Goal: Transaction & Acquisition: Purchase product/service

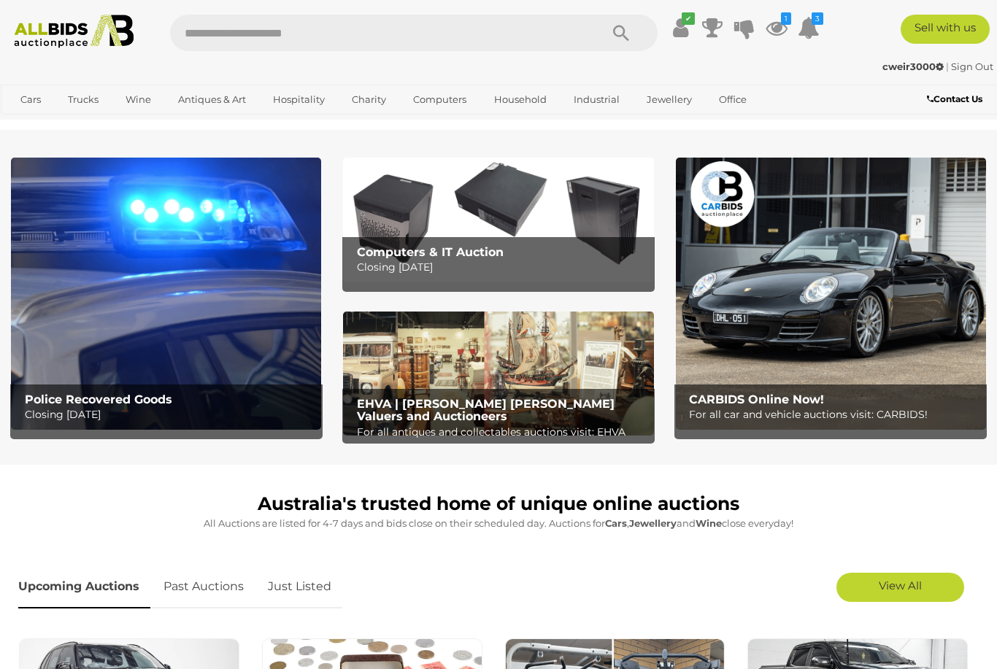
click at [259, 34] on input "text" at bounding box center [377, 33] width 415 height 36
type input "*********"
click at [240, 37] on input "*********" at bounding box center [377, 33] width 415 height 36
type input "**********"
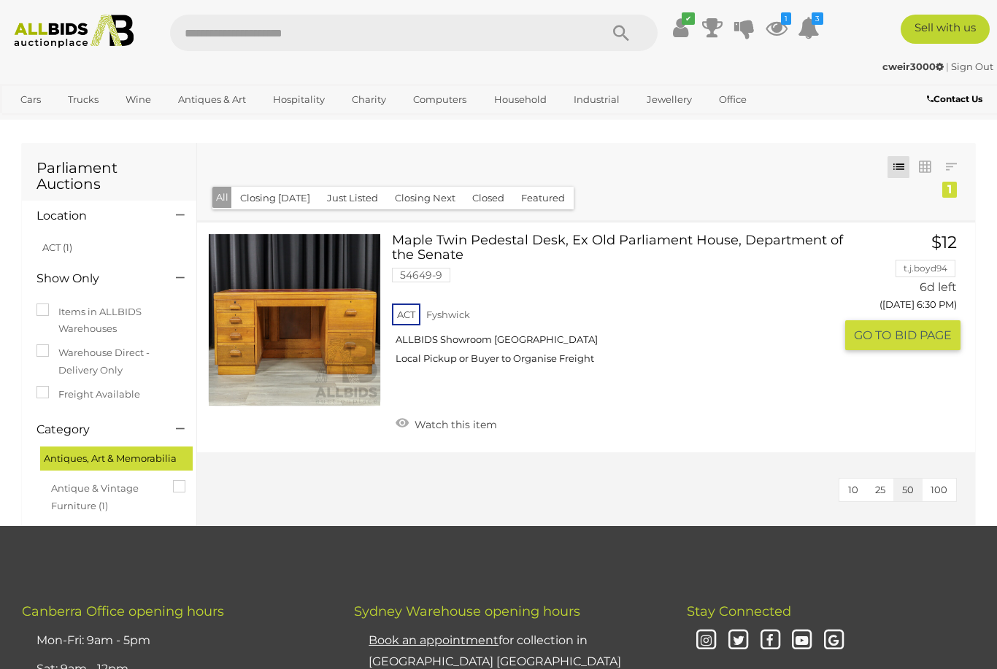
click at [346, 297] on link at bounding box center [294, 320] width 173 height 173
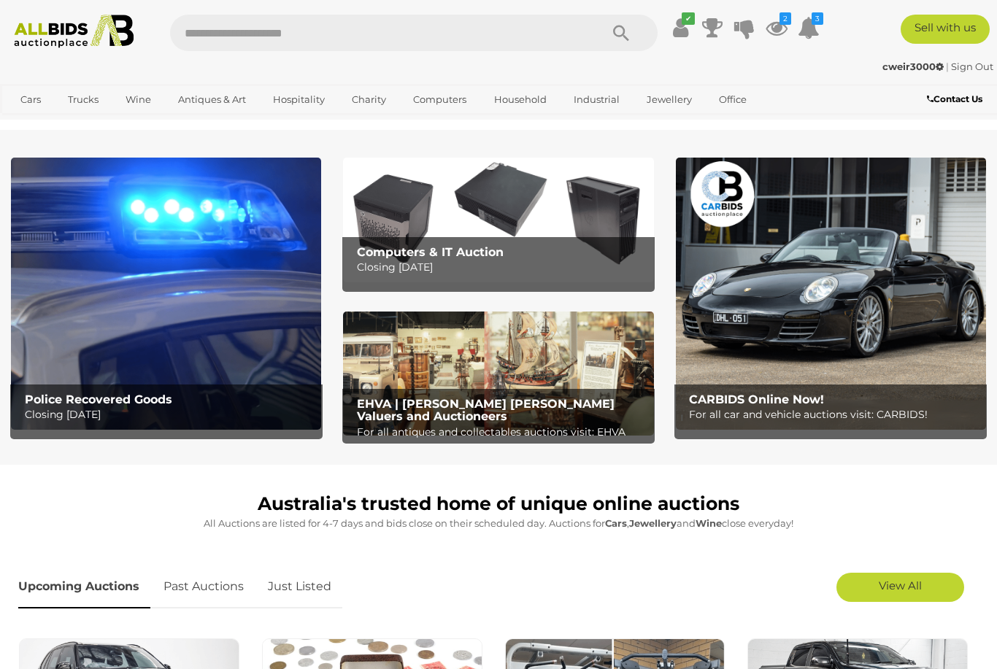
click at [202, 42] on input "text" at bounding box center [377, 33] width 415 height 36
type input "**********"
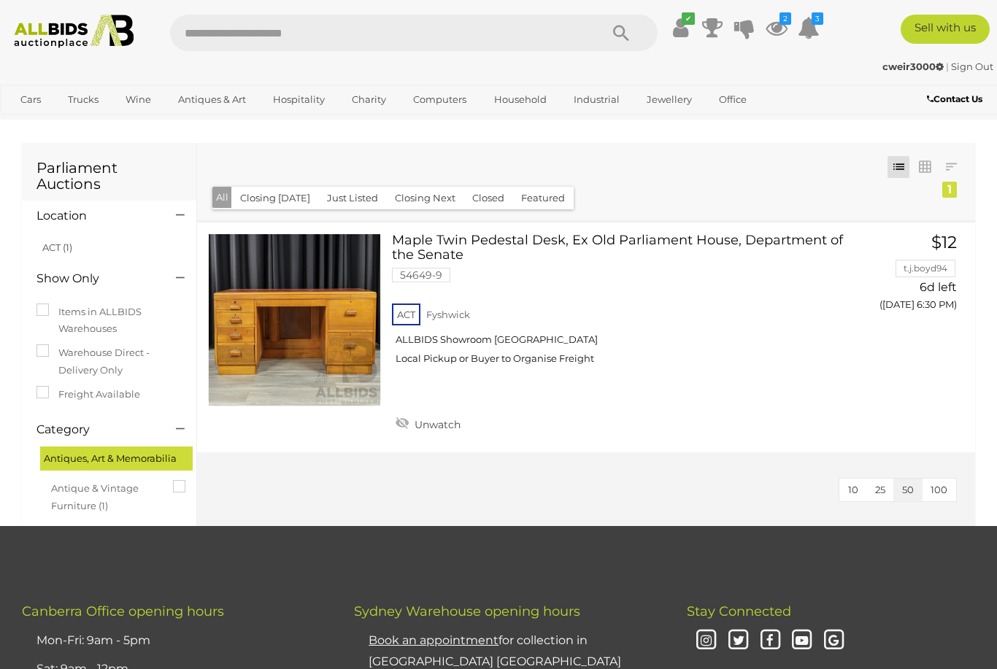
scroll to position [145, 0]
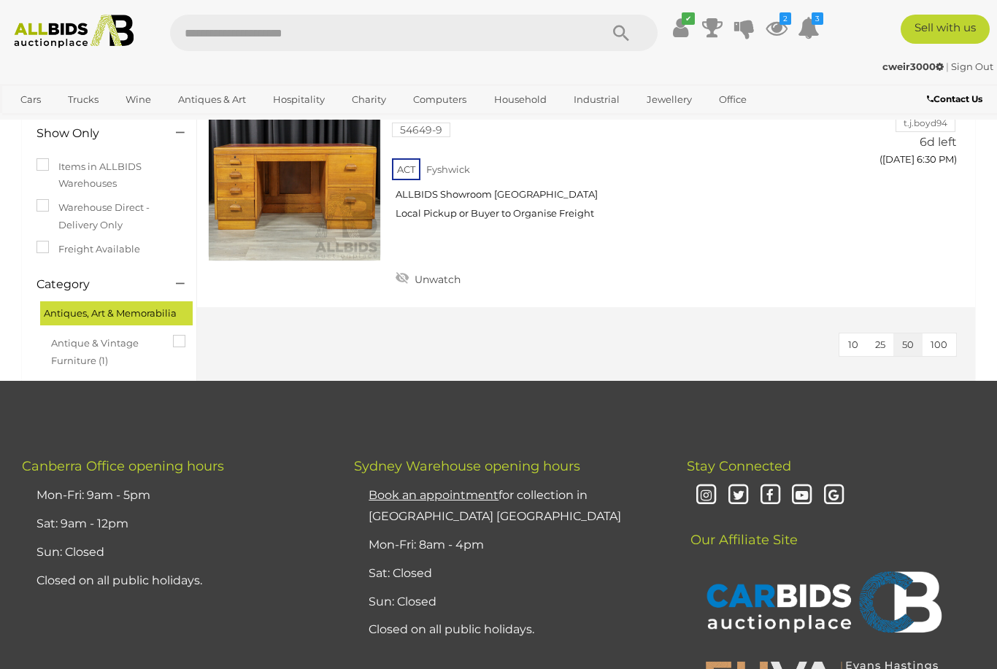
click at [252, 33] on input "text" at bounding box center [377, 33] width 415 height 36
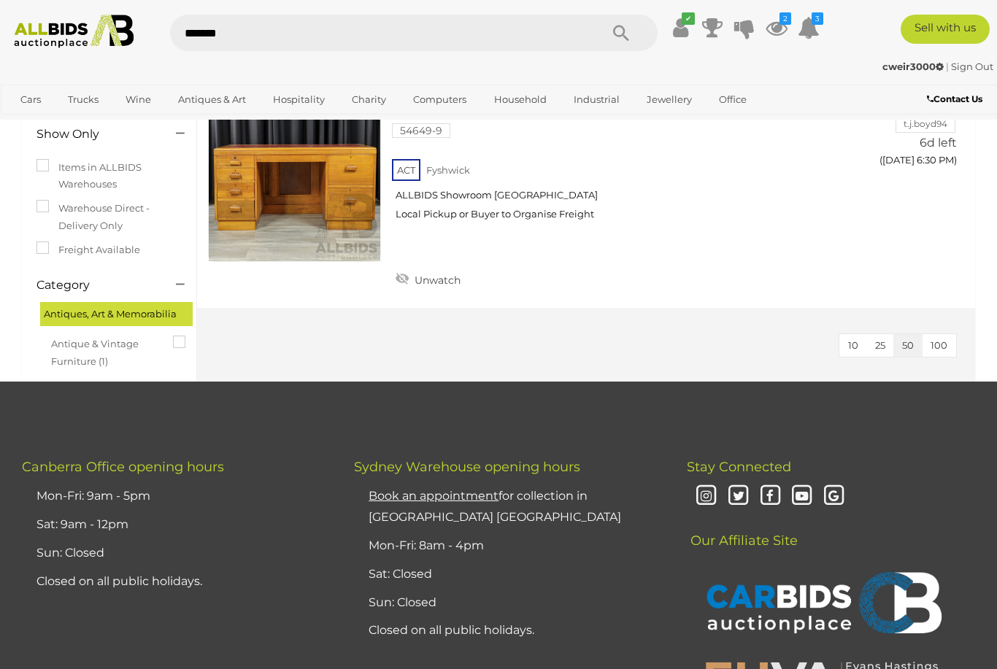
type input "********"
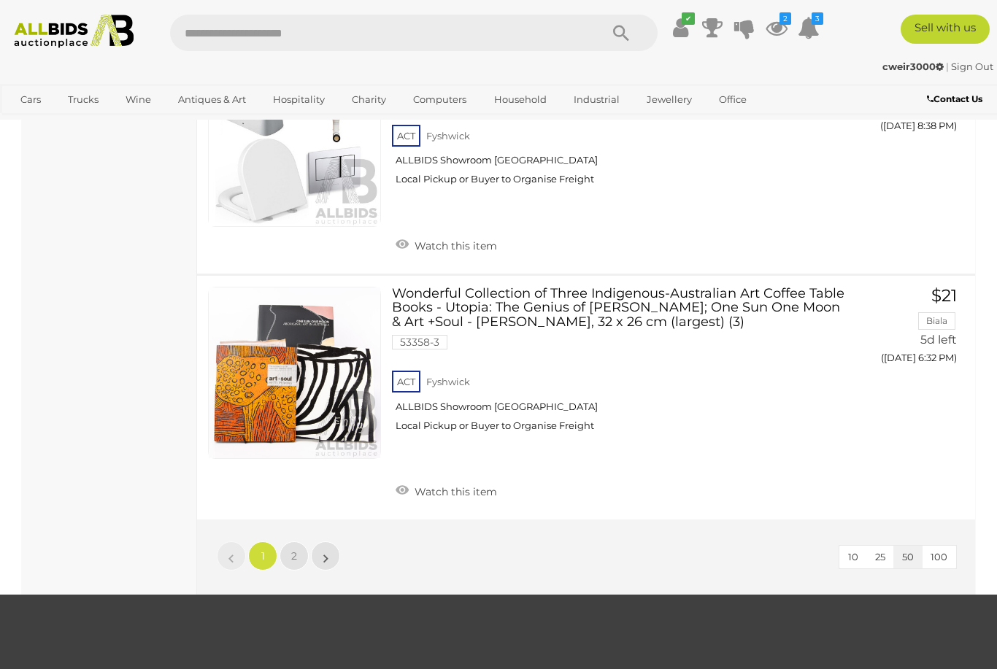
scroll to position [10579, 0]
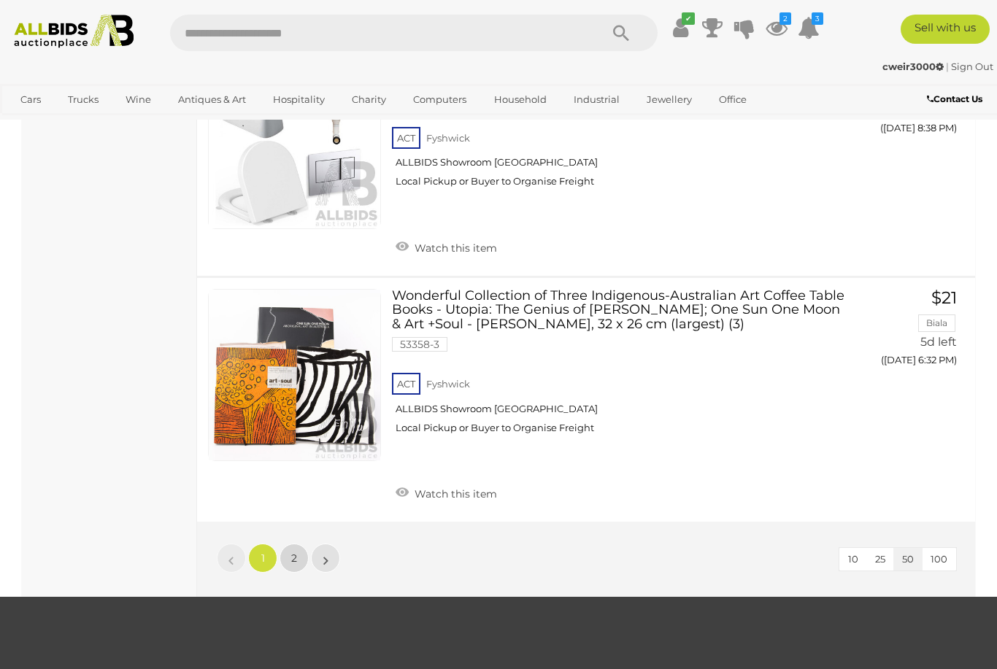
click at [298, 544] on link "2" at bounding box center [294, 558] width 29 height 29
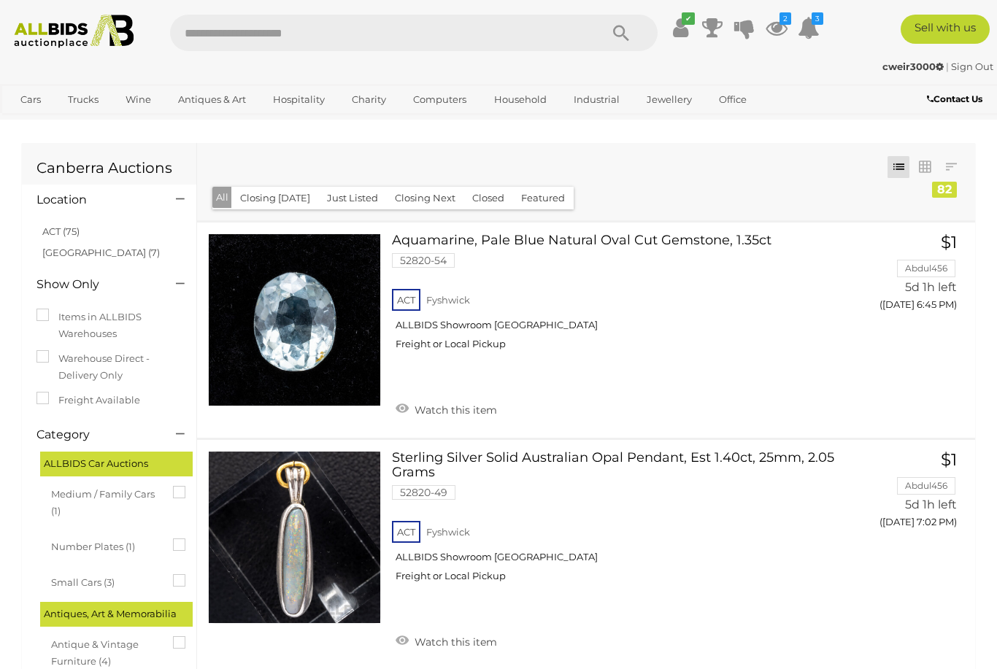
click at [255, 37] on input "text" at bounding box center [377, 33] width 415 height 36
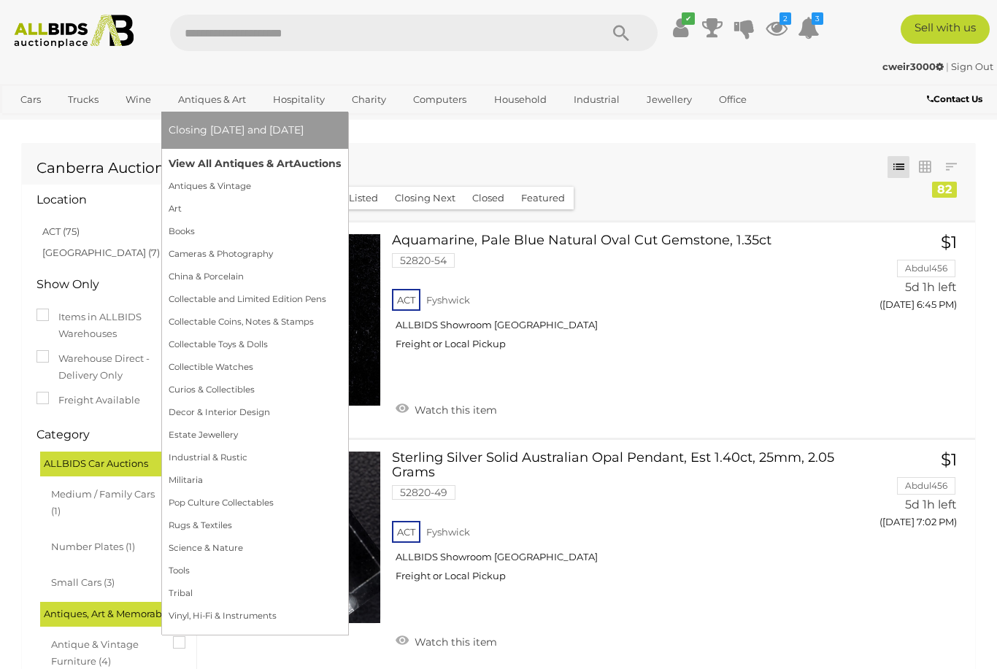
click at [248, 175] on link "View All Antiques & Art Auctions" at bounding box center [255, 164] width 172 height 23
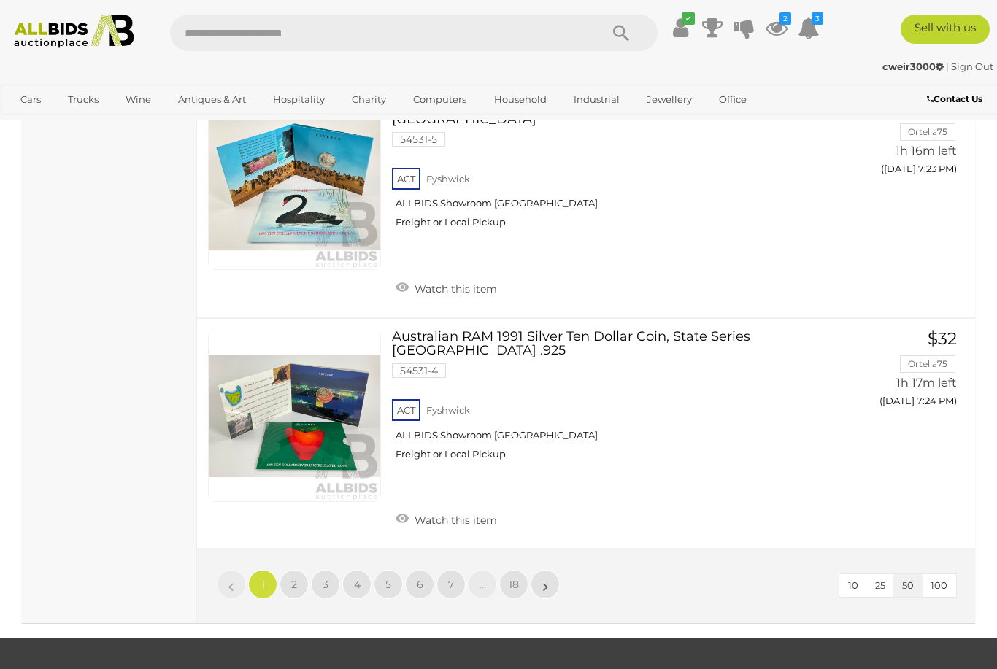
scroll to position [11378, 0]
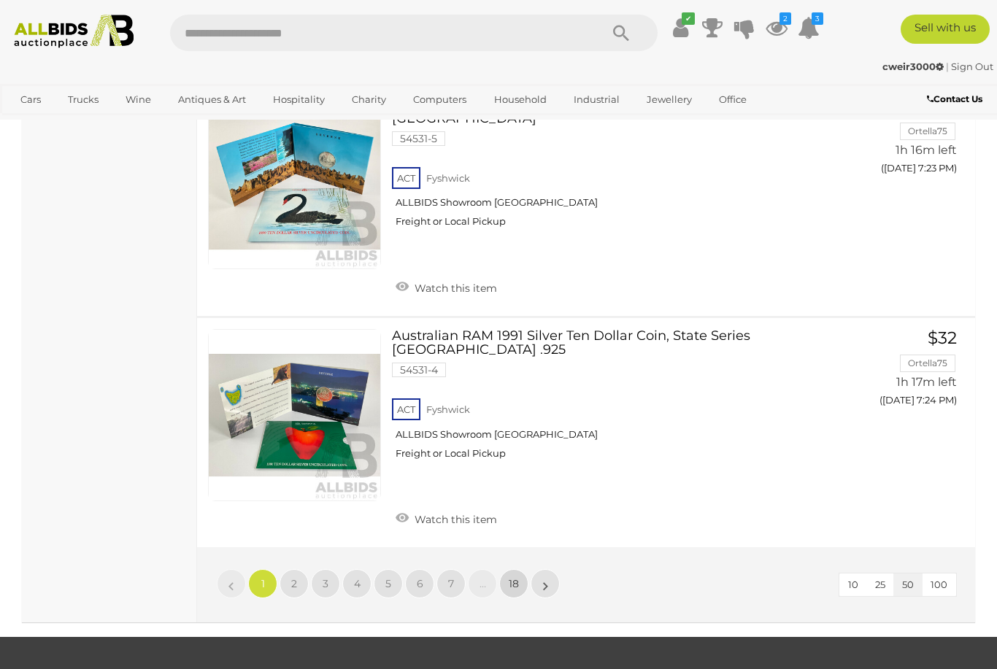
click at [515, 577] on span "18" at bounding box center [514, 583] width 10 height 13
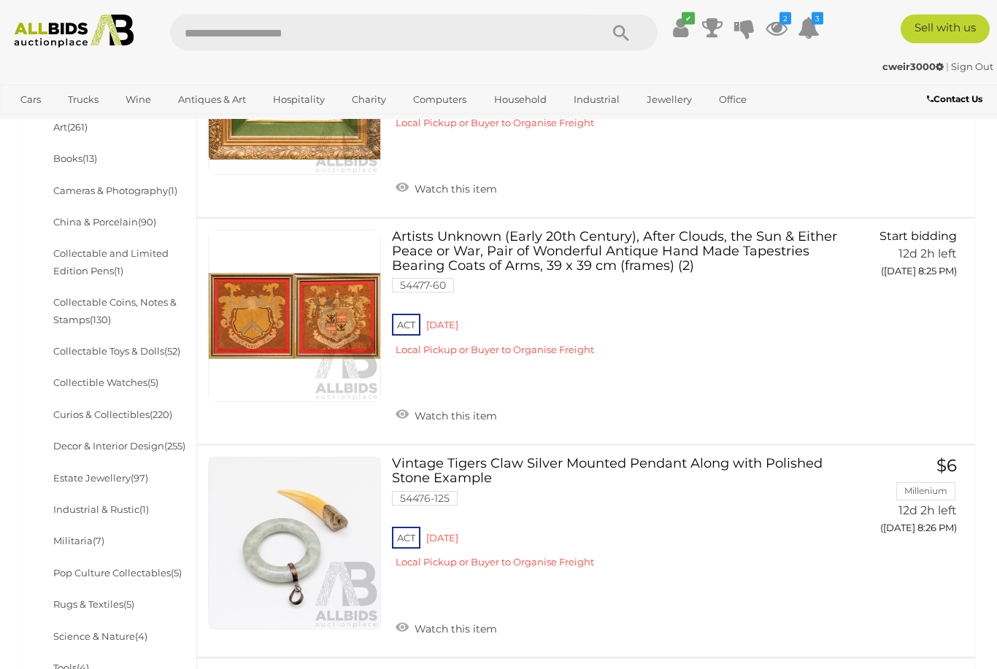
scroll to position [490, 0]
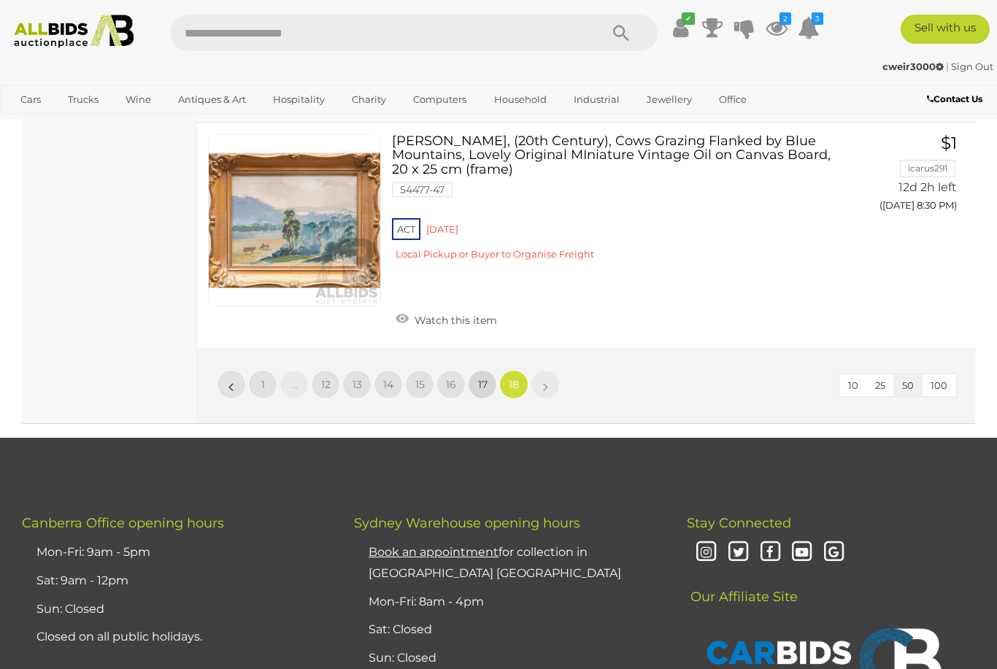
click at [478, 378] on span "17" at bounding box center [482, 384] width 9 height 13
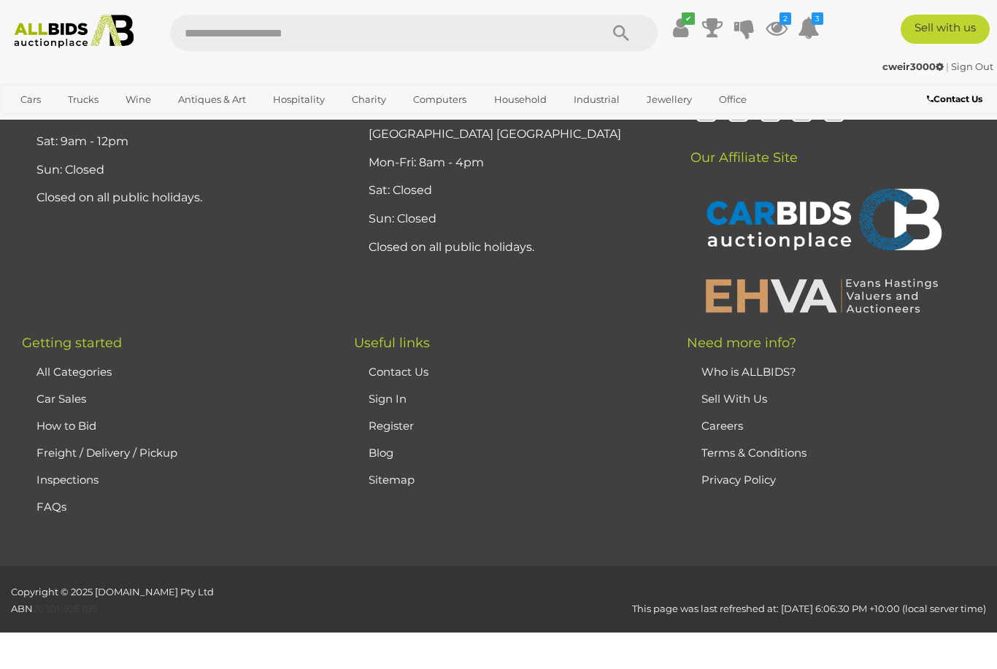
scroll to position [323, 0]
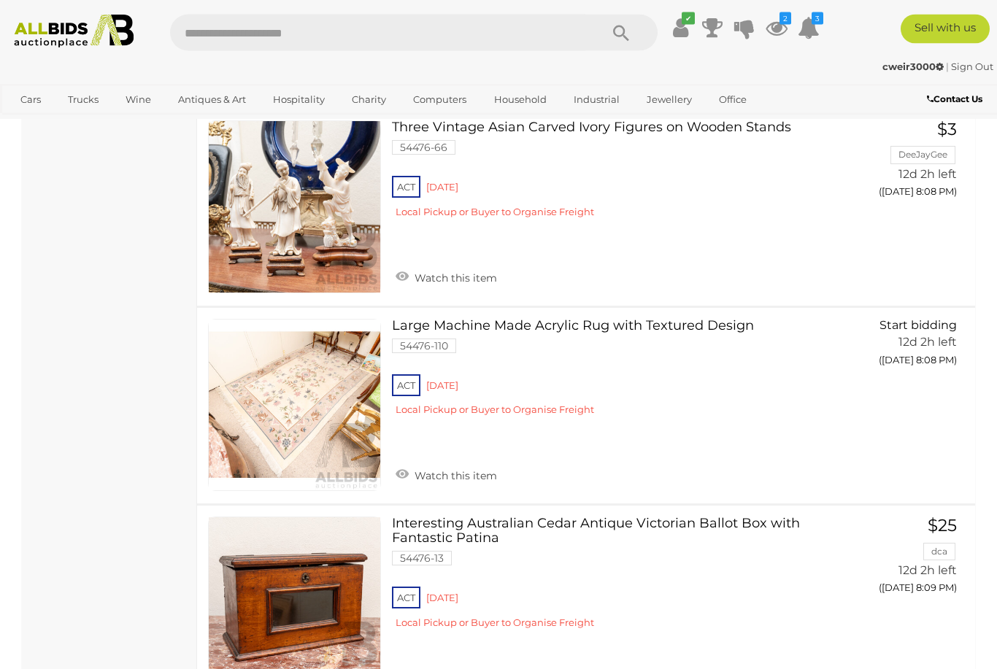
scroll to position [3768, 0]
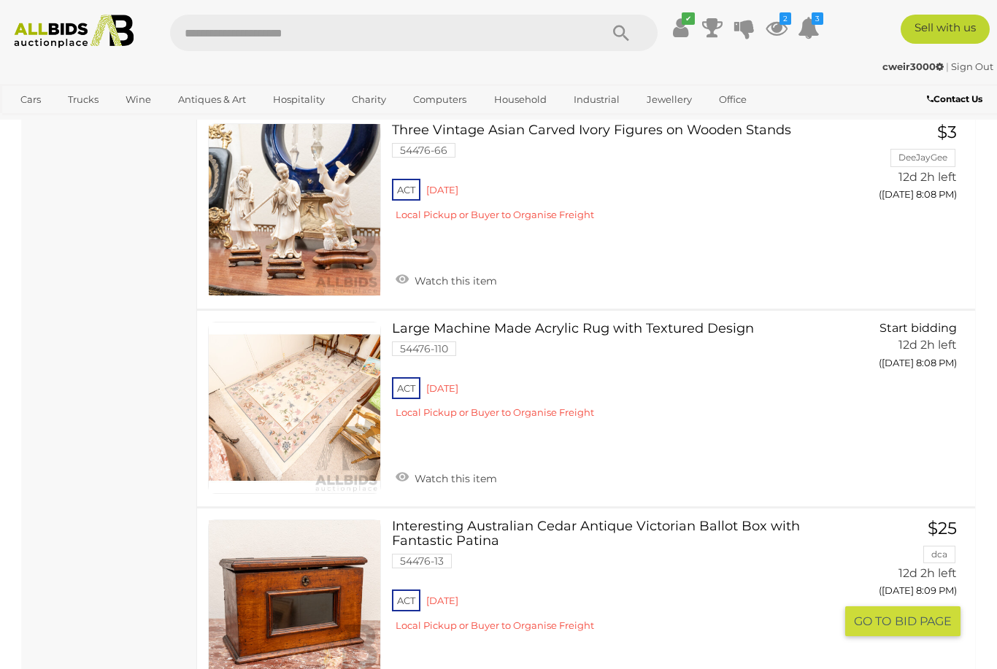
click at [687, 520] on link "Interesting Australian Cedar Antique Victorian Ballot Box with Fantastic Patina…" at bounding box center [619, 581] width 432 height 123
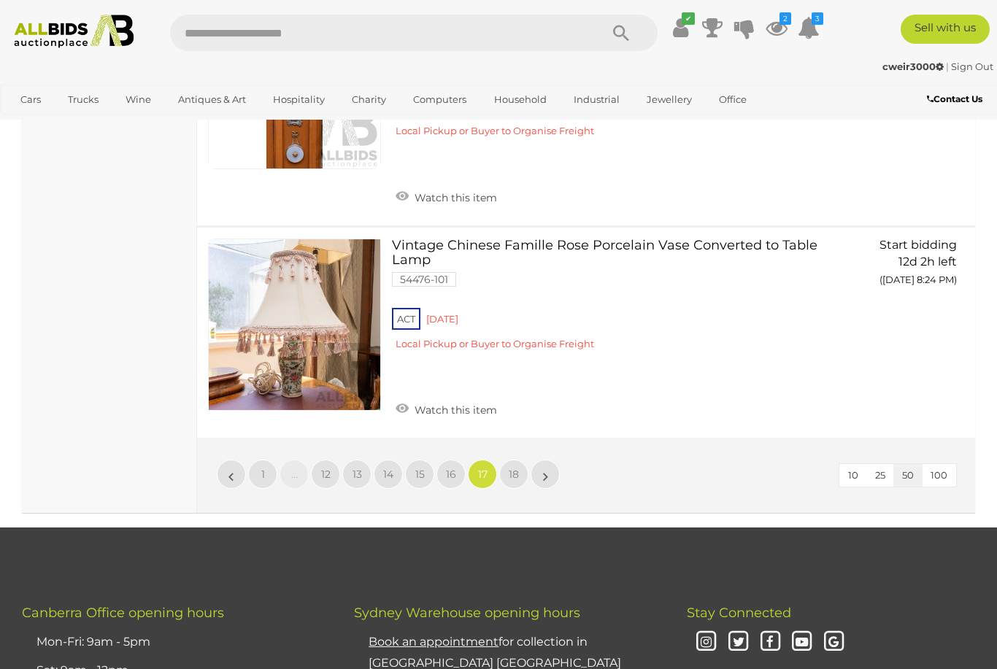
scroll to position [10559, 0]
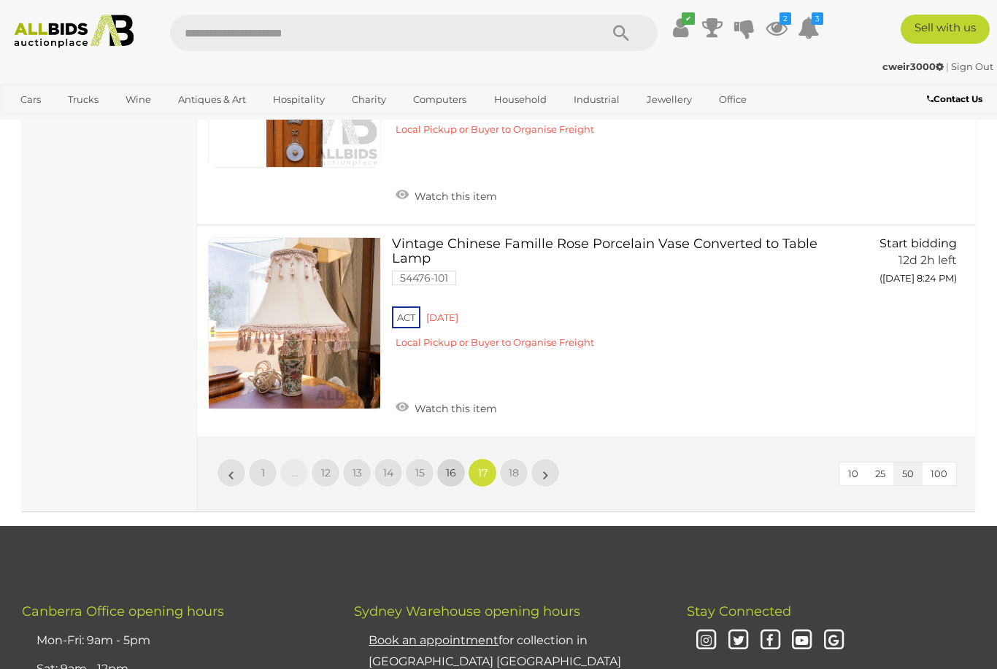
click at [451, 466] on span "16" at bounding box center [451, 472] width 10 height 13
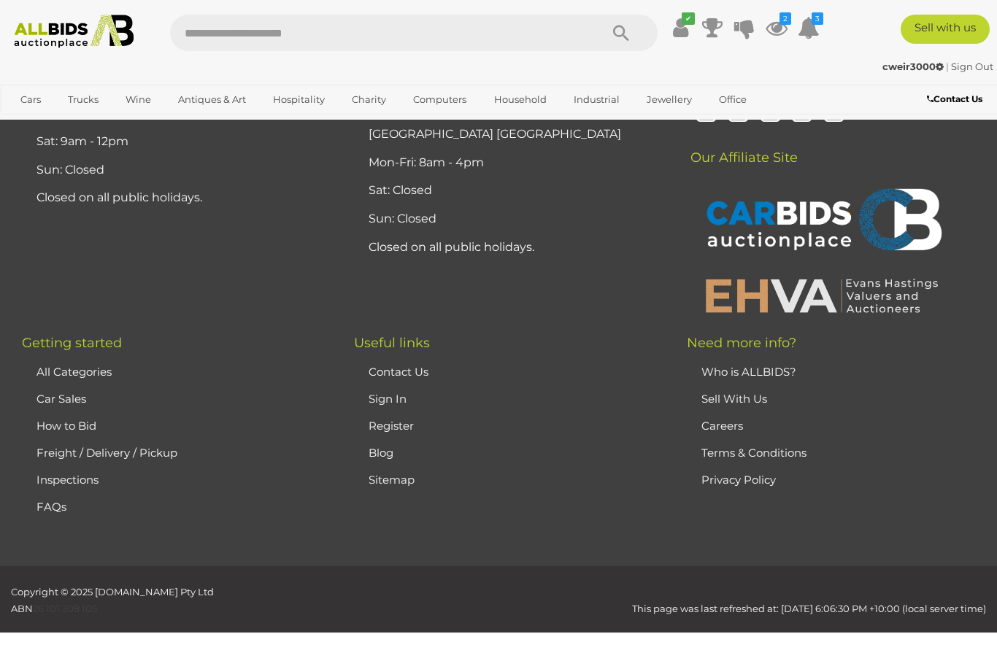
scroll to position [323, 0]
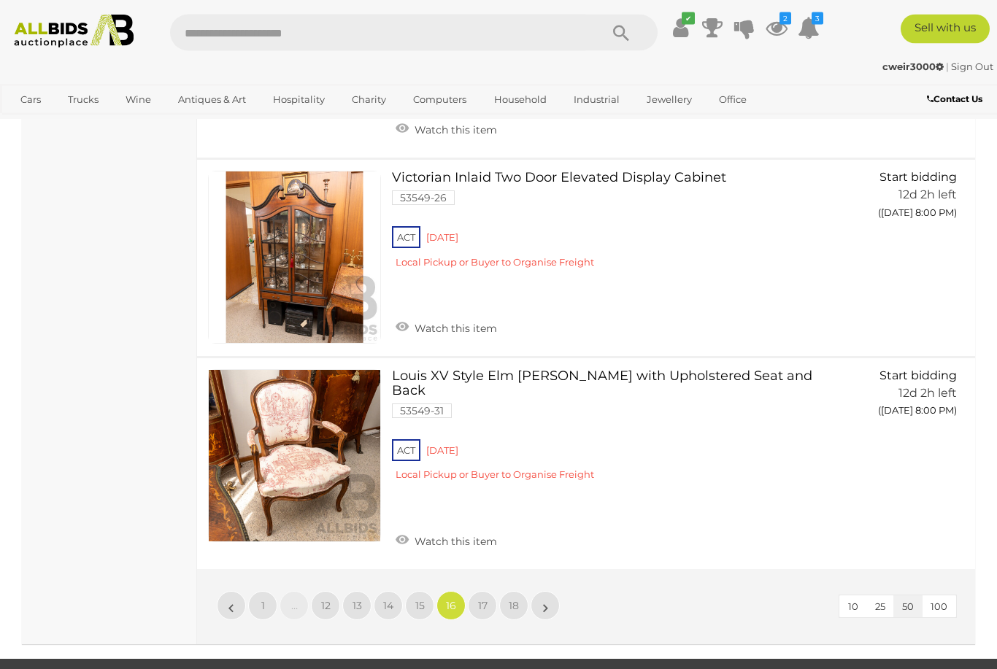
scroll to position [10503, 0]
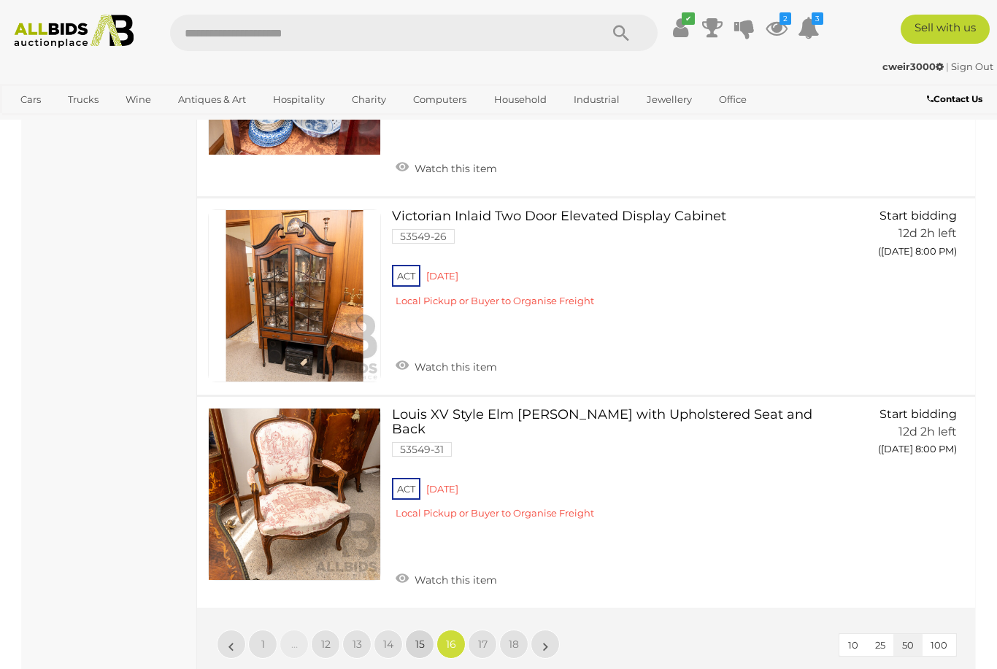
click at [422, 638] on span "15" at bounding box center [419, 644] width 9 height 13
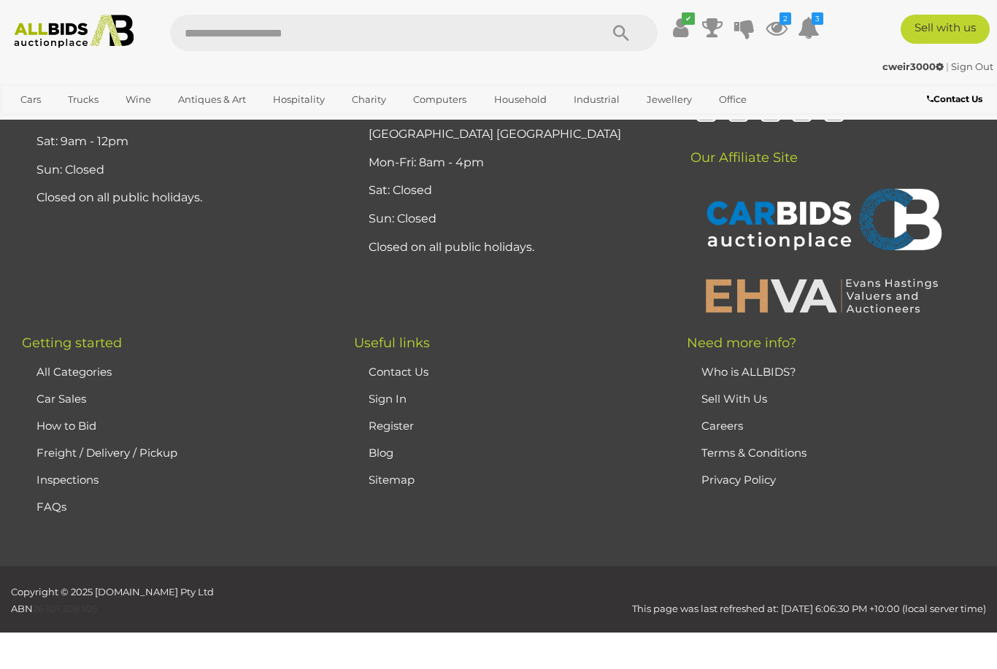
scroll to position [323, 0]
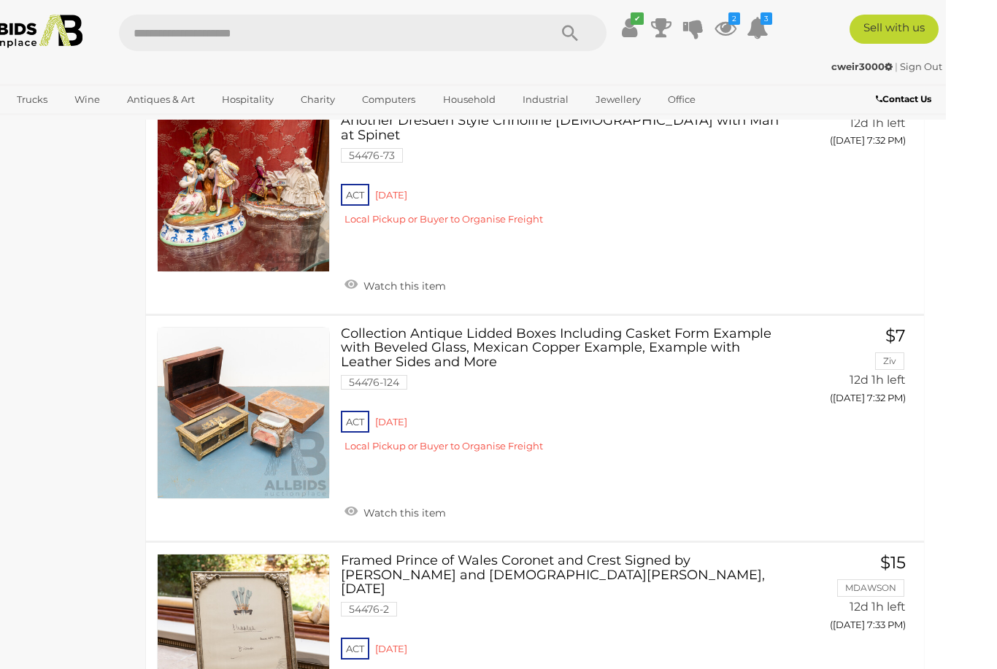
scroll to position [3645, 0]
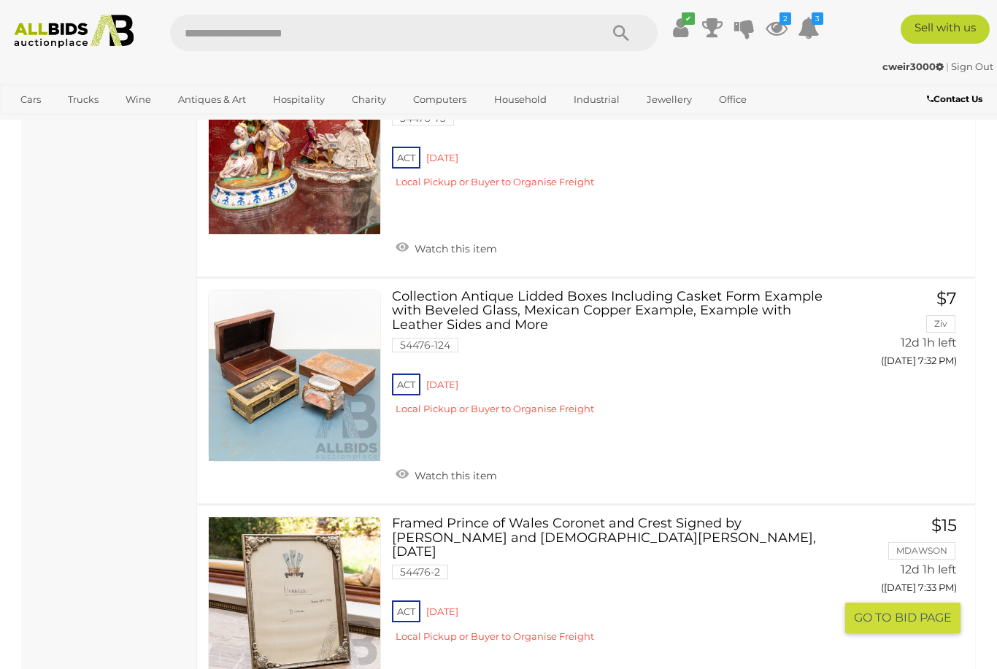
click at [915, 603] on button "GO TO BID PAGE" at bounding box center [902, 618] width 115 height 30
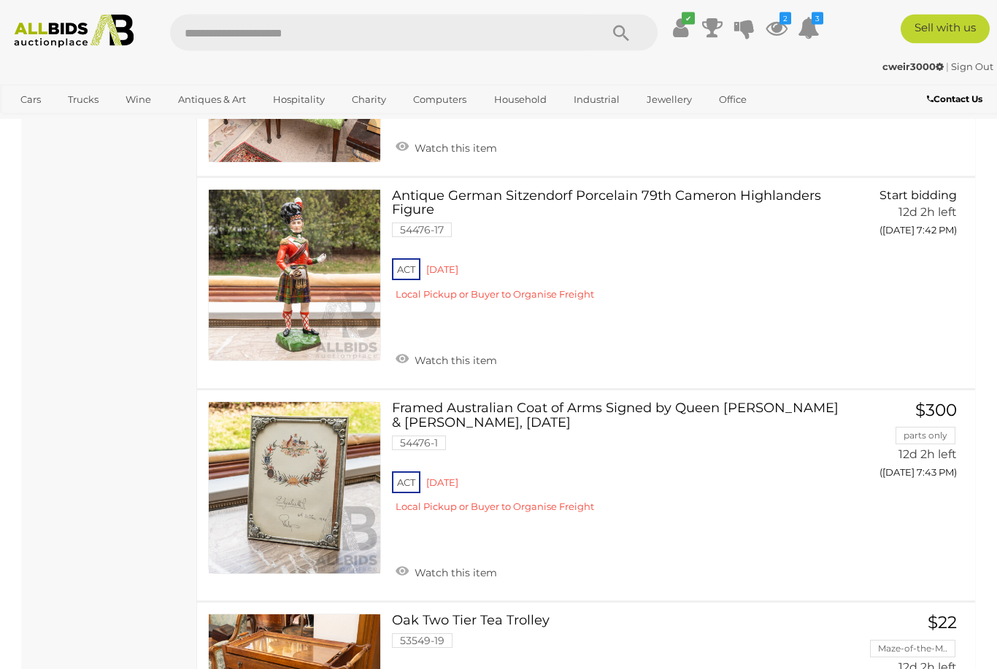
scroll to position [9954, 0]
click at [909, 488] on button "GO TO BID PAGE" at bounding box center [902, 503] width 115 height 30
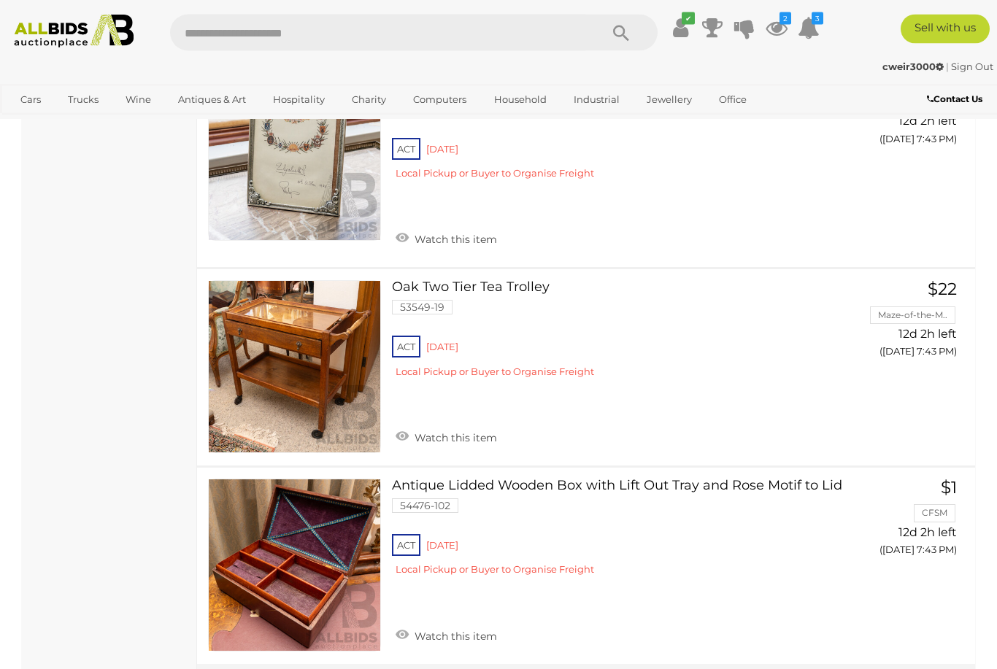
scroll to position [10288, 0]
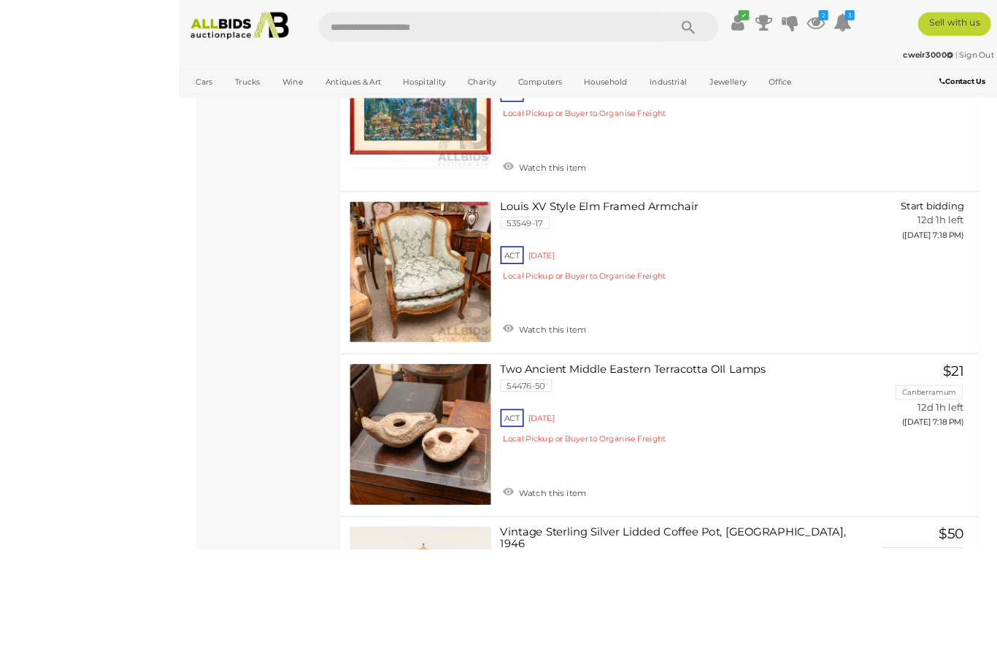
scroll to position [8122, 0]
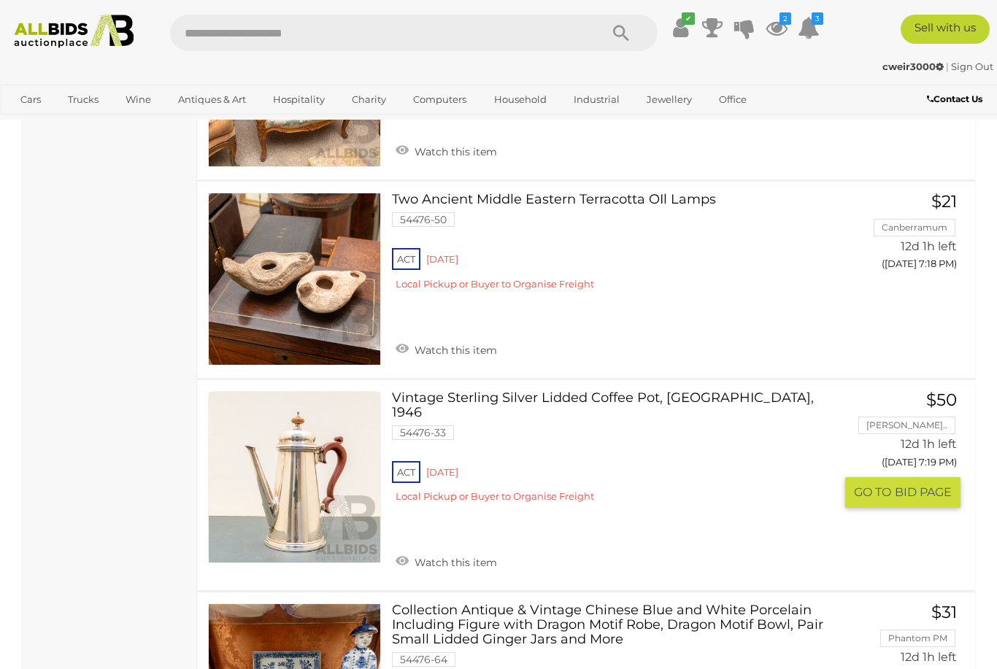
click at [910, 477] on button "GO TO BID PAGE" at bounding box center [902, 492] width 115 height 30
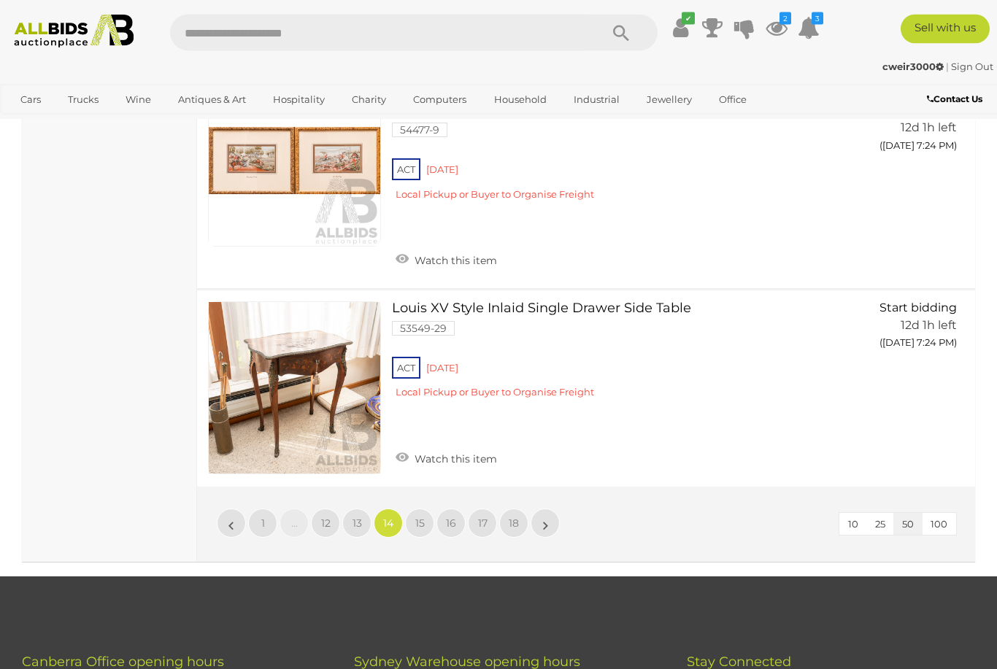
scroll to position [10609, 0]
click at [353, 517] on span "13" at bounding box center [357, 523] width 9 height 13
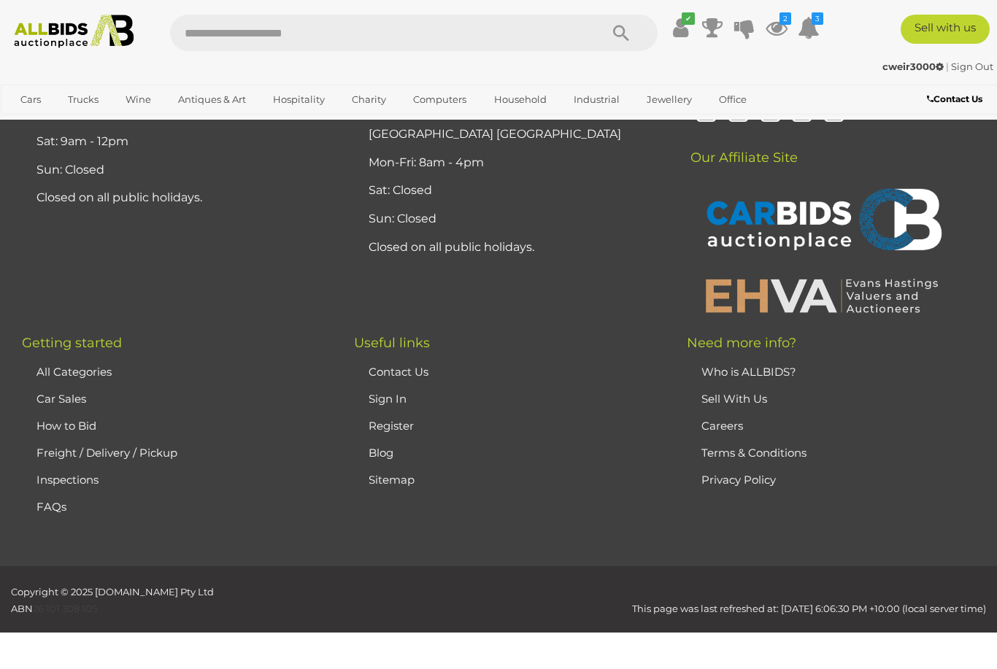
scroll to position [323, 0]
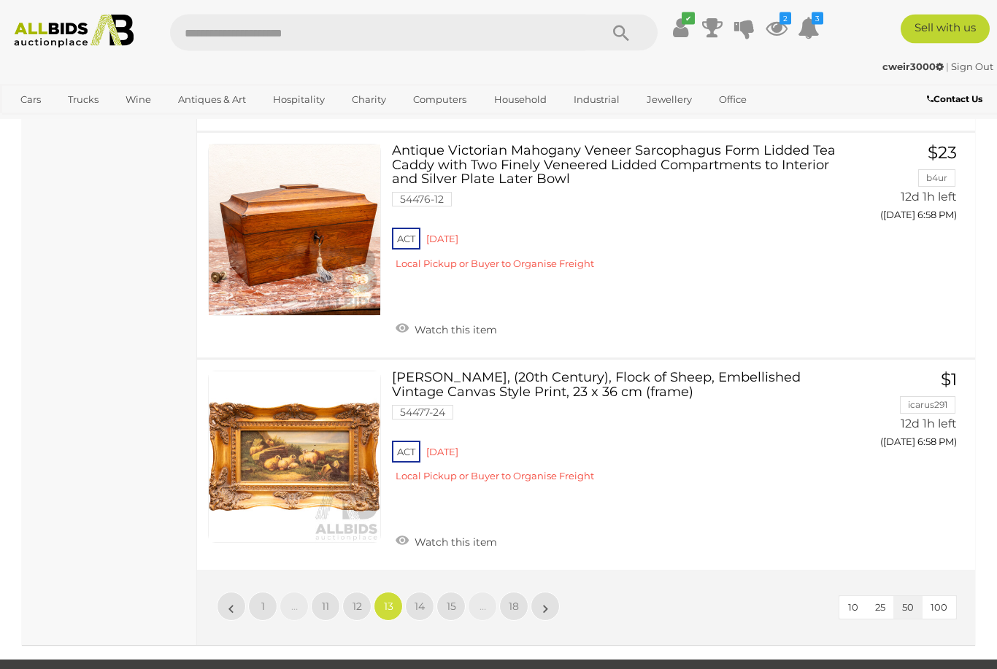
scroll to position [10627, 0]
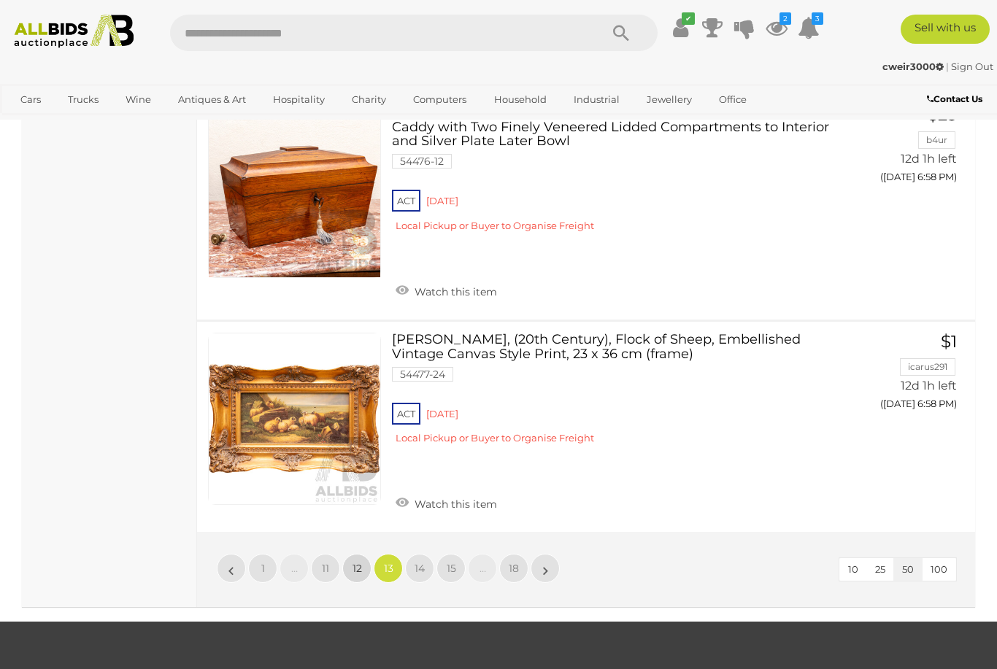
click at [357, 554] on link "12" at bounding box center [356, 568] width 29 height 29
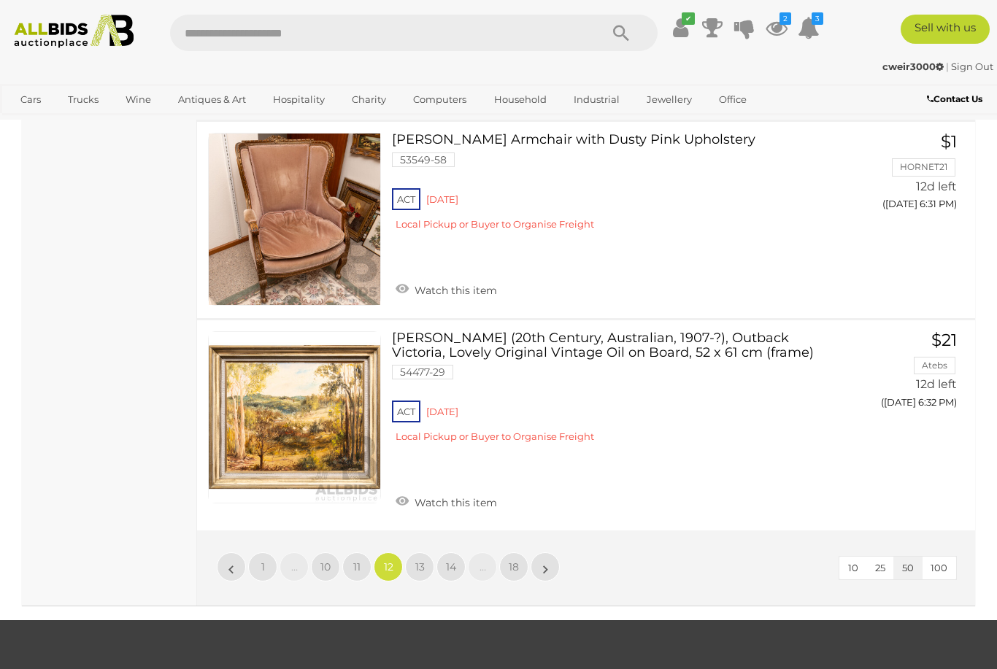
scroll to position [11101, 0]
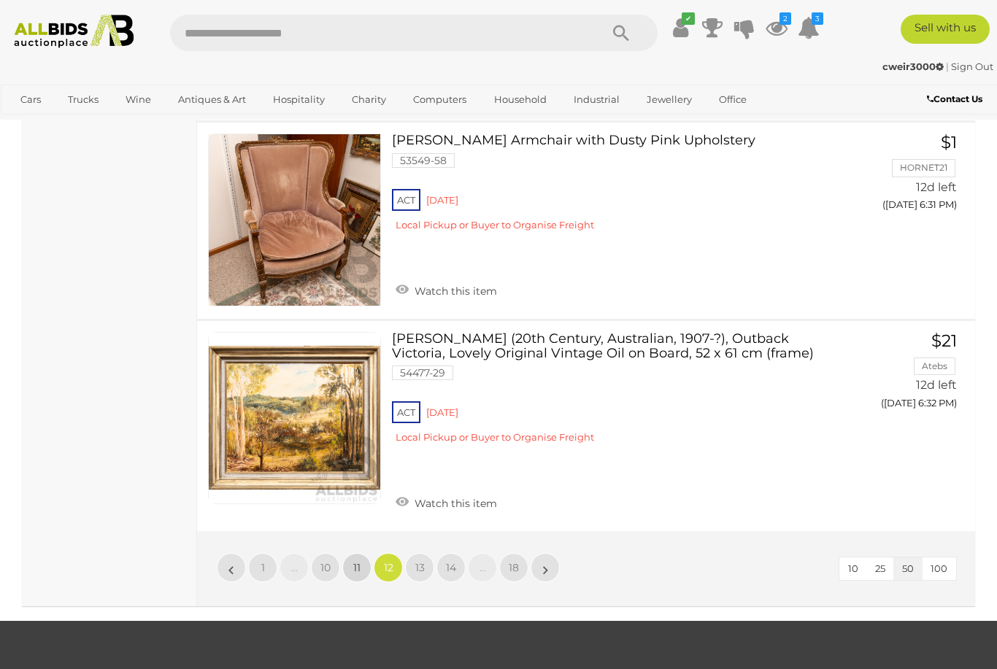
click at [352, 553] on link "11" at bounding box center [356, 567] width 29 height 29
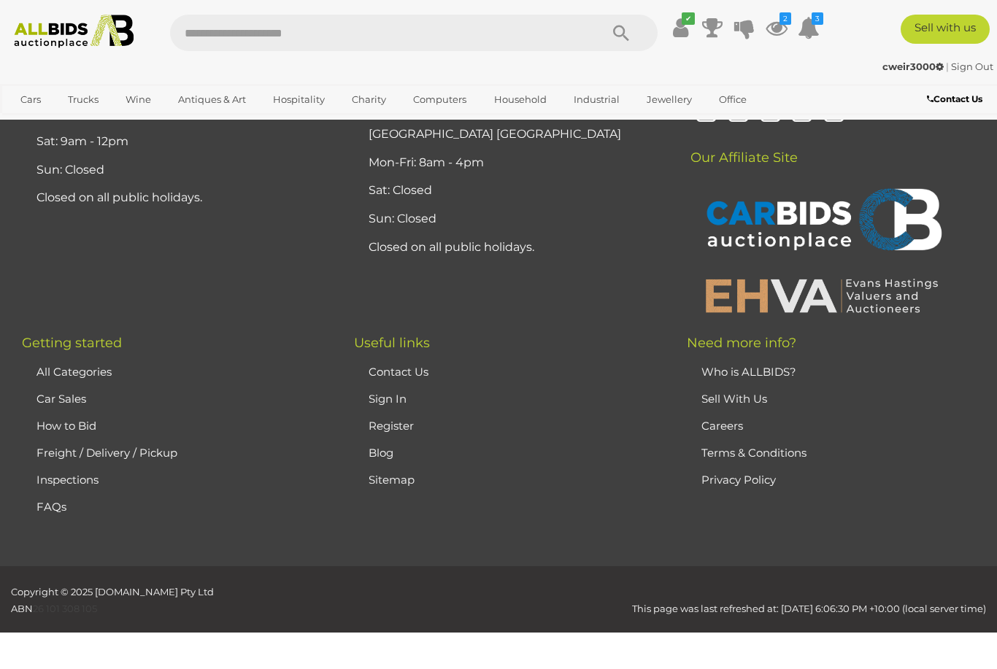
scroll to position [323, 0]
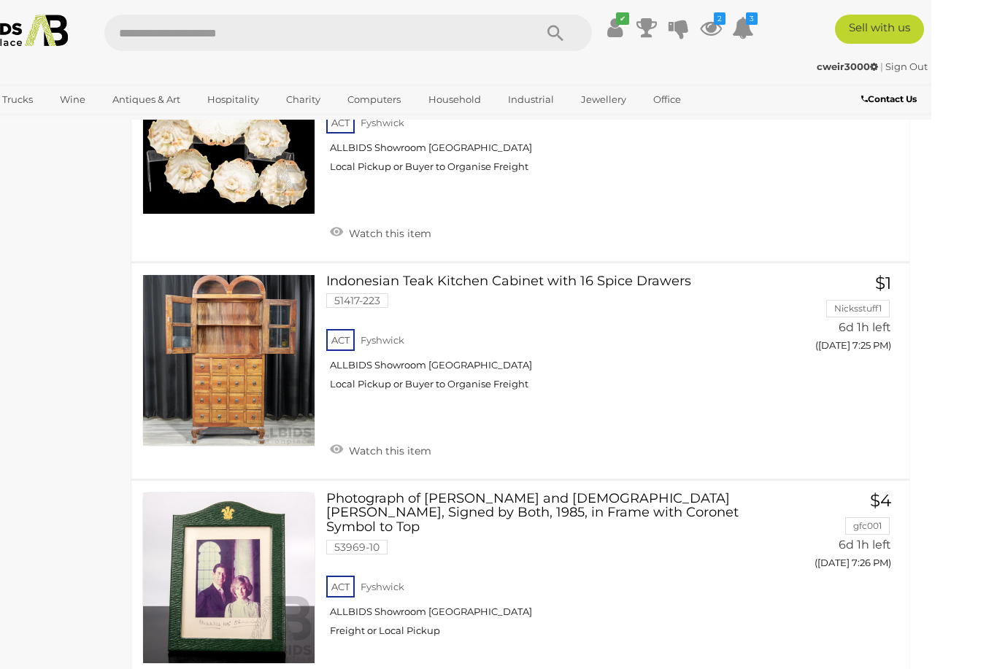
scroll to position [2648, 0]
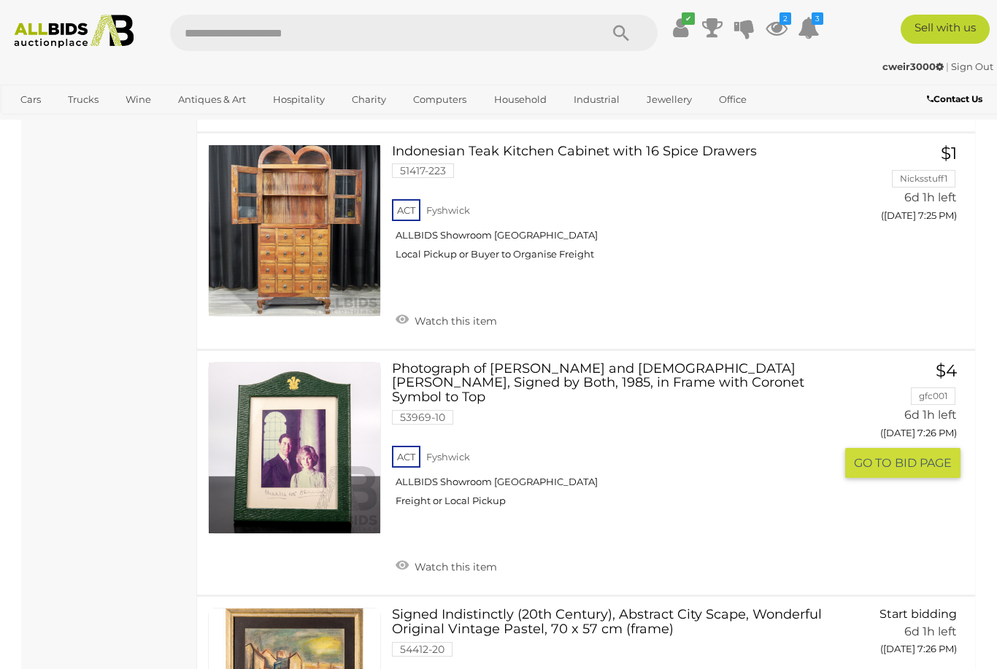
click at [912, 455] on span "BID PAGE" at bounding box center [923, 462] width 57 height 15
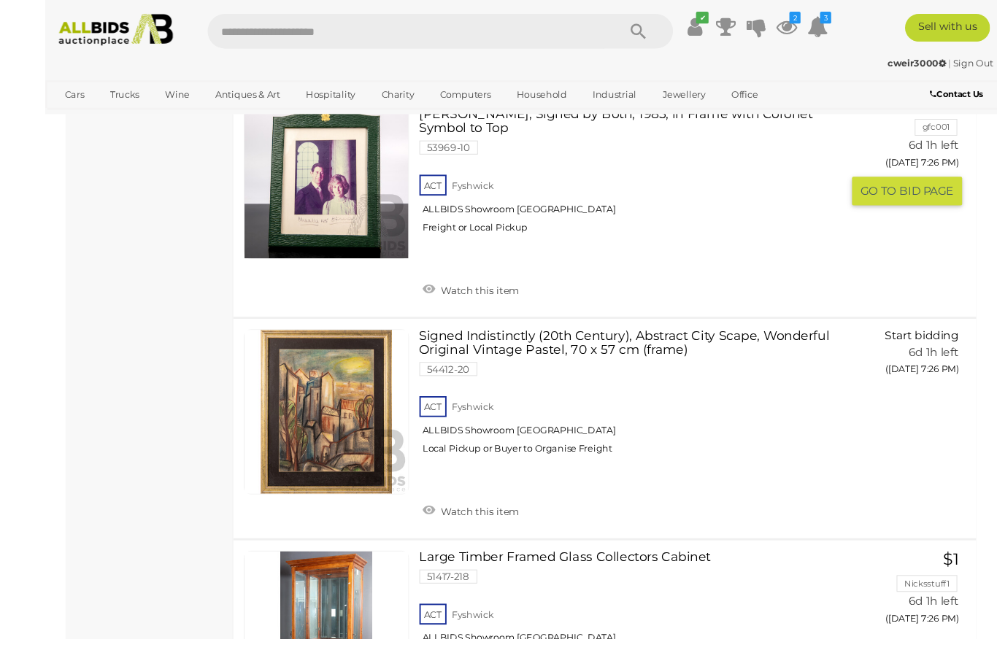
scroll to position [3055, 0]
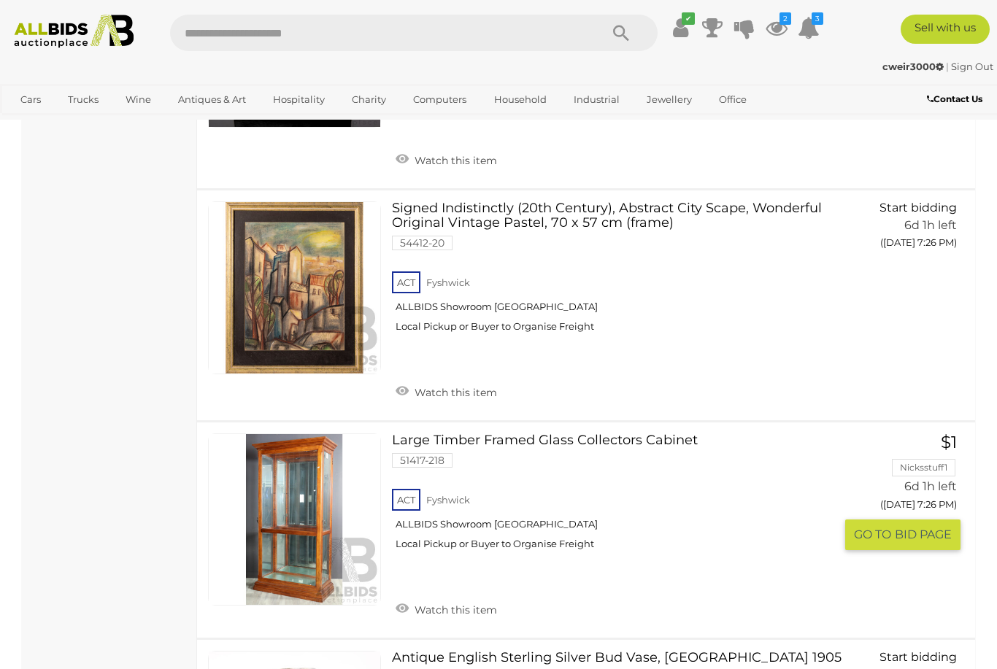
click at [651, 434] on link "Large Timber Framed Glass Collectors Cabinet 51417-218 ACT Fyshwick ALLBIDS Sho…" at bounding box center [619, 498] width 432 height 128
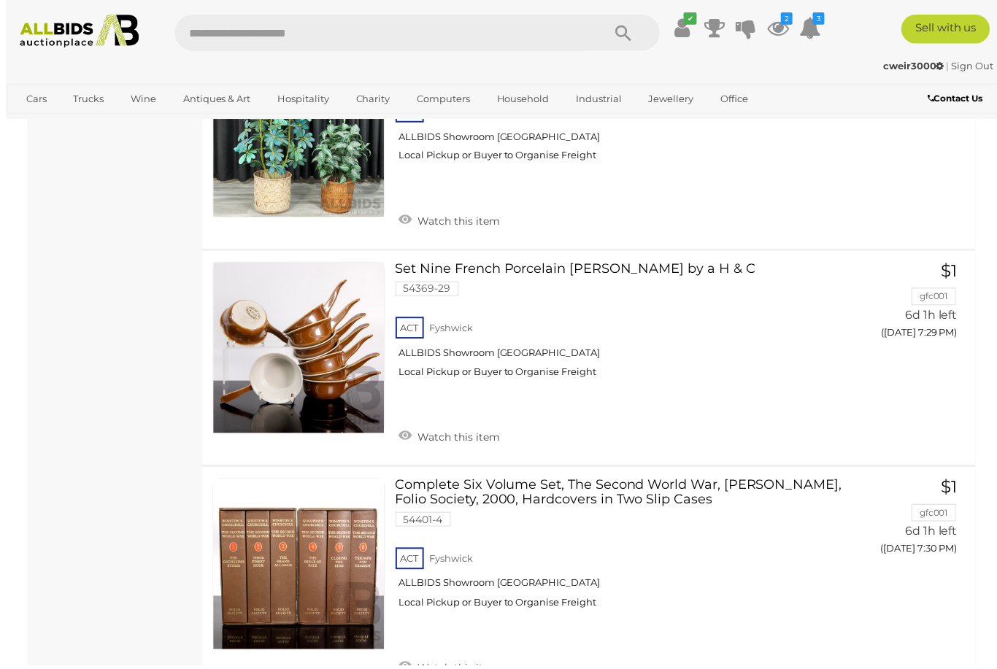
scroll to position [4652, 0]
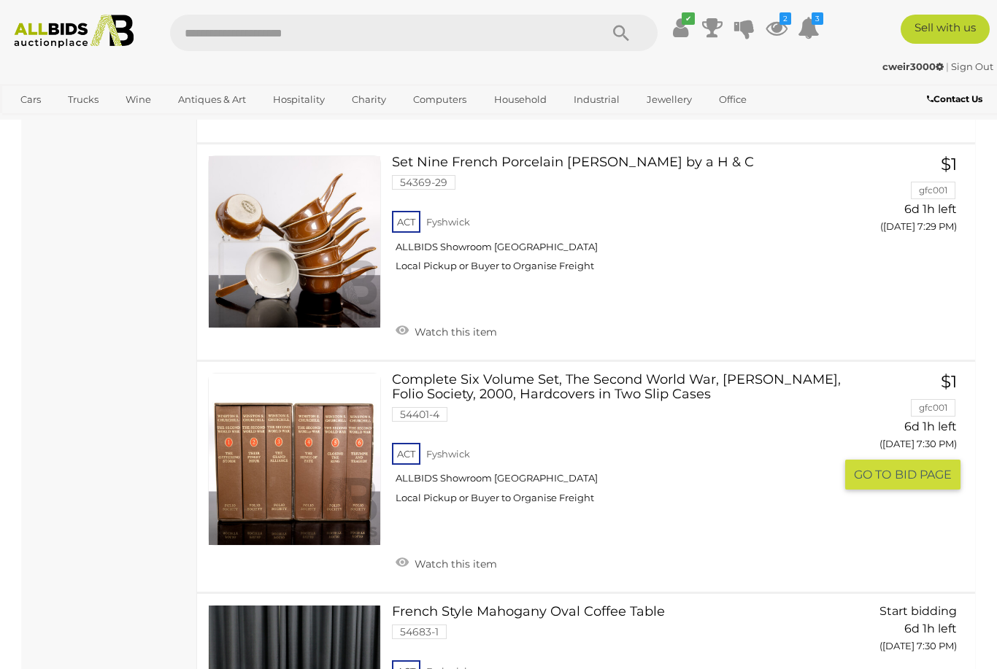
click at [909, 460] on button "GO TO BID PAGE" at bounding box center [902, 475] width 115 height 30
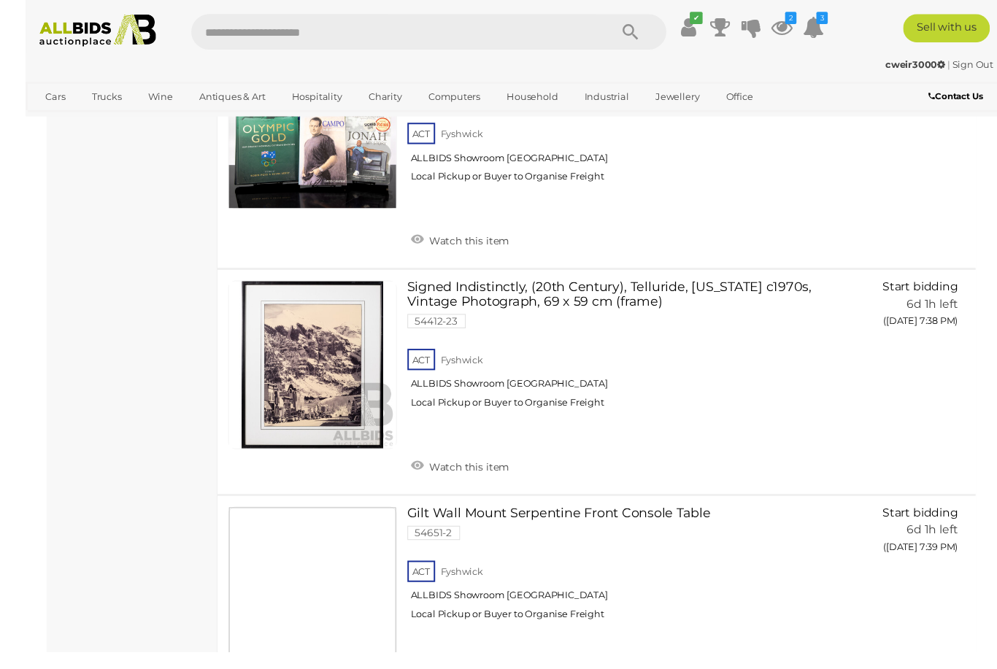
scroll to position [9465, 0]
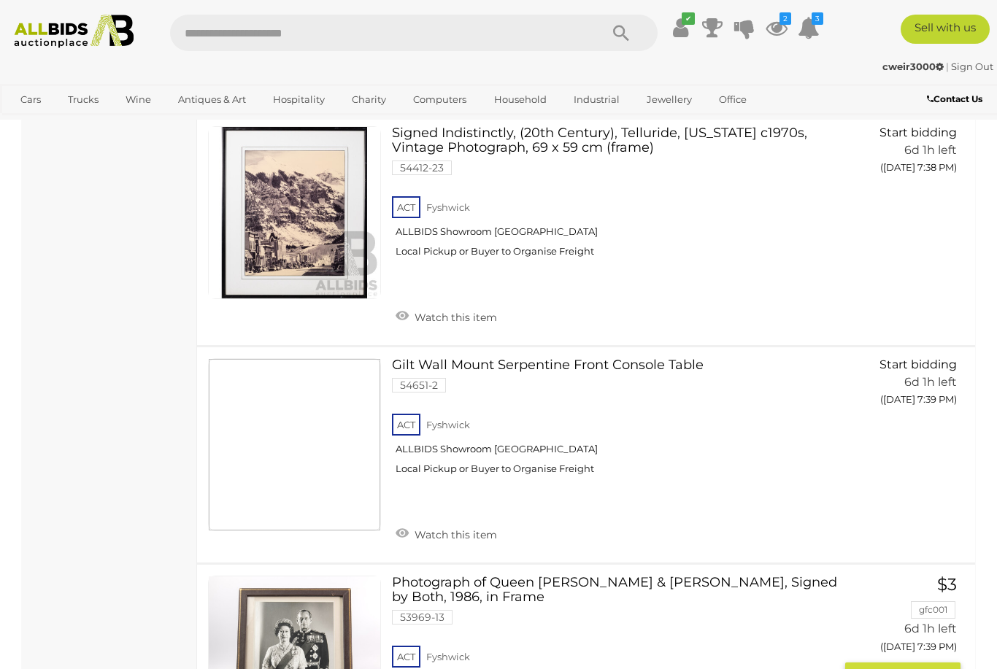
click at [875, 663] on button "GO TO BID PAGE" at bounding box center [902, 678] width 115 height 30
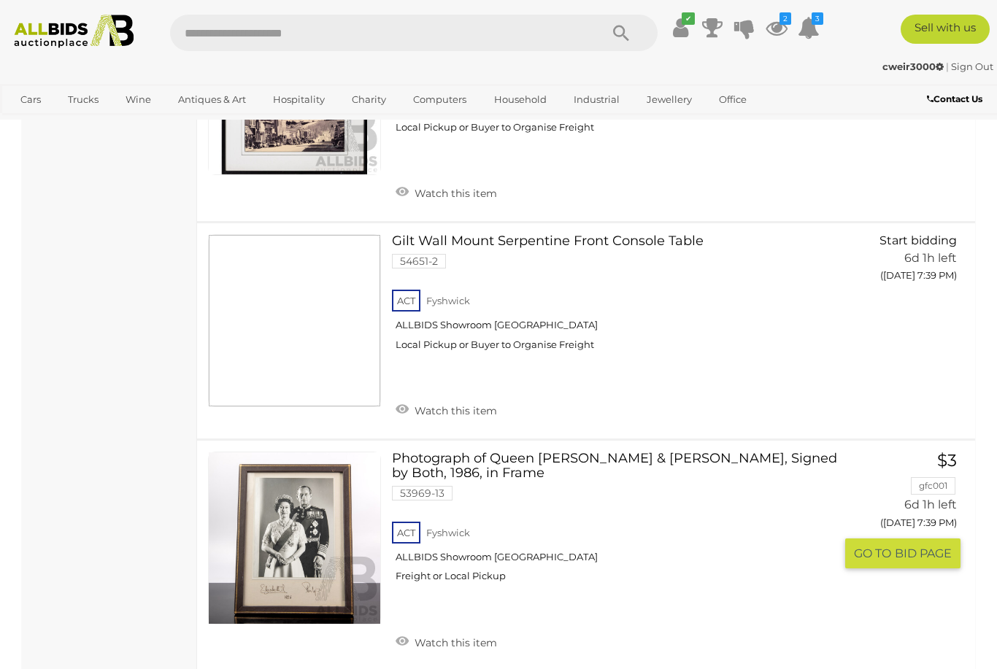
click at [909, 539] on button "GO TO BID PAGE" at bounding box center [902, 554] width 115 height 30
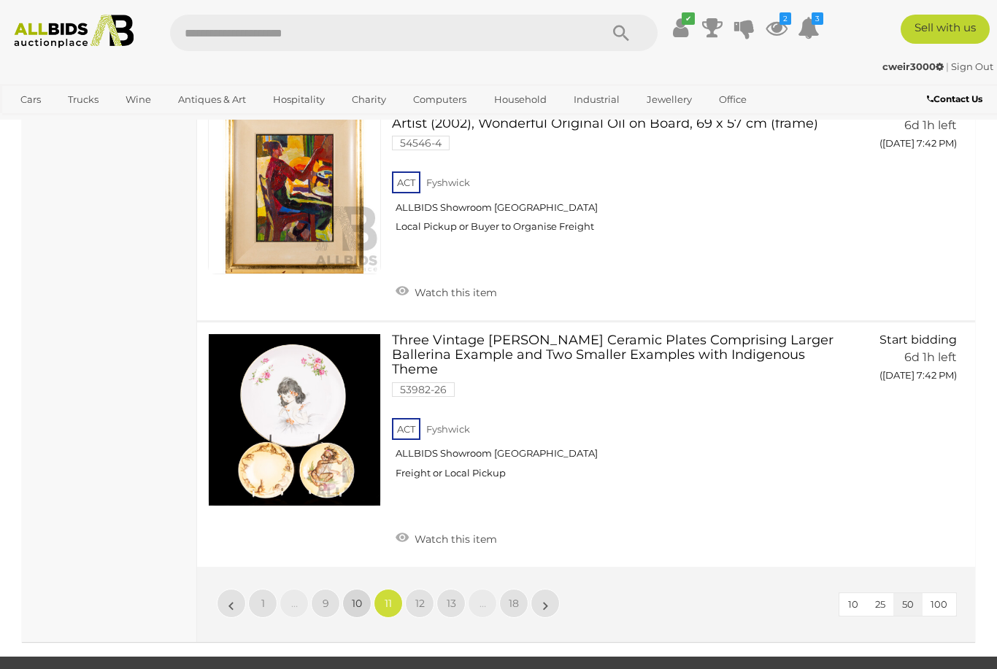
click at [358, 597] on span "10" at bounding box center [357, 603] width 10 height 13
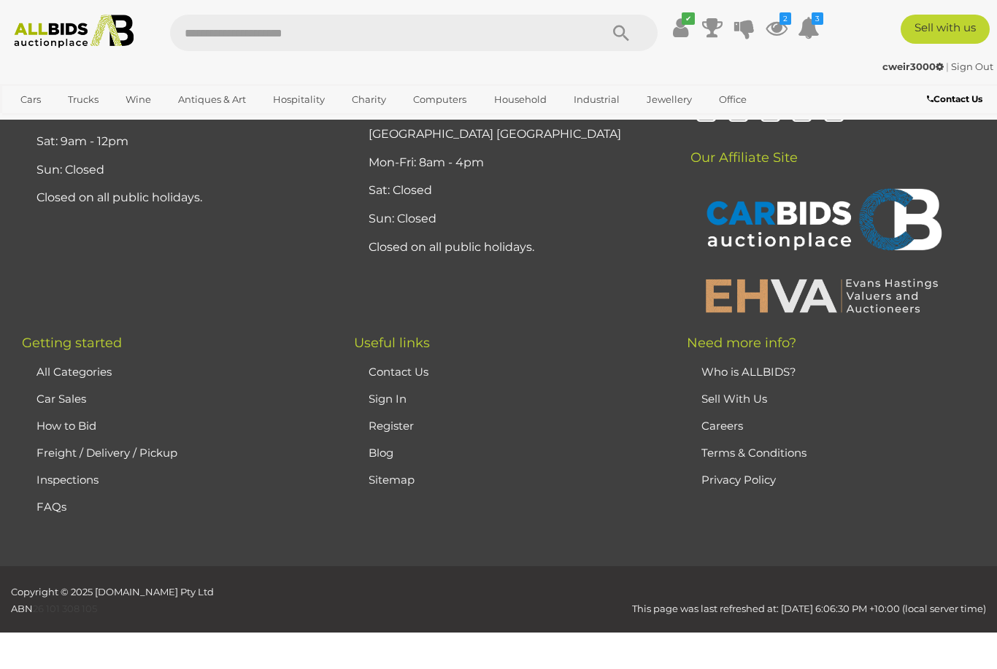
scroll to position [323, 0]
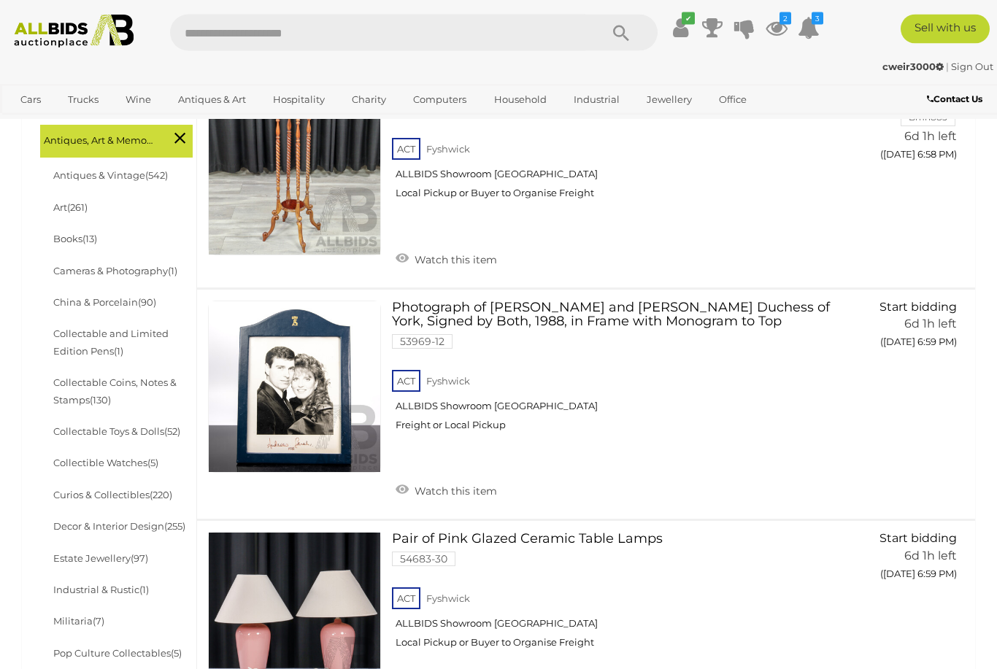
scroll to position [419, 0]
click at [925, 364] on span "BID PAGE" at bounding box center [923, 371] width 57 height 15
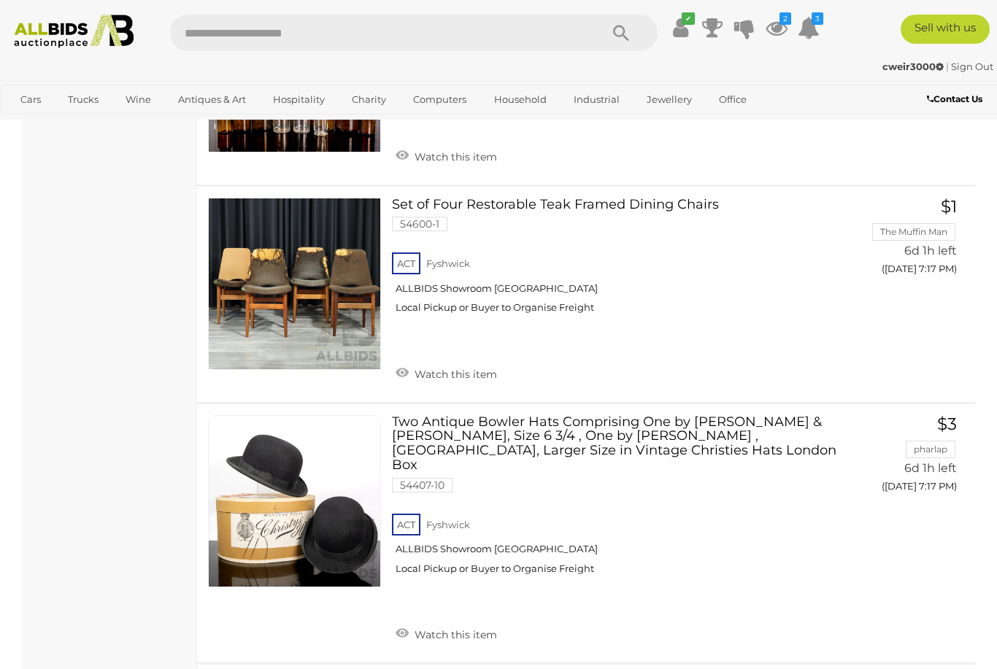
scroll to position [9581, 0]
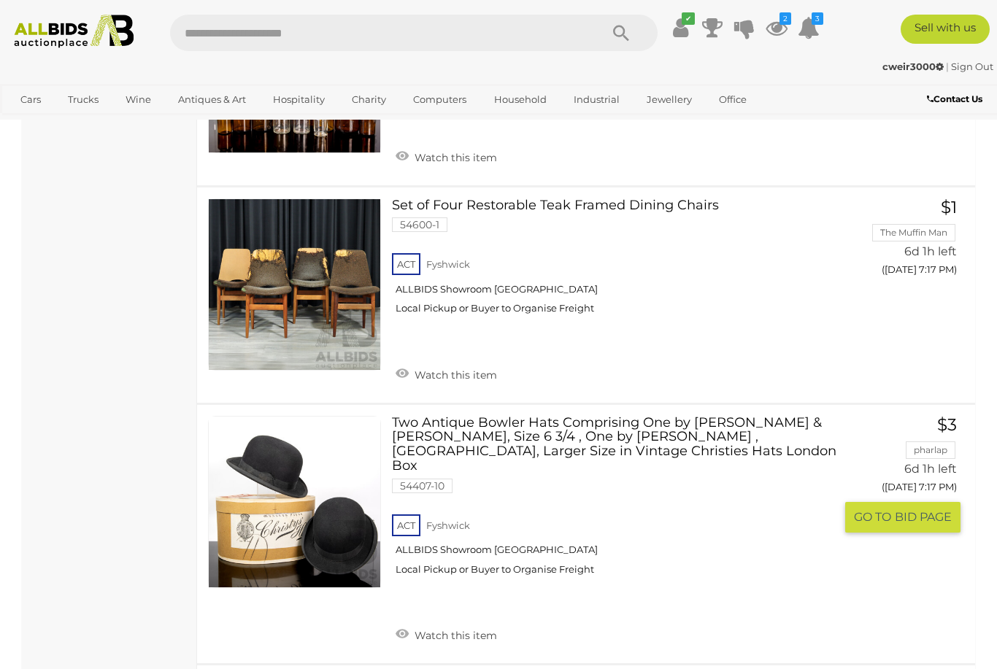
click at [912, 509] on span "BID PAGE" at bounding box center [923, 516] width 57 height 15
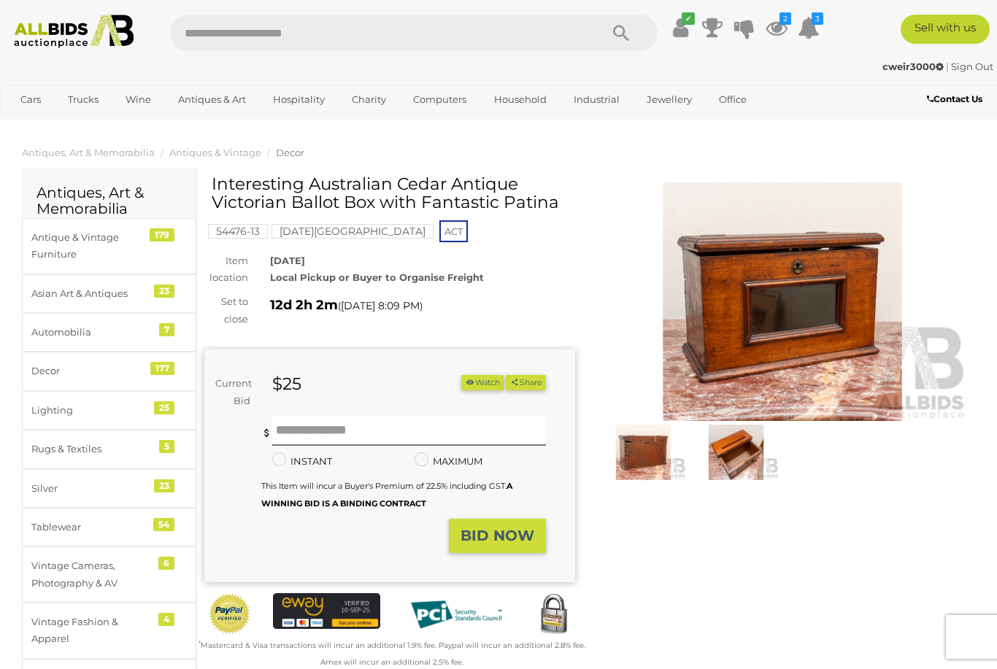
click at [809, 348] on img at bounding box center [782, 301] width 371 height 239
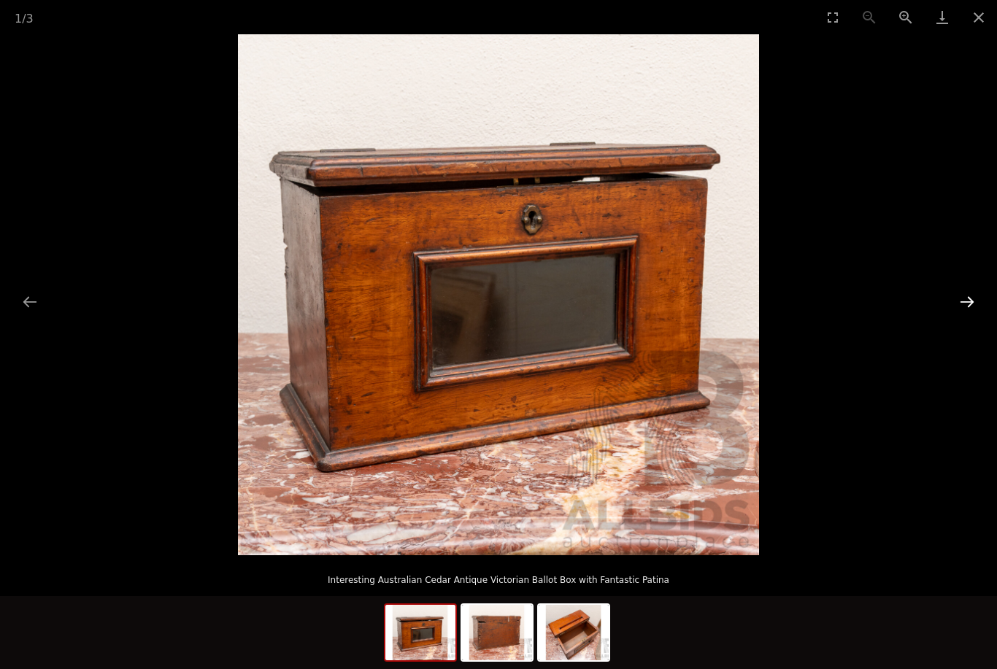
click at [963, 310] on button "Next slide" at bounding box center [967, 302] width 31 height 28
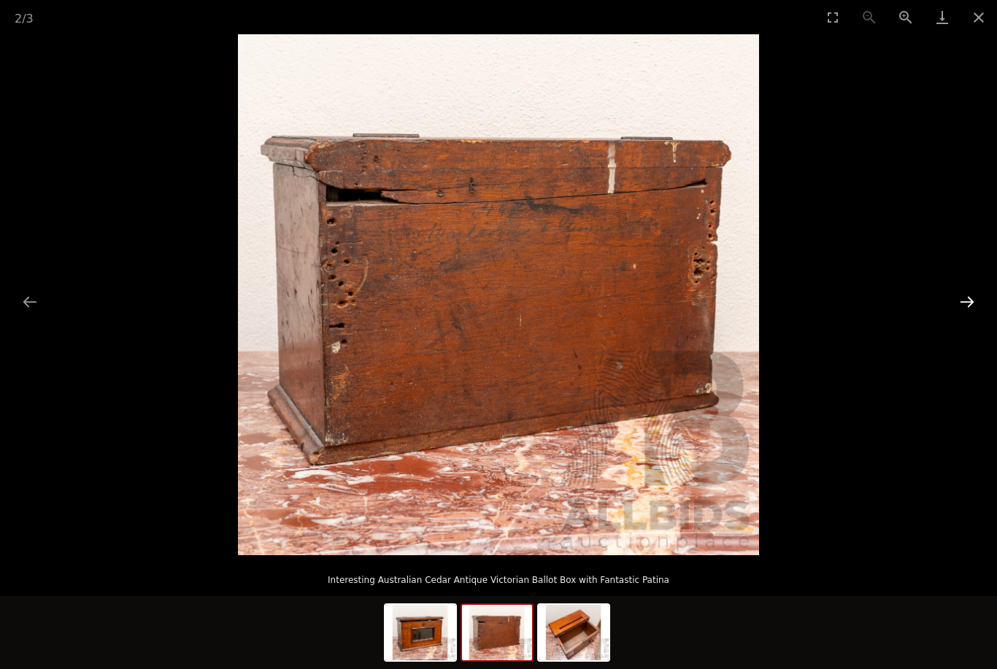
click at [963, 304] on button "Next slide" at bounding box center [967, 302] width 31 height 28
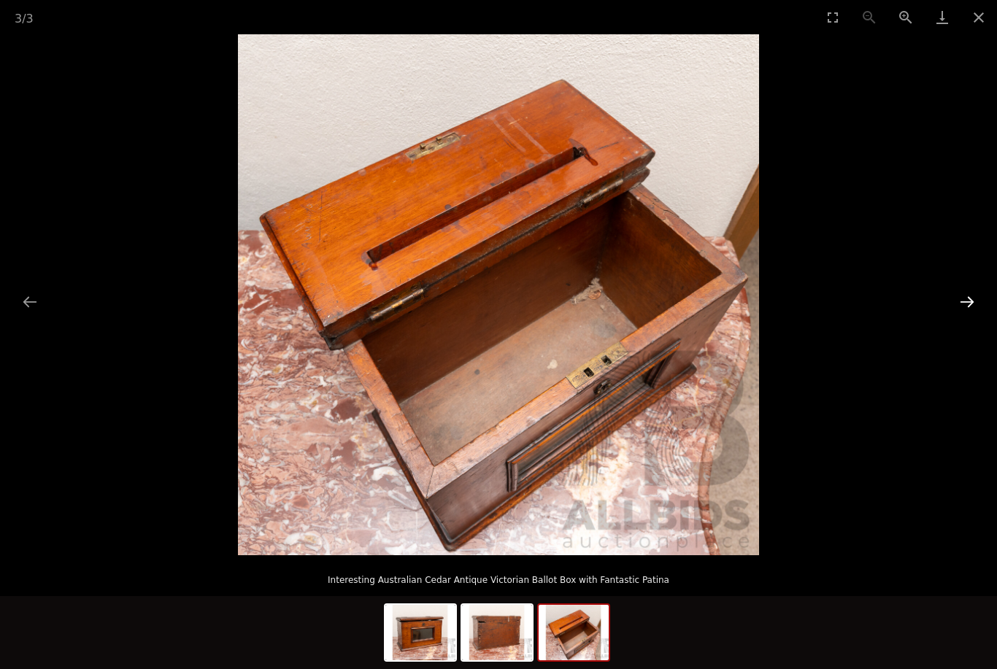
click at [967, 305] on button "Next slide" at bounding box center [967, 302] width 31 height 28
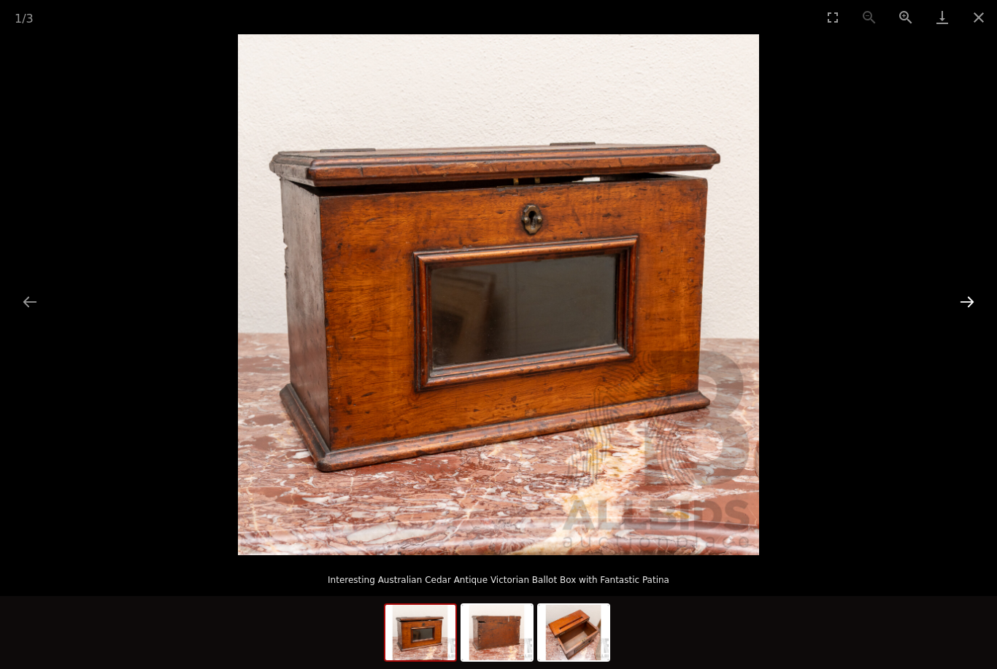
click at [969, 299] on button "Next slide" at bounding box center [967, 302] width 31 height 28
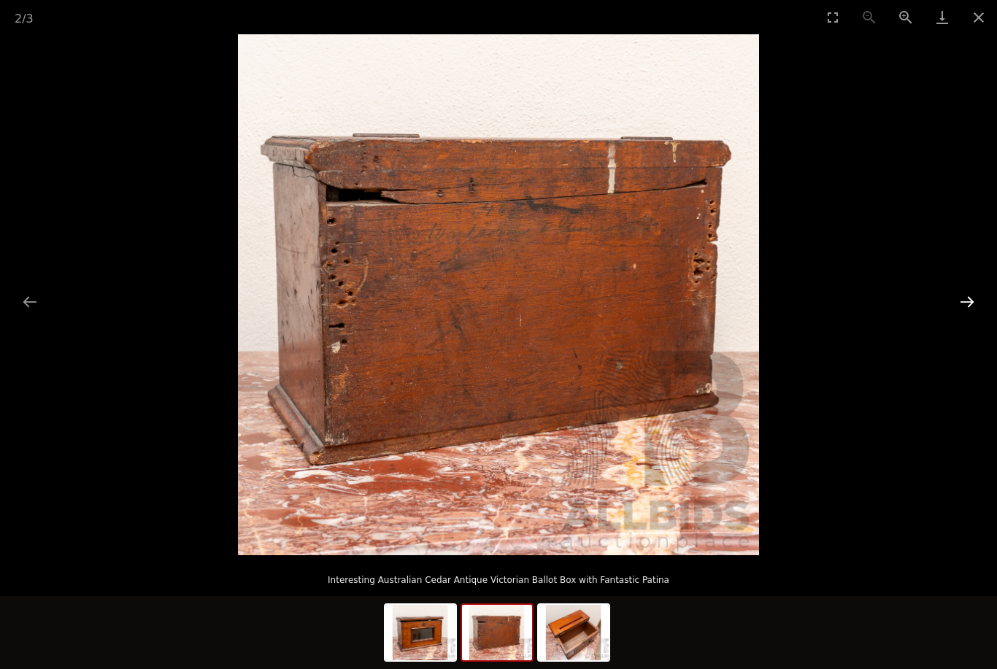
click at [964, 304] on button "Next slide" at bounding box center [967, 302] width 31 height 28
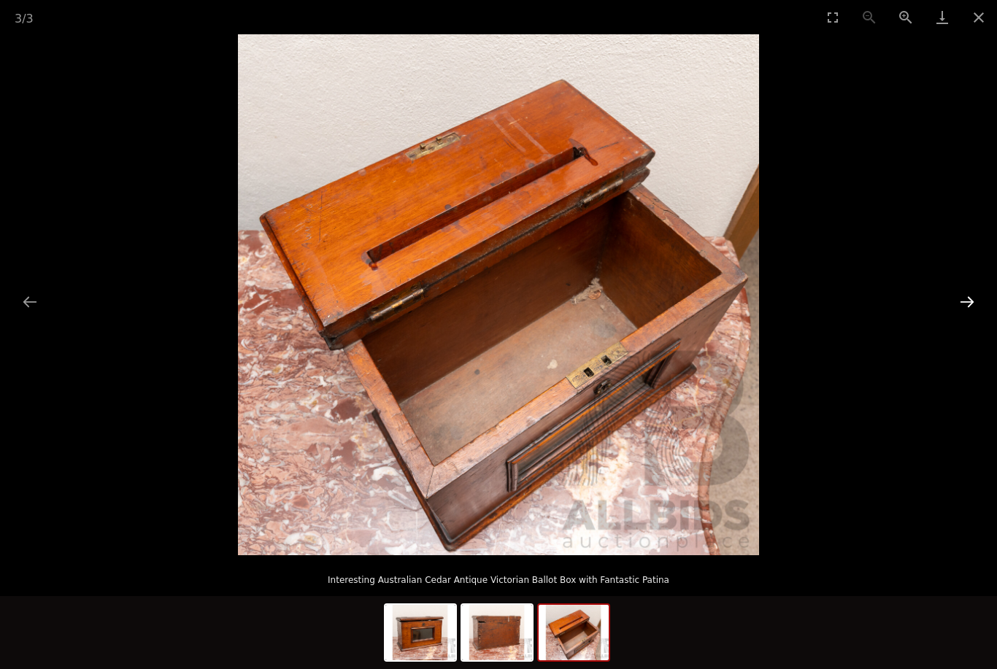
click at [969, 297] on button "Next slide" at bounding box center [967, 302] width 31 height 28
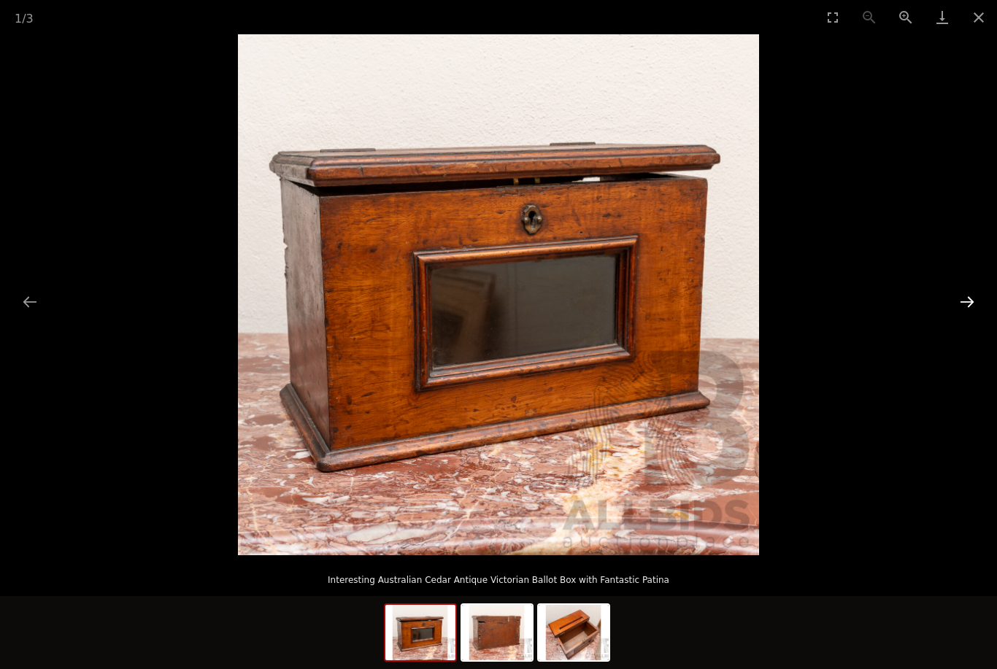
click at [971, 308] on button "Next slide" at bounding box center [967, 302] width 31 height 28
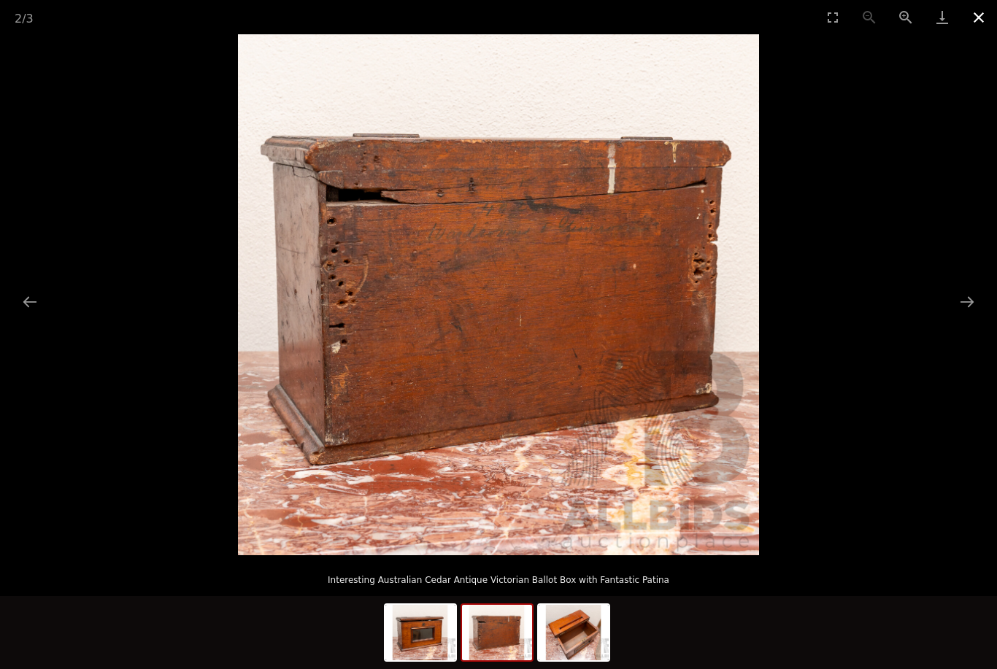
click at [979, 22] on button "Close gallery" at bounding box center [979, 17] width 36 height 34
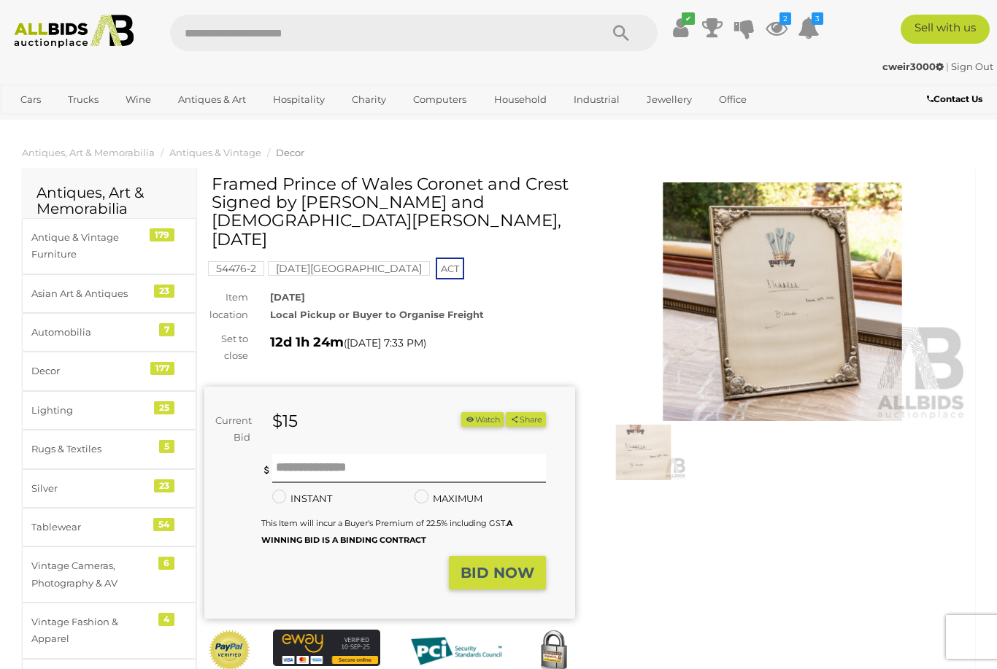
click at [472, 412] on button "Watch" at bounding box center [482, 419] width 42 height 15
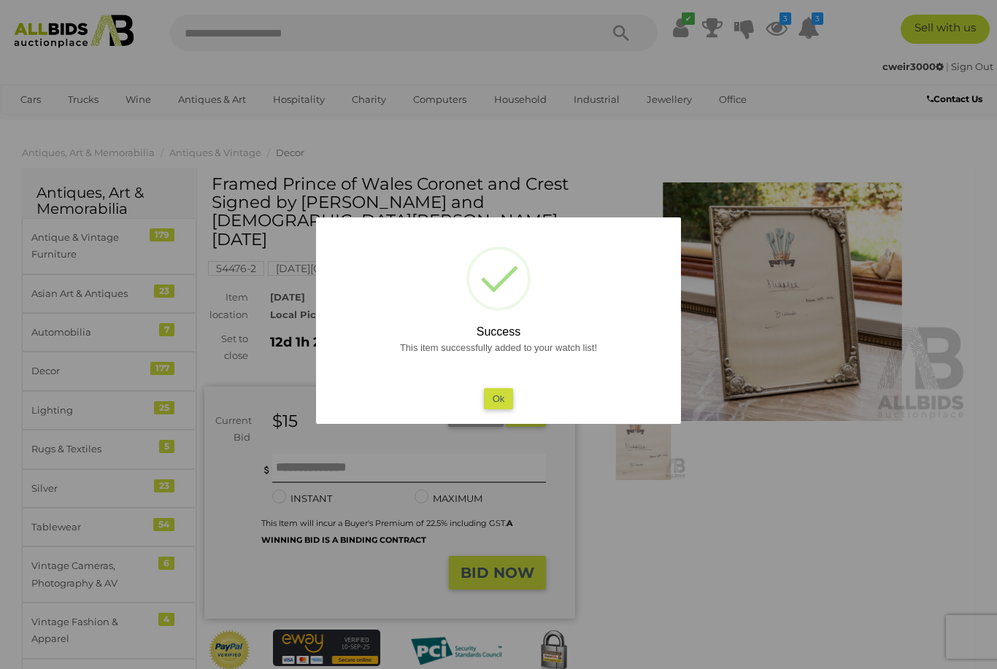
click at [500, 403] on button "Ok" at bounding box center [499, 398] width 30 height 21
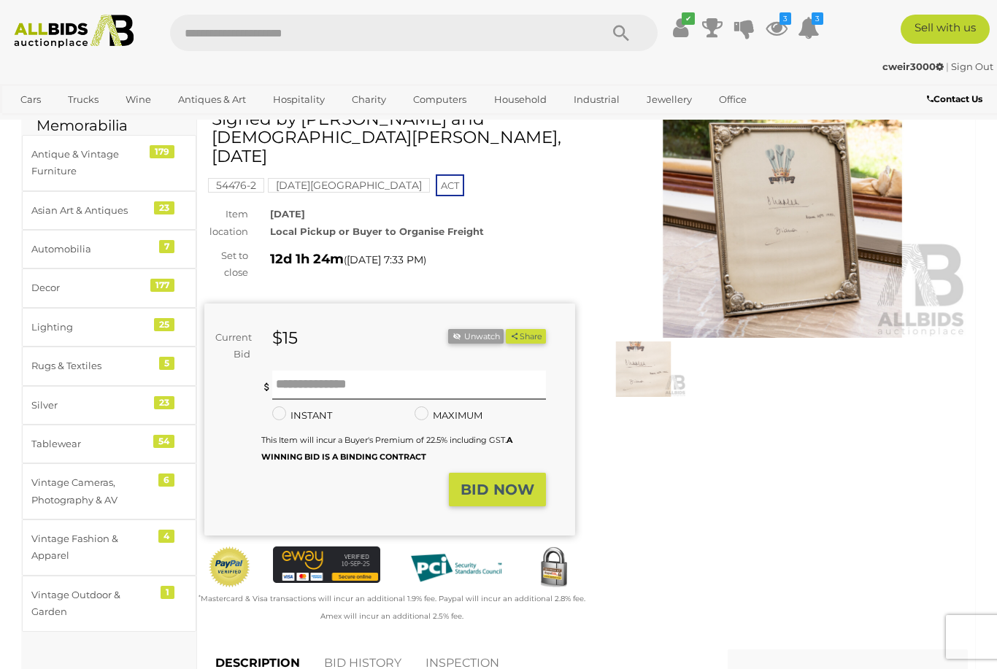
scroll to position [82, 0]
click at [651, 374] on img at bounding box center [643, 369] width 85 height 55
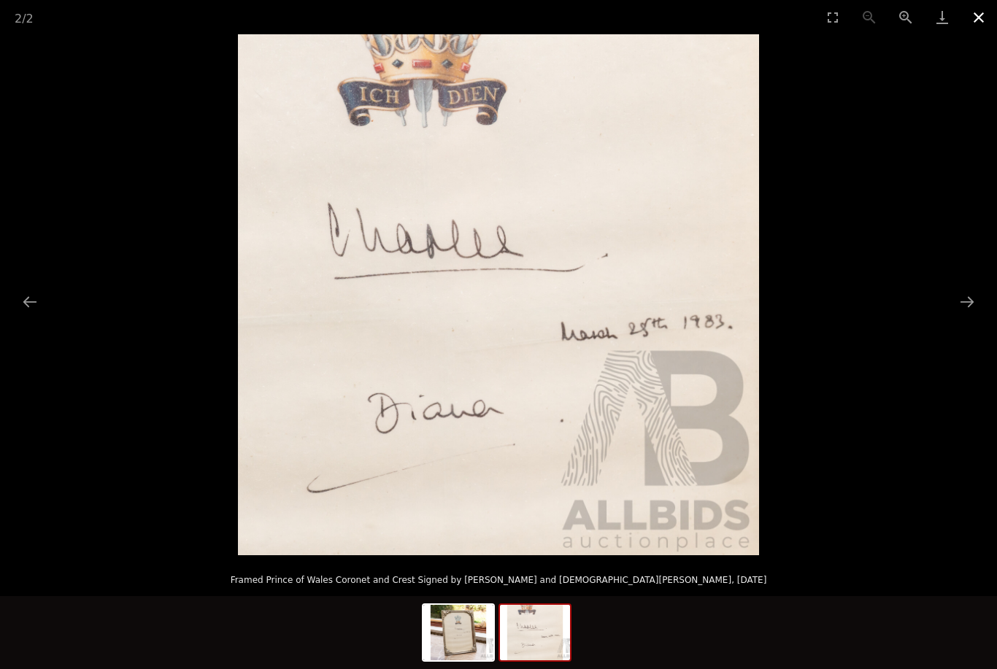
click at [977, 17] on button "Close gallery" at bounding box center [979, 17] width 36 height 34
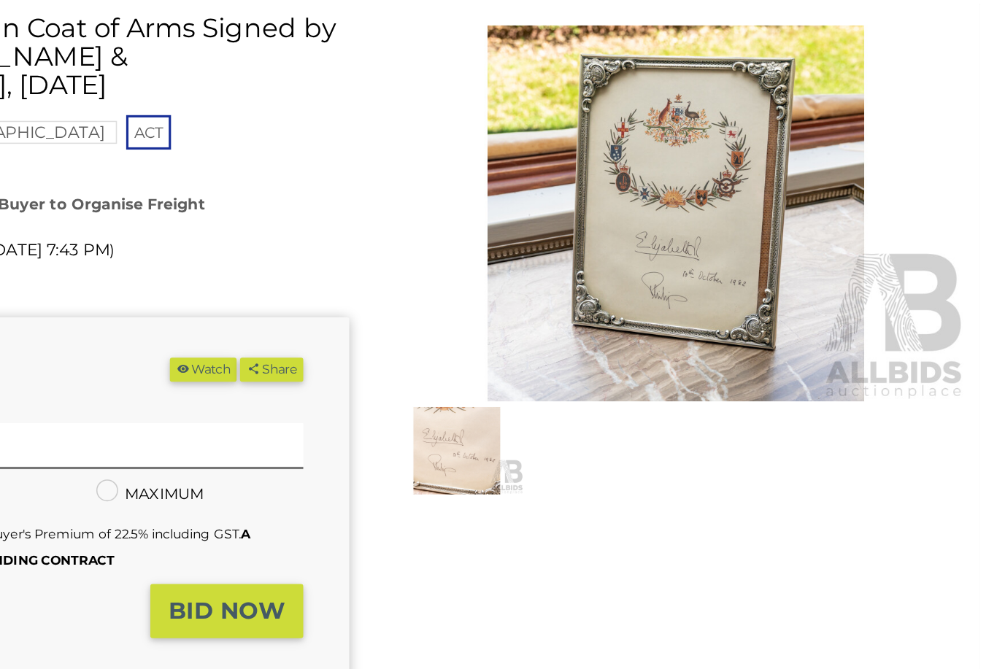
click at [461, 393] on button "Watch" at bounding box center [482, 400] width 42 height 15
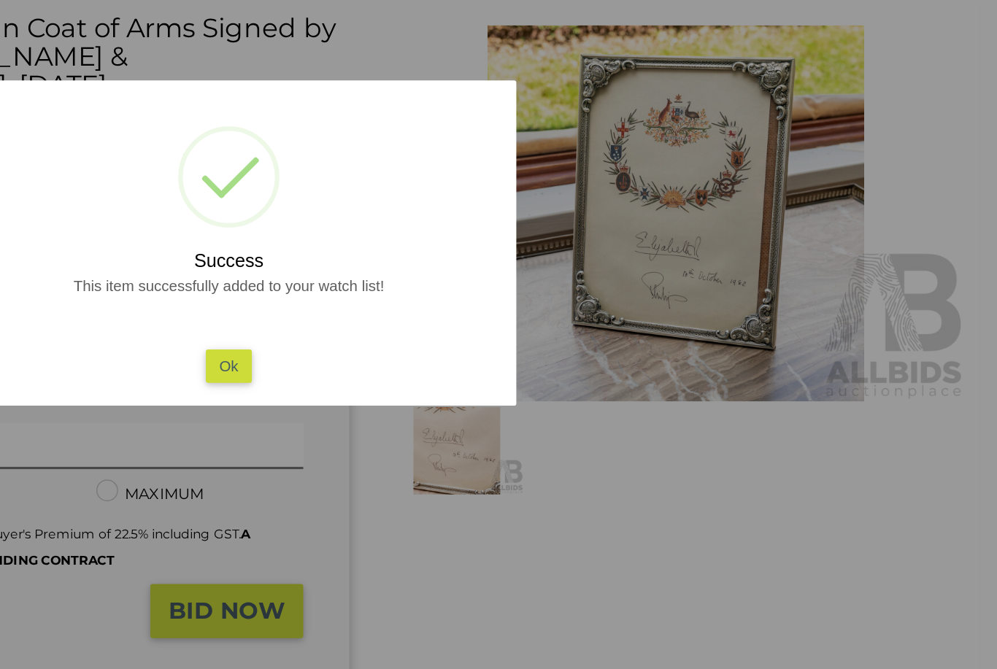
click at [484, 388] on button "Ok" at bounding box center [499, 398] width 30 height 21
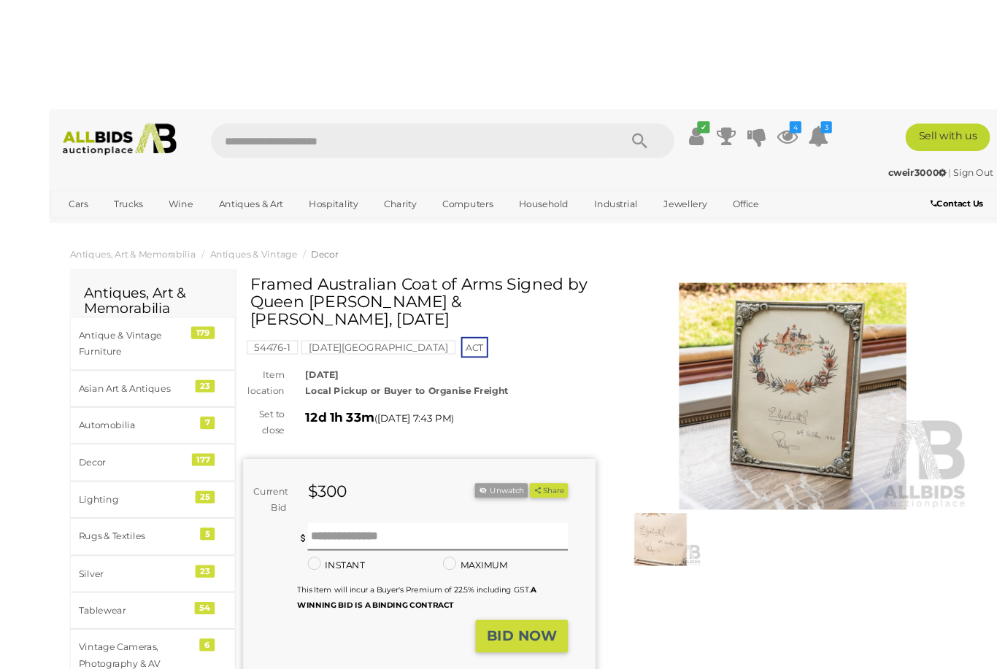
scroll to position [8, 0]
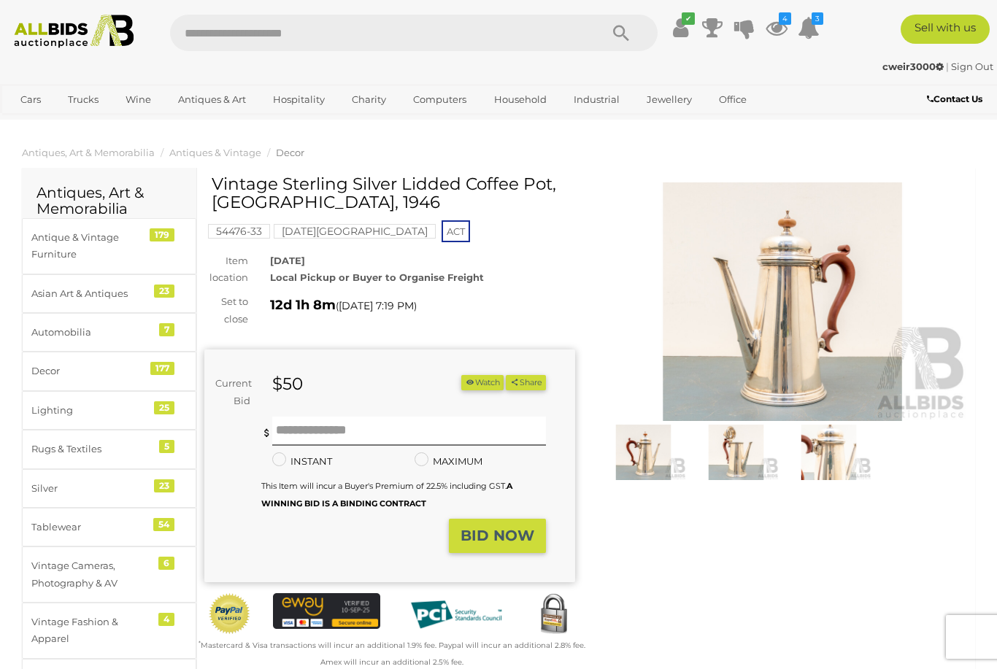
click at [824, 327] on img at bounding box center [782, 301] width 371 height 239
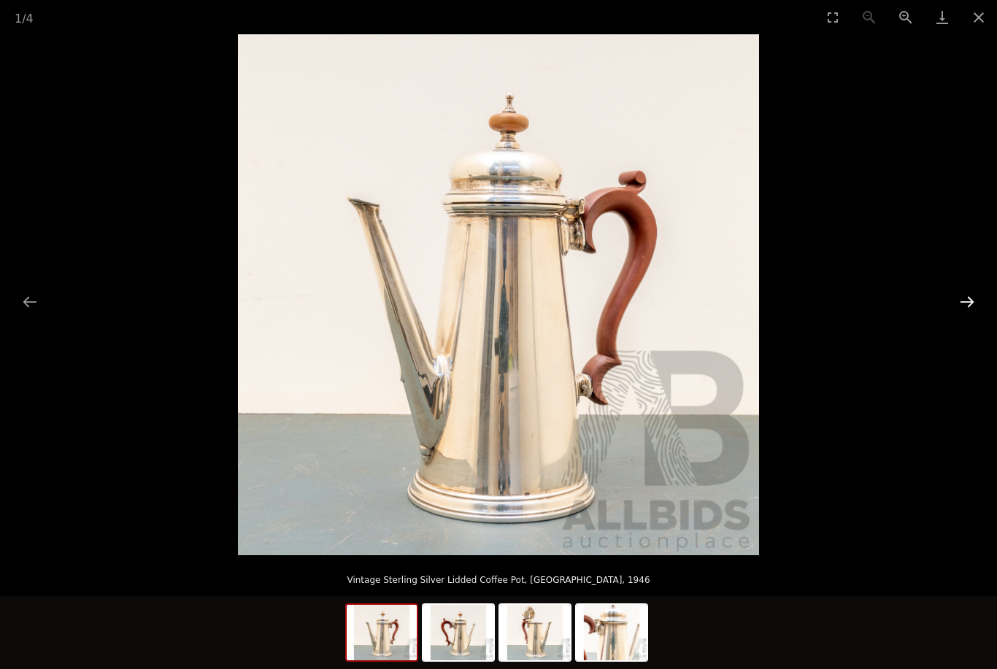
click at [968, 307] on button "Next slide" at bounding box center [967, 302] width 31 height 28
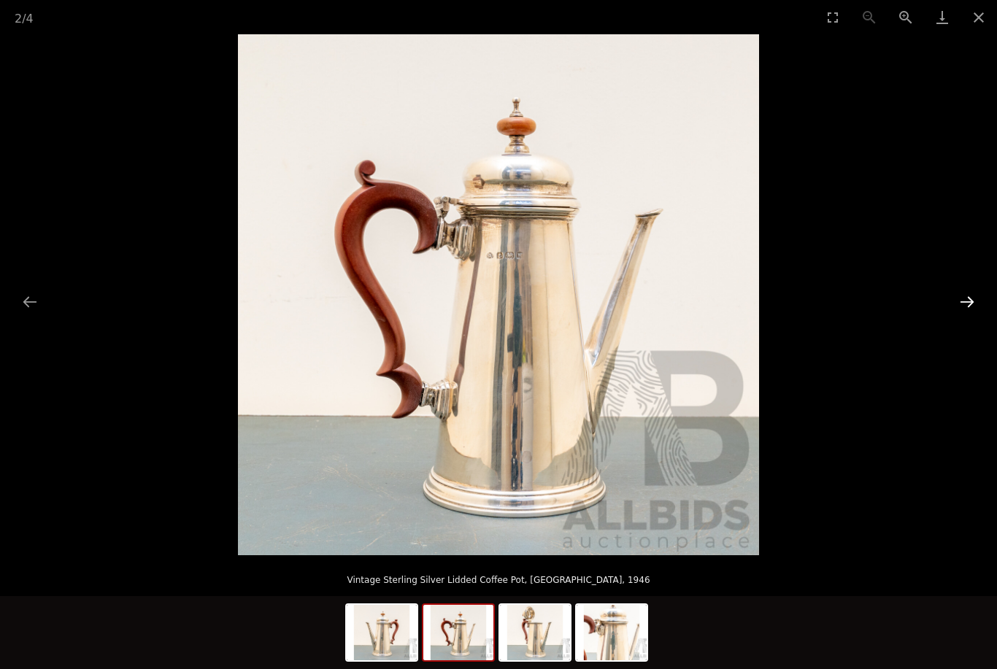
click at [966, 306] on button "Next slide" at bounding box center [967, 302] width 31 height 28
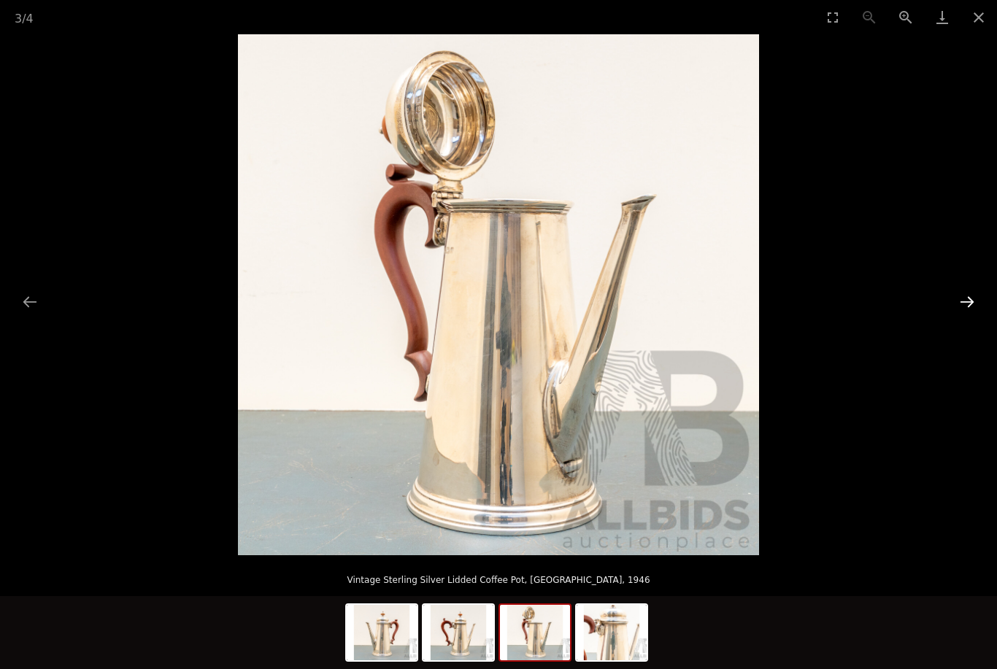
click at [969, 300] on button "Next slide" at bounding box center [967, 302] width 31 height 28
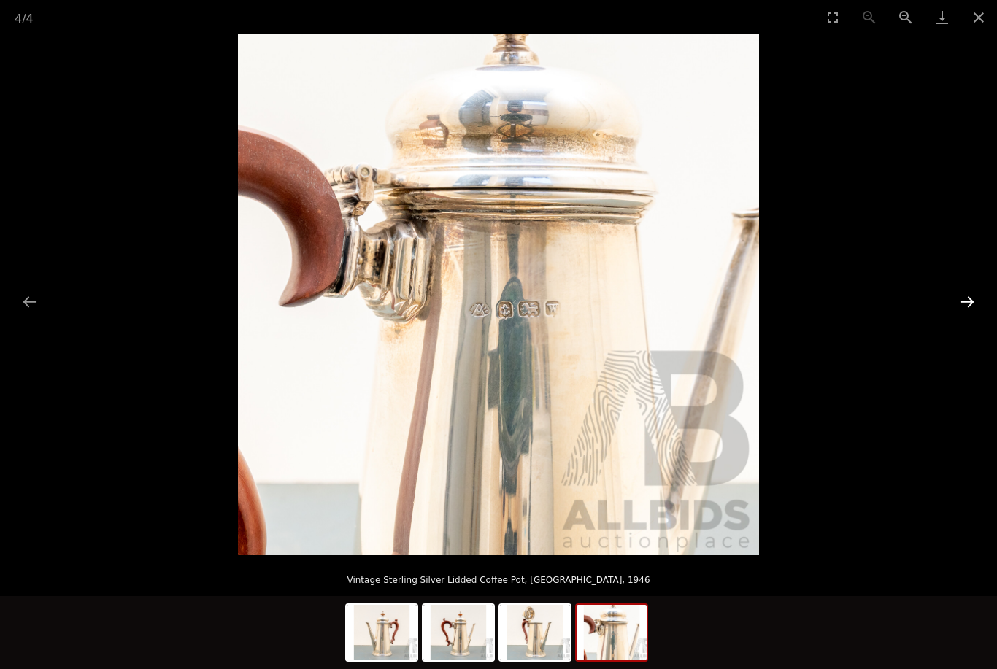
click at [969, 299] on button "Next slide" at bounding box center [967, 302] width 31 height 28
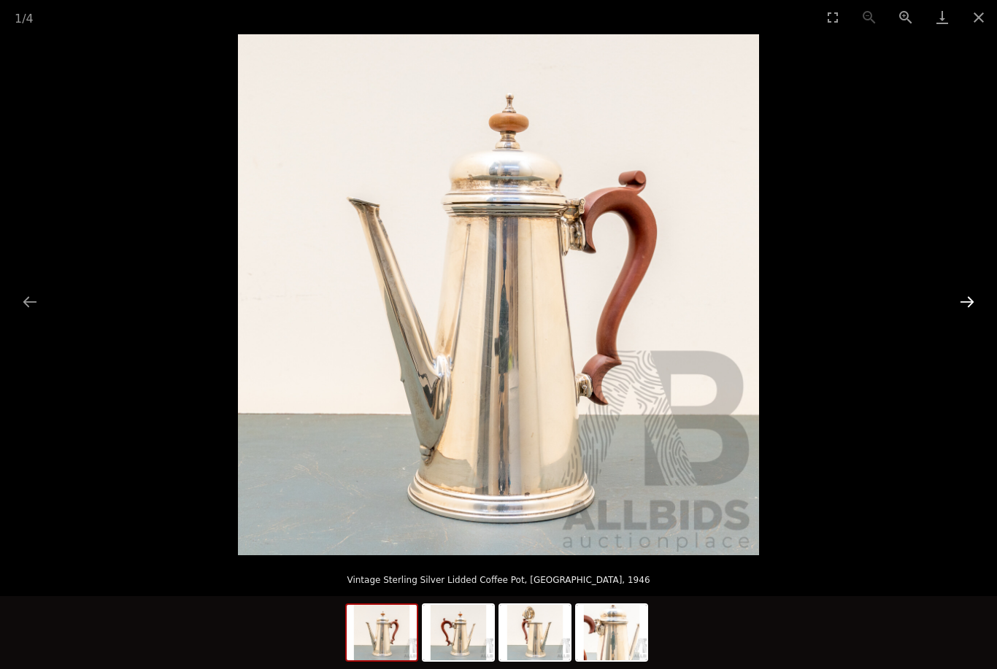
click at [971, 295] on button "Next slide" at bounding box center [967, 302] width 31 height 28
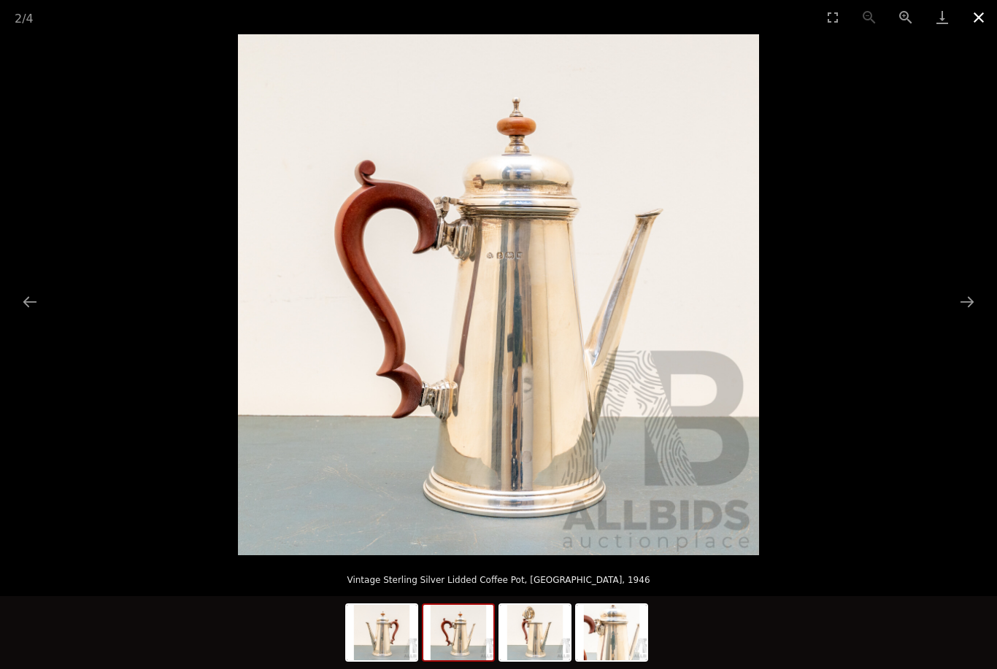
click at [980, 20] on button "Close gallery" at bounding box center [979, 17] width 36 height 34
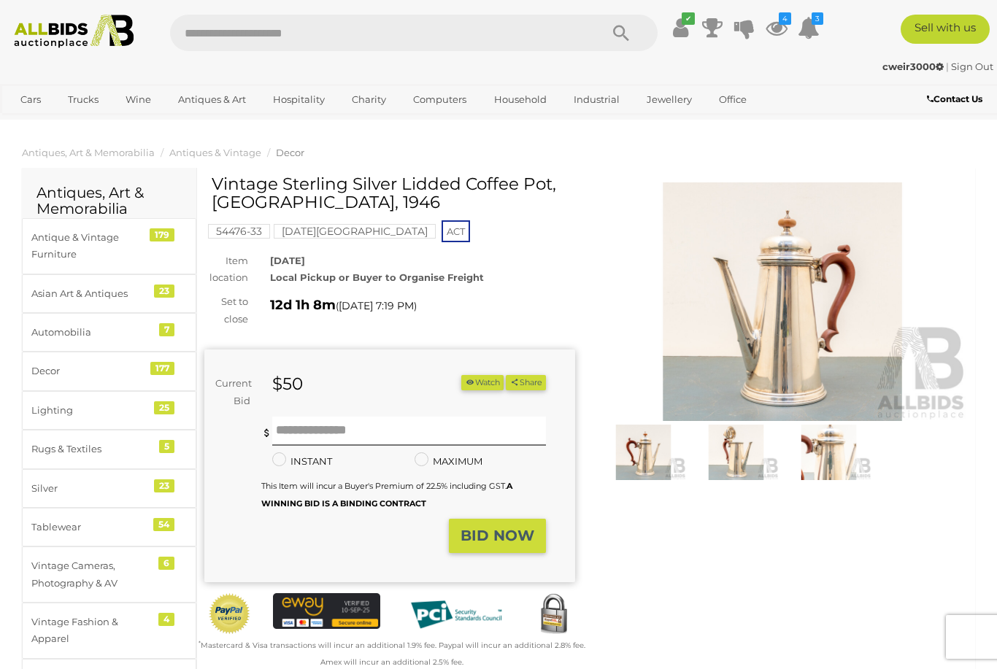
click at [477, 380] on button "Watch" at bounding box center [482, 382] width 42 height 15
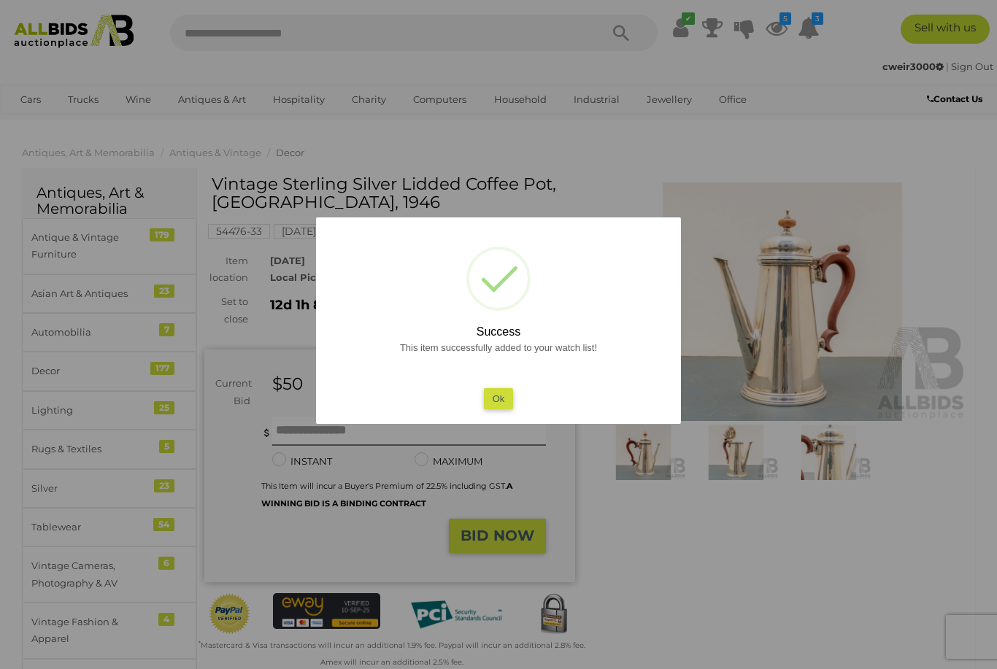
click at [490, 395] on button "Ok" at bounding box center [499, 398] width 30 height 21
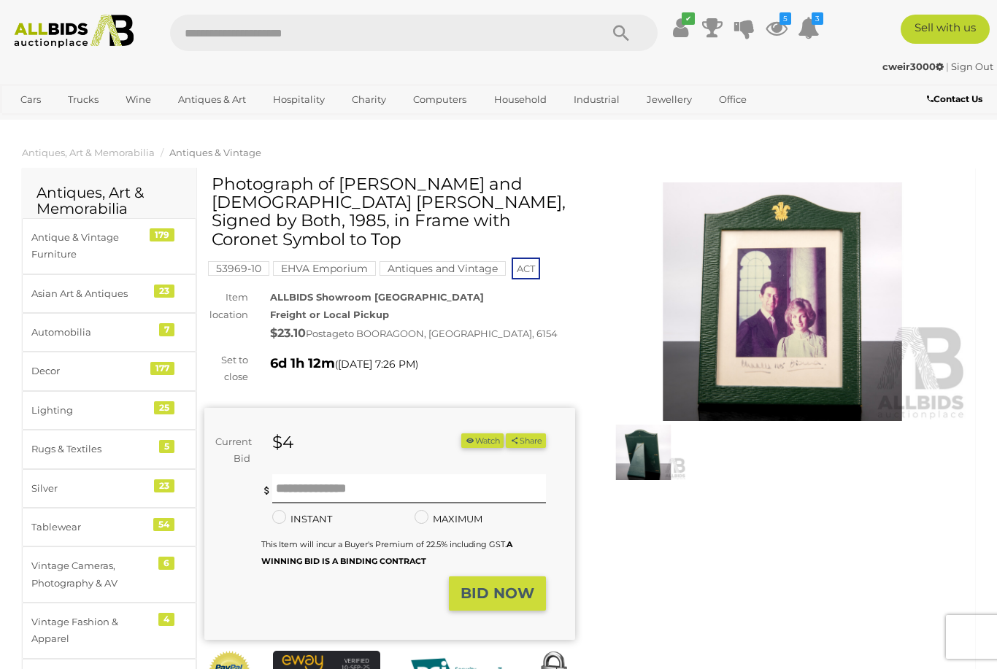
click at [480, 434] on button "Watch" at bounding box center [482, 441] width 42 height 15
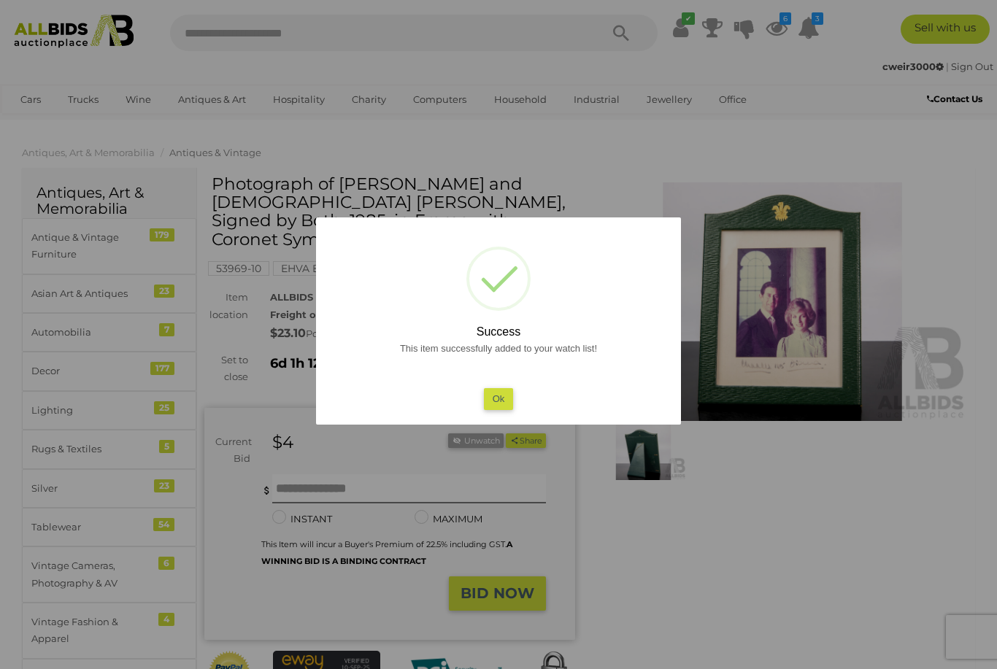
click at [498, 396] on button "Ok" at bounding box center [499, 398] width 30 height 21
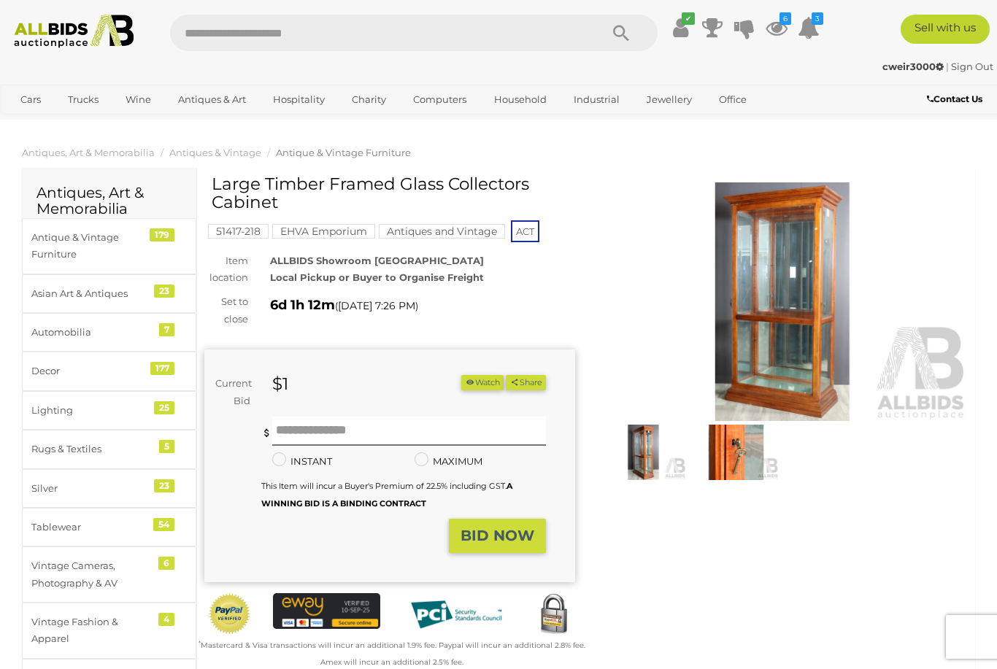
click at [795, 362] on img at bounding box center [782, 301] width 371 height 239
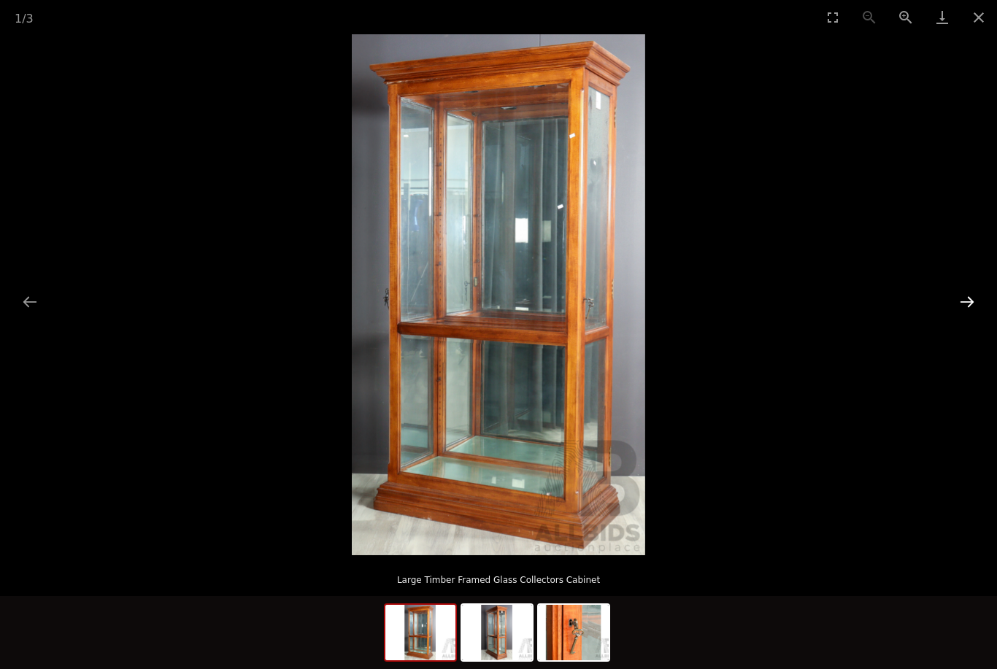
click at [976, 302] on button "Next slide" at bounding box center [967, 302] width 31 height 28
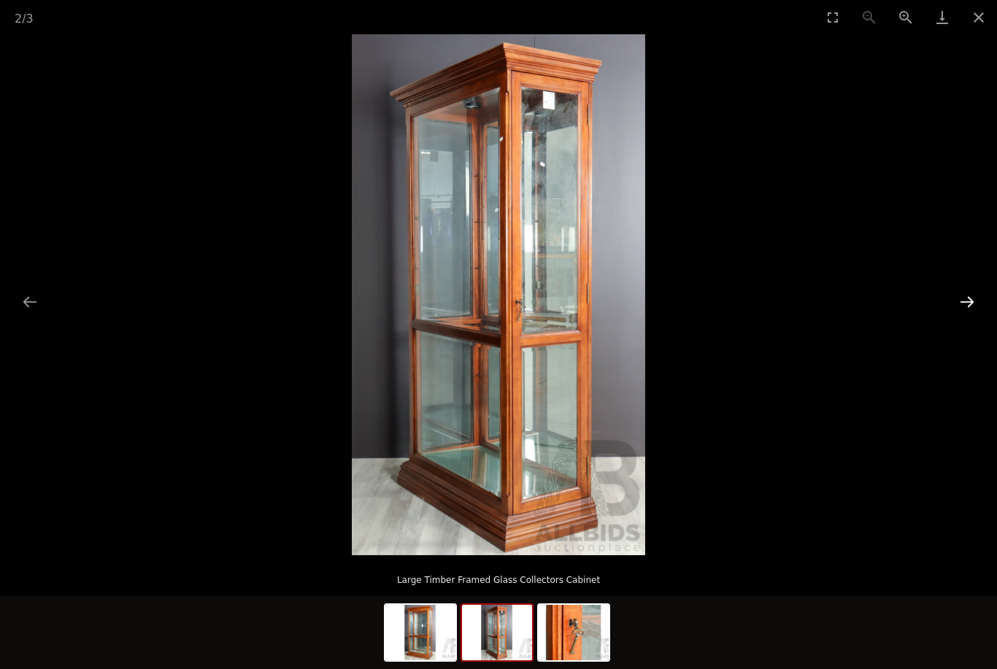
click at [977, 309] on button "Next slide" at bounding box center [967, 302] width 31 height 28
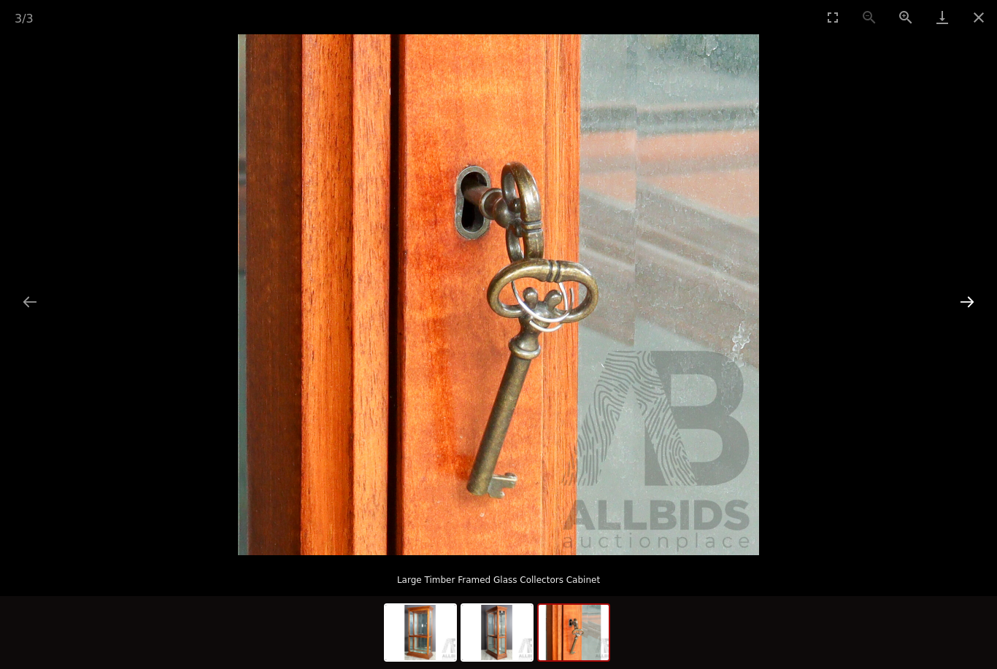
click at [966, 306] on button "Next slide" at bounding box center [967, 302] width 31 height 28
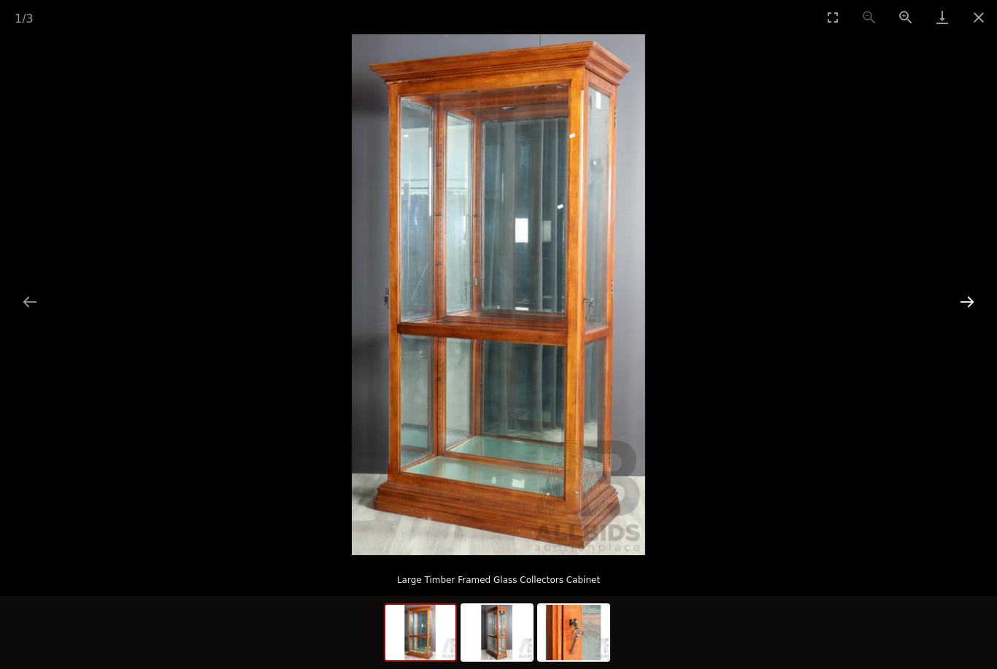
click at [974, 304] on button "Next slide" at bounding box center [967, 302] width 31 height 28
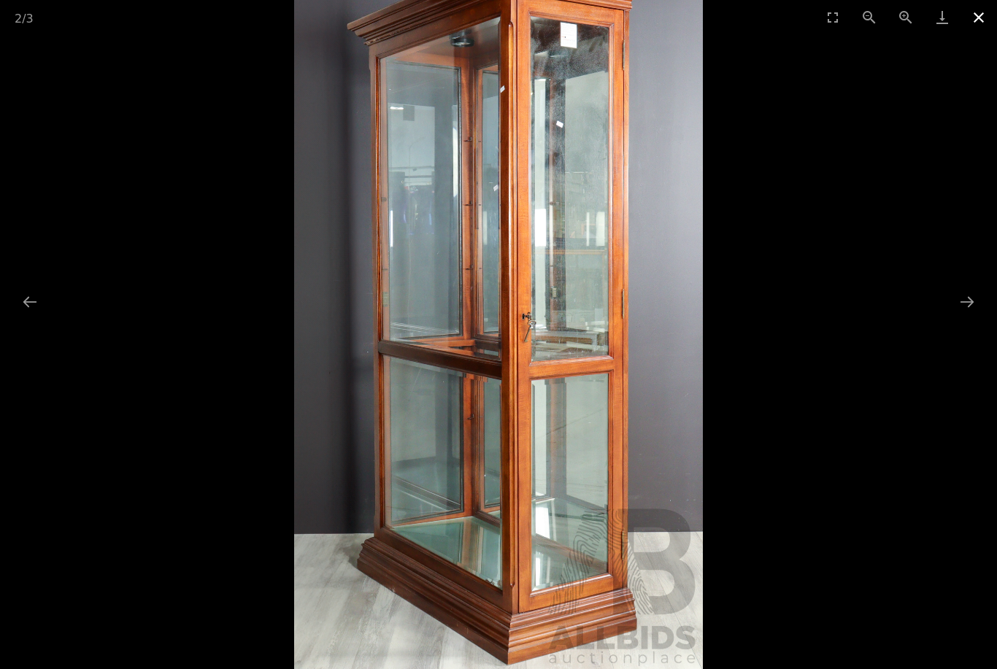
click at [976, 18] on button "Close gallery" at bounding box center [979, 17] width 36 height 34
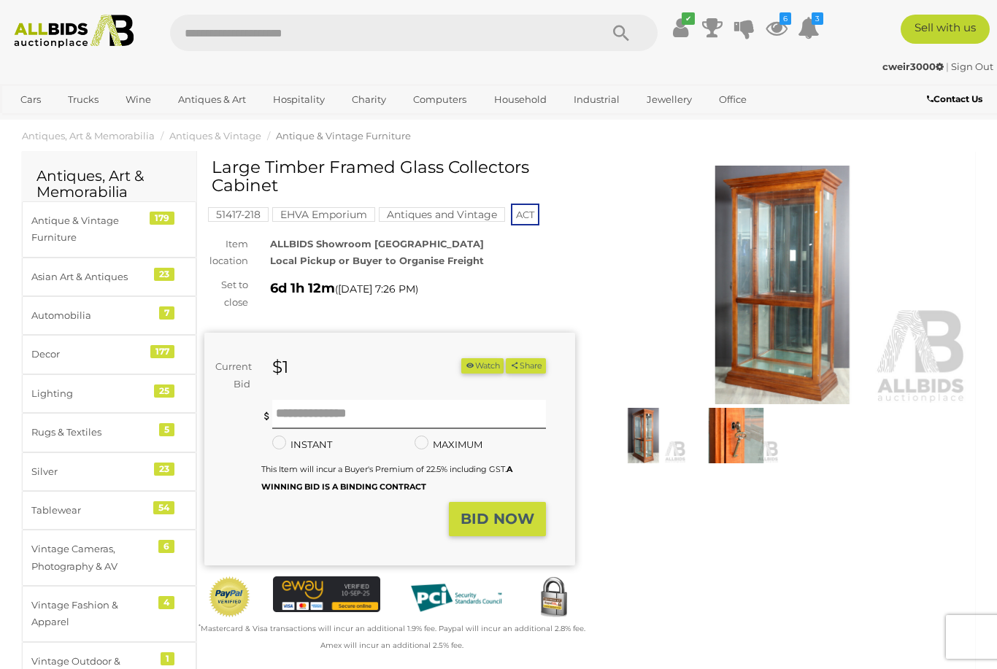
scroll to position [21, 0]
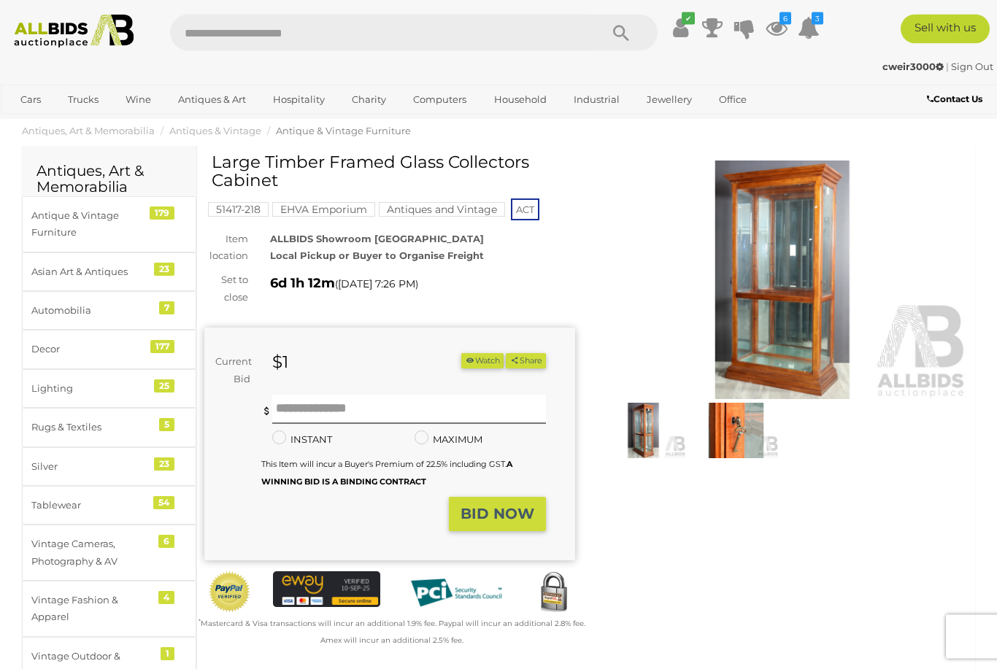
click at [476, 363] on button "Watch" at bounding box center [482, 361] width 42 height 15
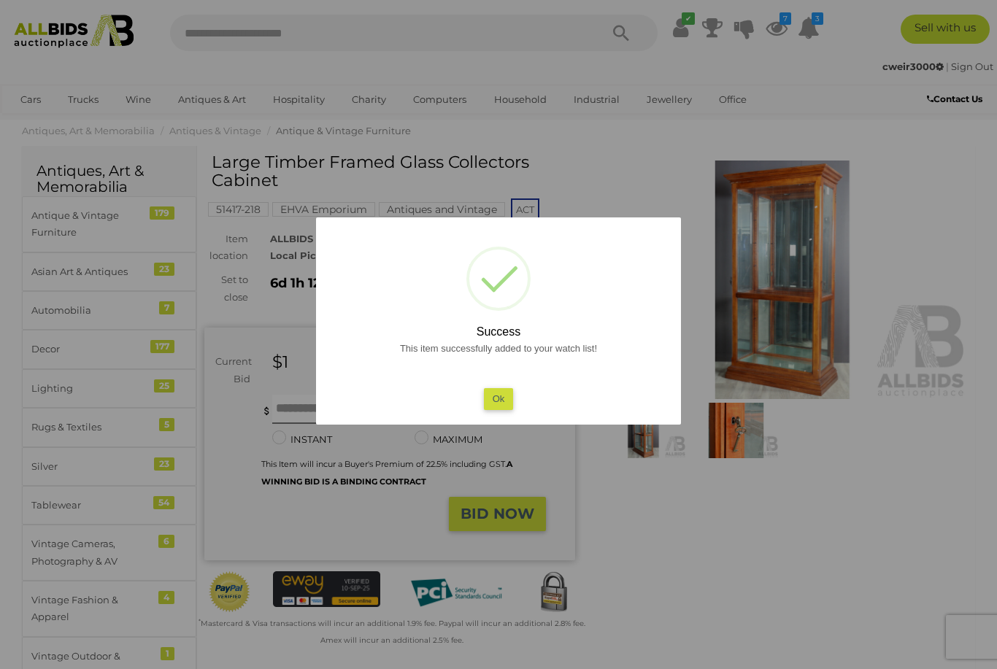
click at [493, 409] on button "Ok" at bounding box center [499, 398] width 30 height 21
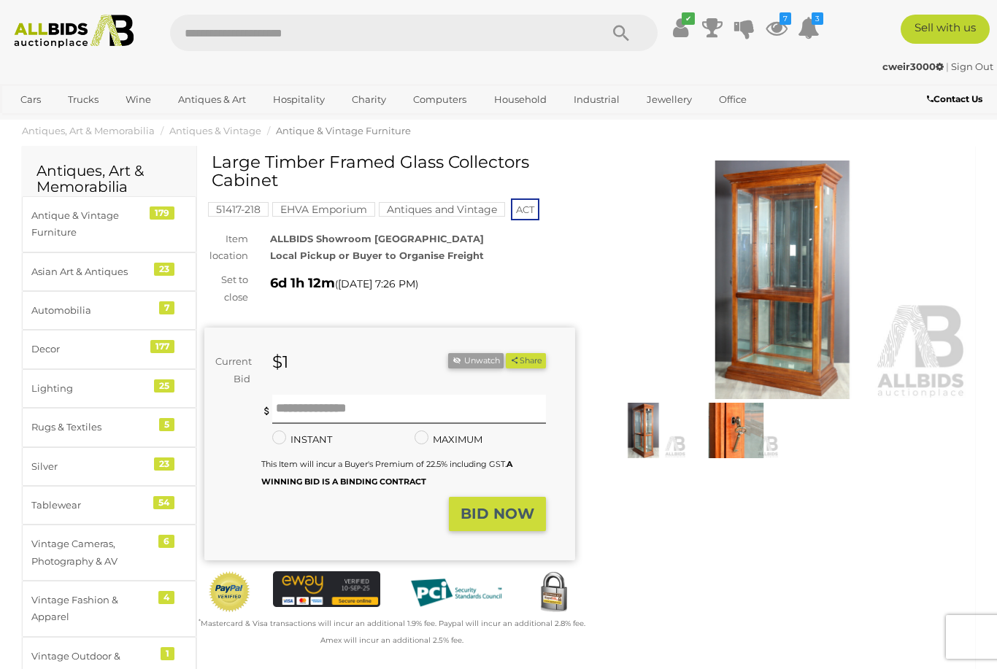
scroll to position [0, 0]
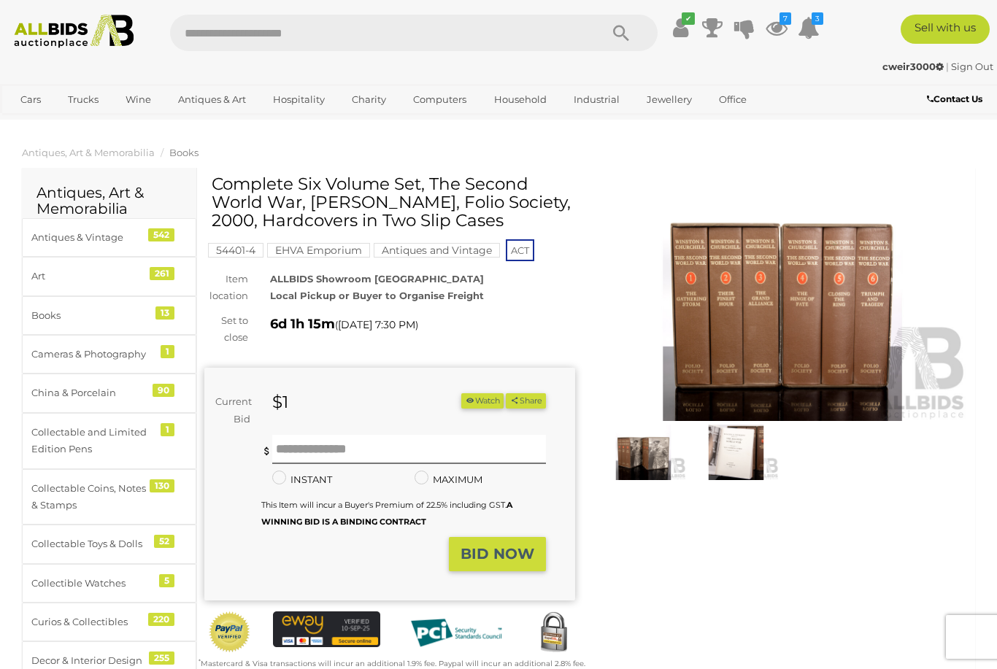
click at [476, 398] on button "Watch" at bounding box center [482, 400] width 42 height 15
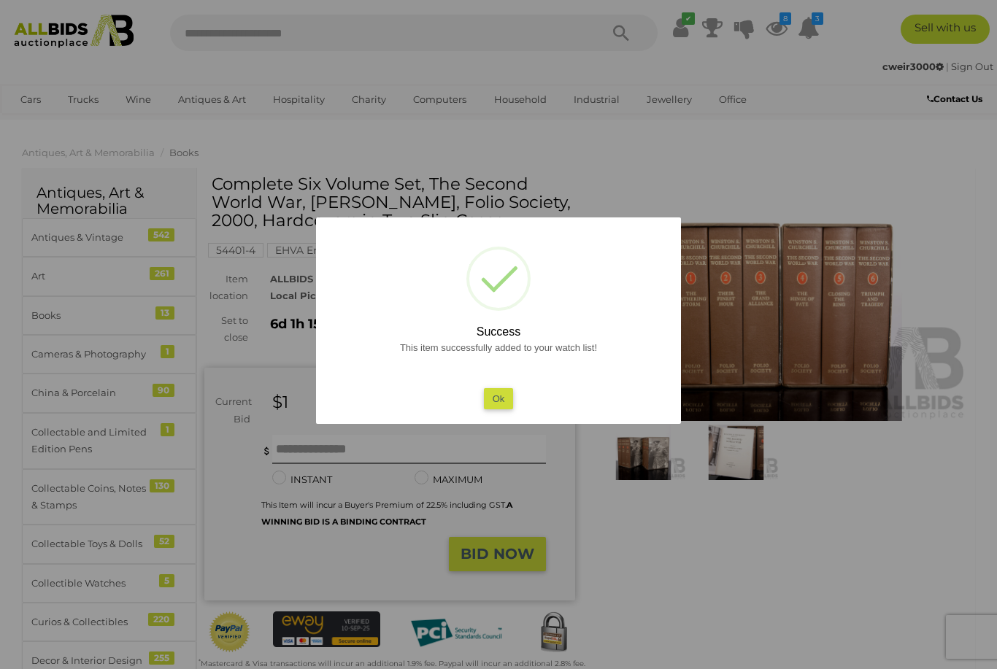
click at [488, 408] on button "Ok" at bounding box center [499, 398] width 30 height 21
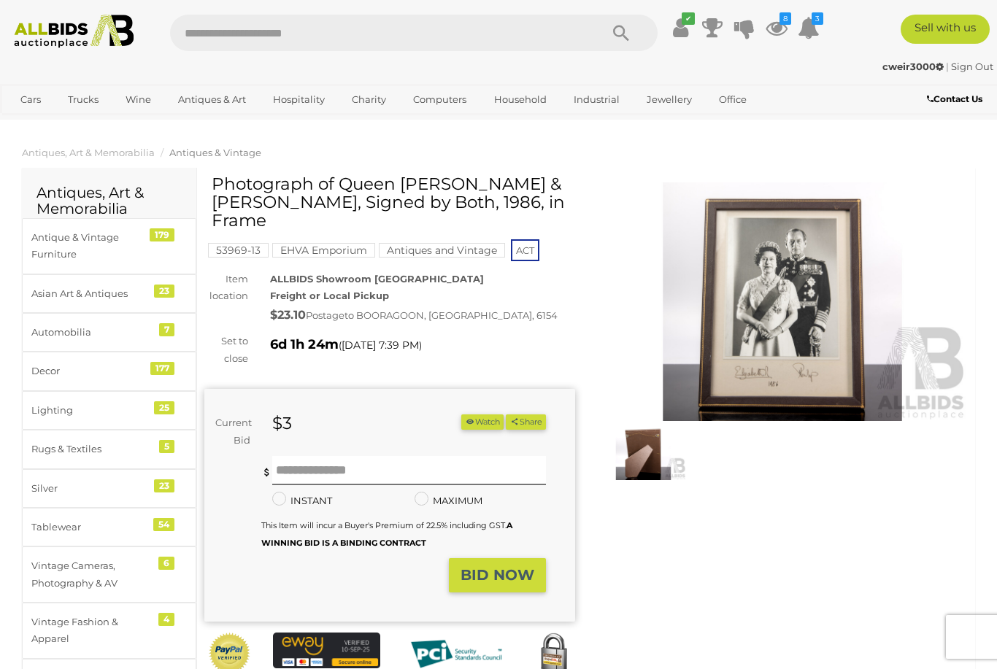
click at [477, 415] on button "Watch" at bounding box center [482, 422] width 42 height 15
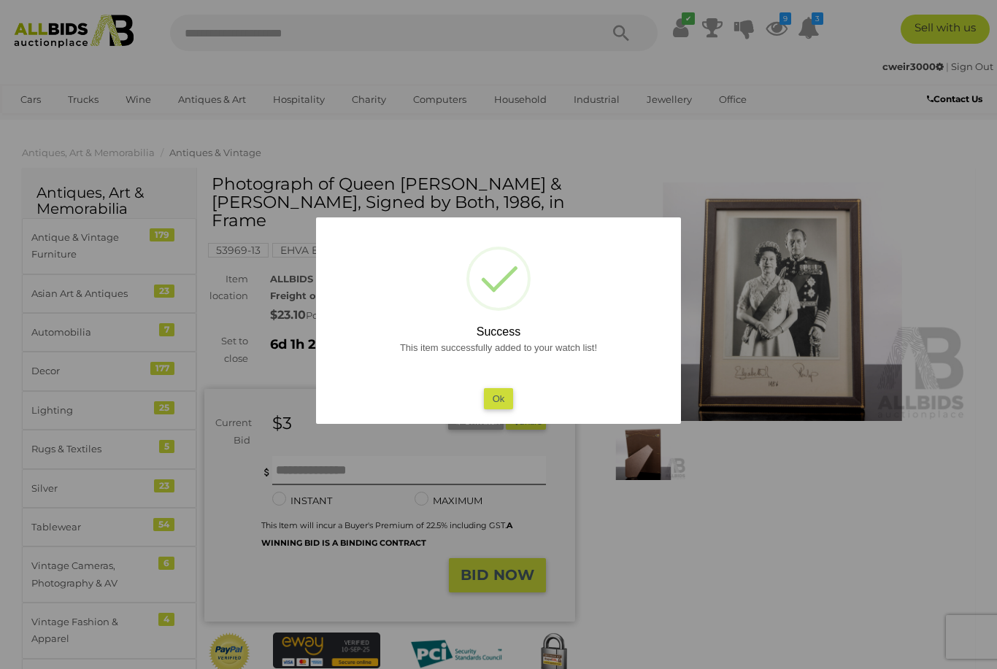
click at [495, 401] on button "Ok" at bounding box center [499, 398] width 30 height 21
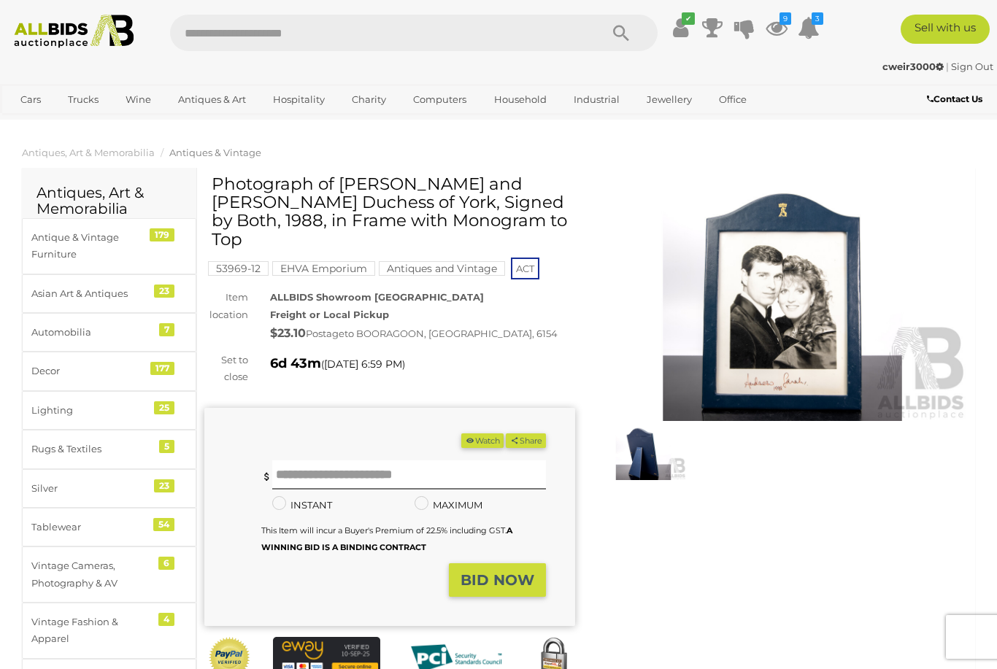
click at [477, 437] on button "Watch" at bounding box center [482, 441] width 42 height 15
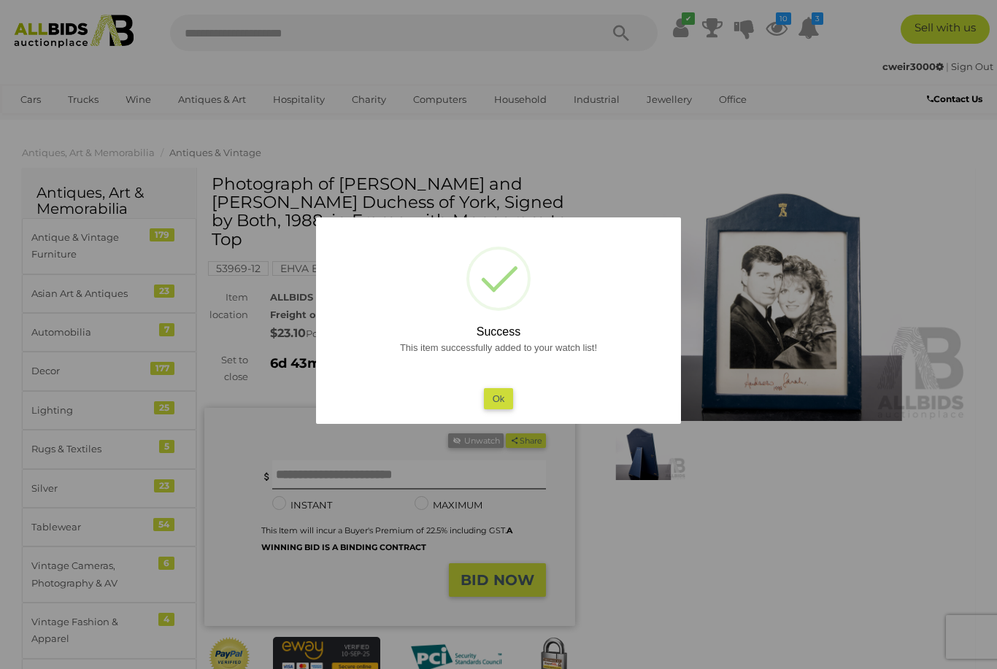
click at [488, 392] on button "Ok" at bounding box center [499, 398] width 30 height 21
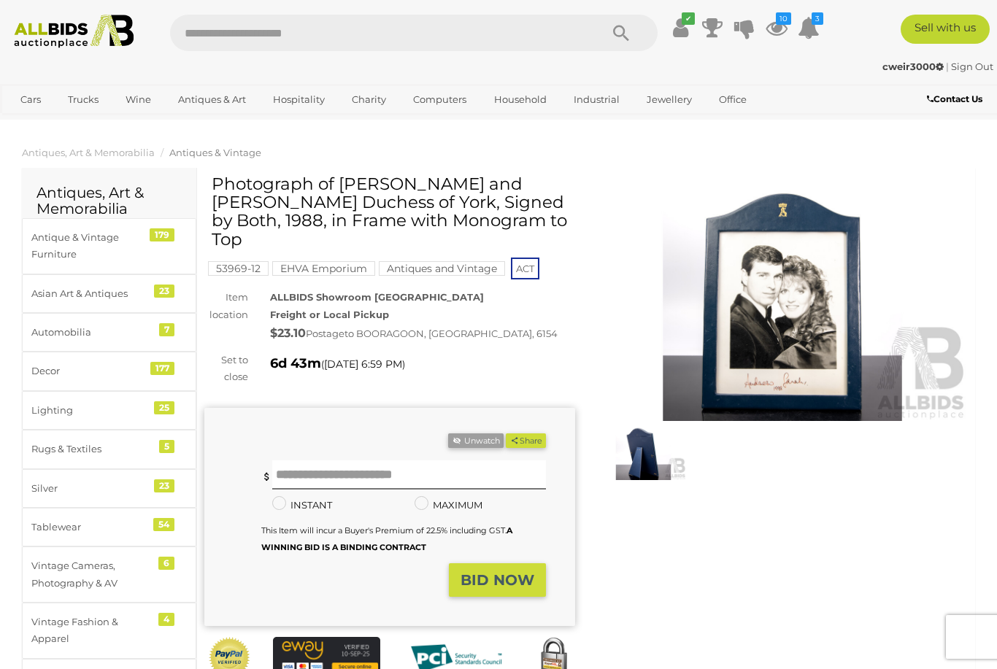
click at [849, 318] on img at bounding box center [782, 301] width 371 height 239
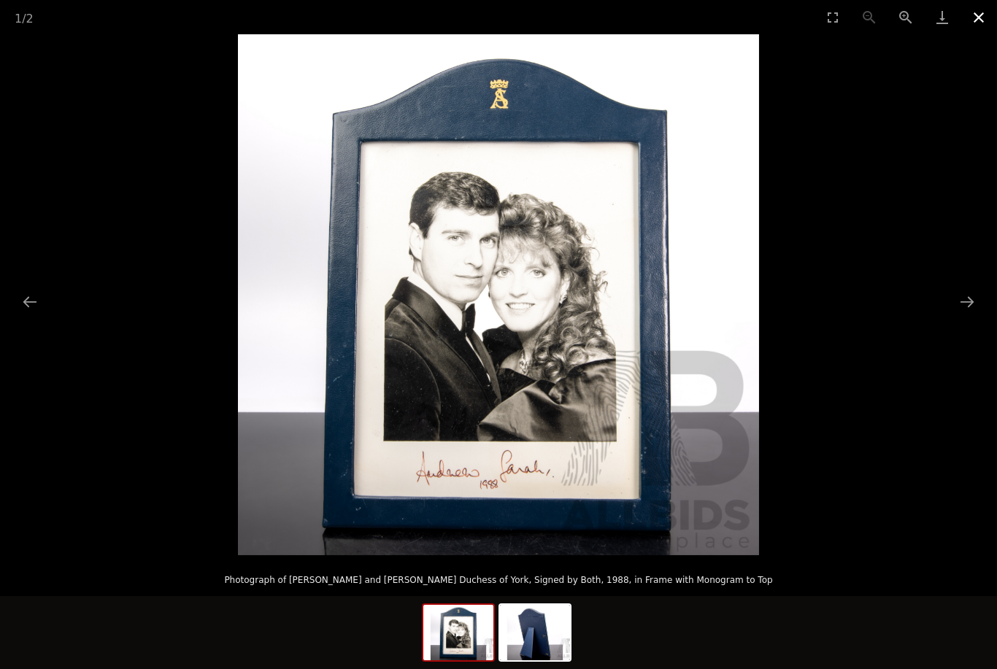
click at [979, 23] on button "Close gallery" at bounding box center [979, 17] width 36 height 34
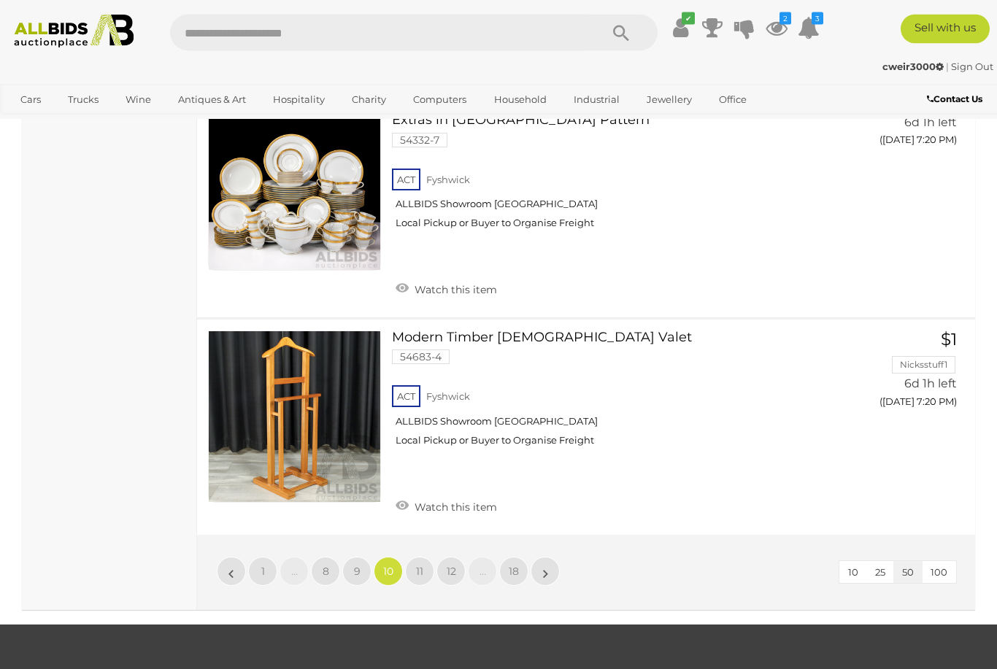
scroll to position [11304, 0]
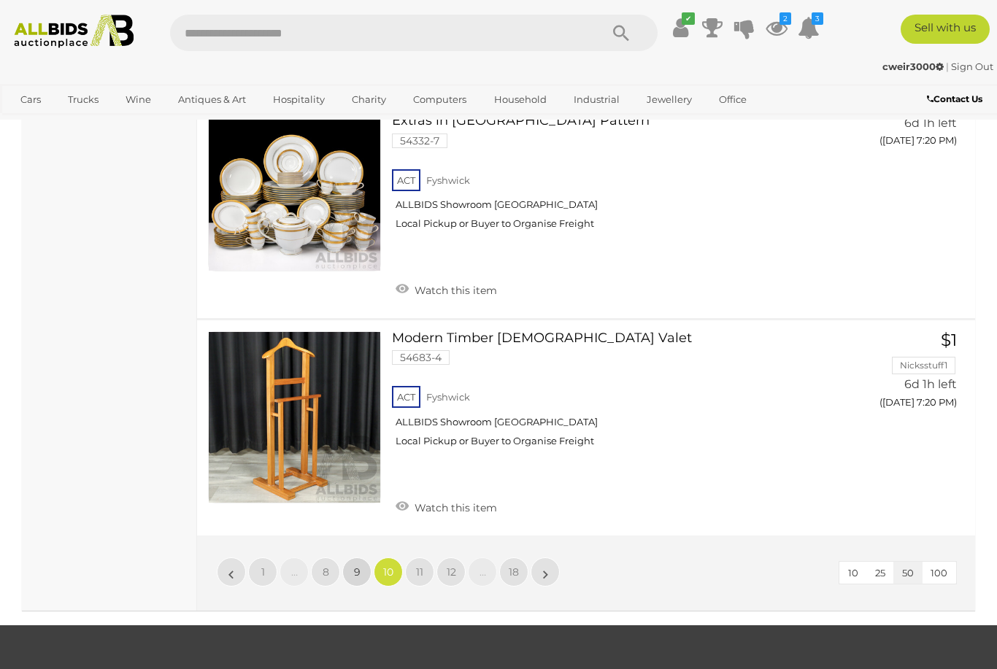
click at [361, 558] on link "9" at bounding box center [356, 572] width 29 height 29
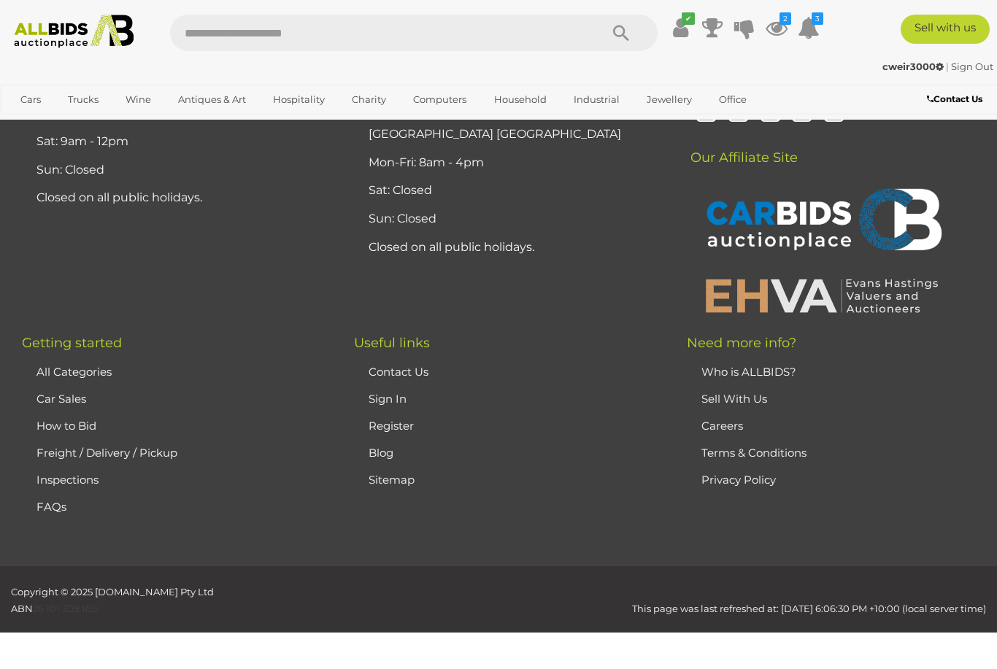
scroll to position [323, 0]
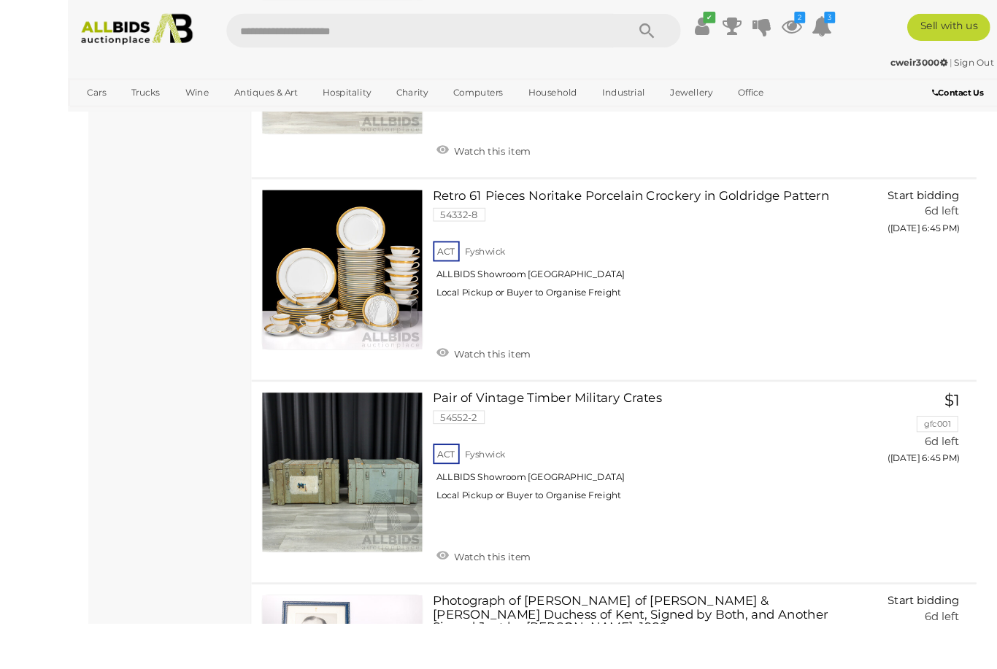
scroll to position [4991, 0]
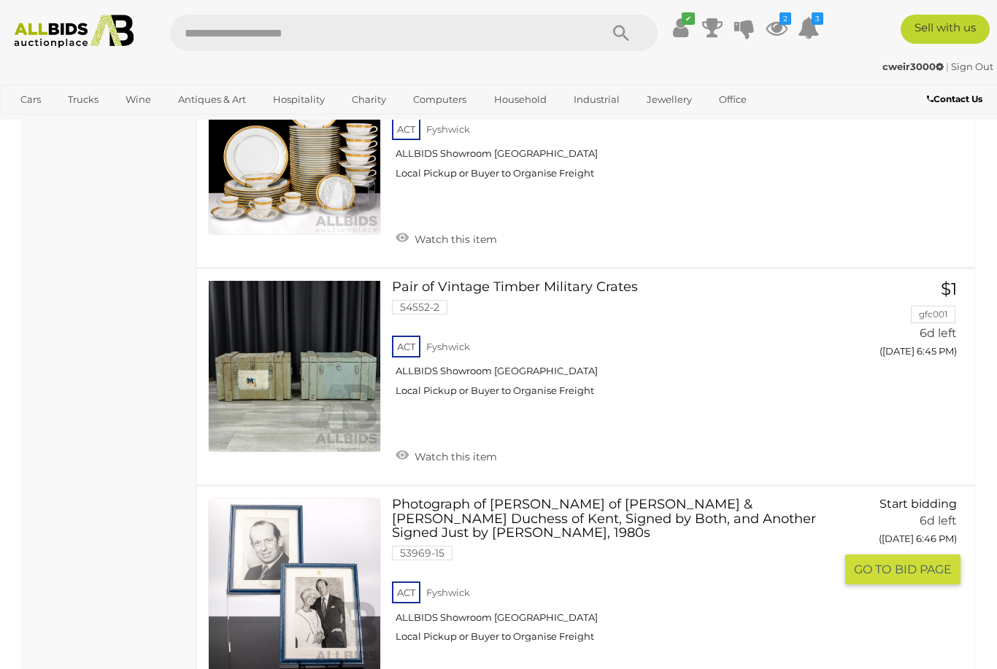
click at [902, 562] on span "BID PAGE" at bounding box center [923, 569] width 57 height 15
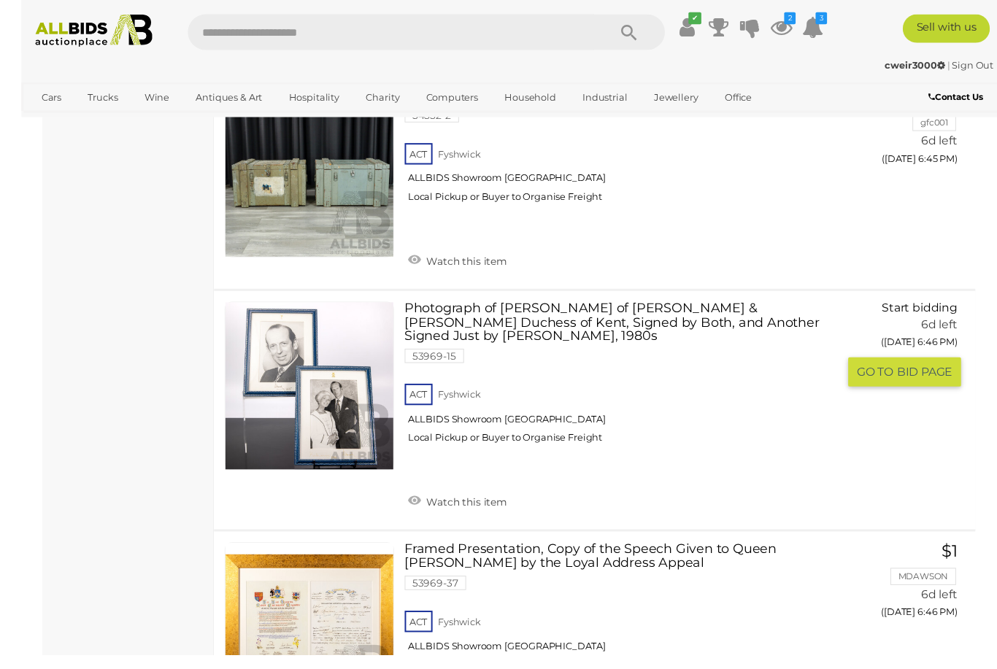
scroll to position [5348, 0]
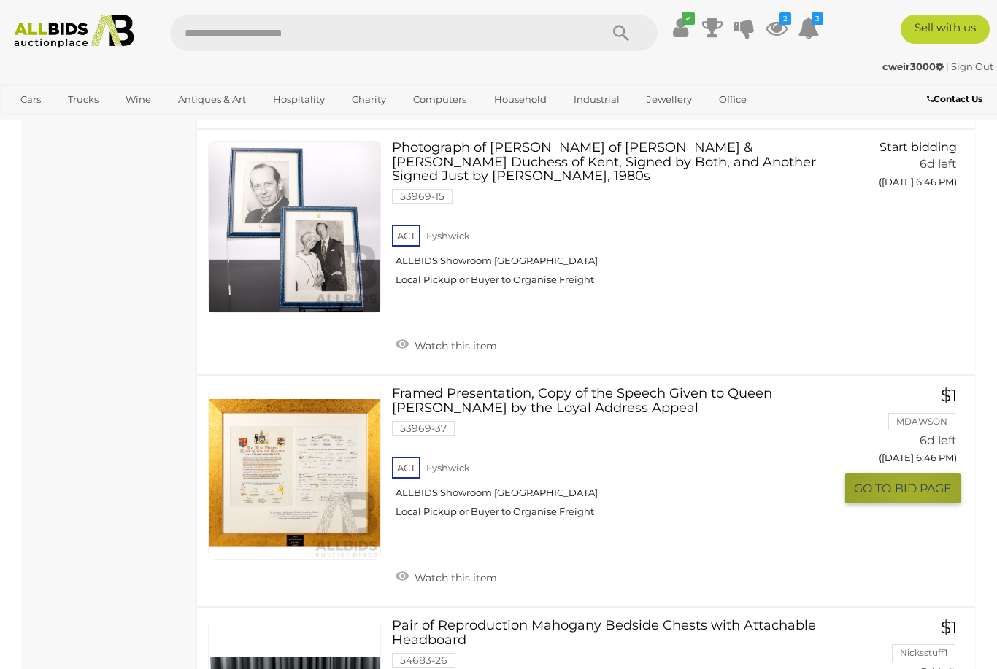
click at [911, 481] on span "BID PAGE" at bounding box center [923, 488] width 57 height 15
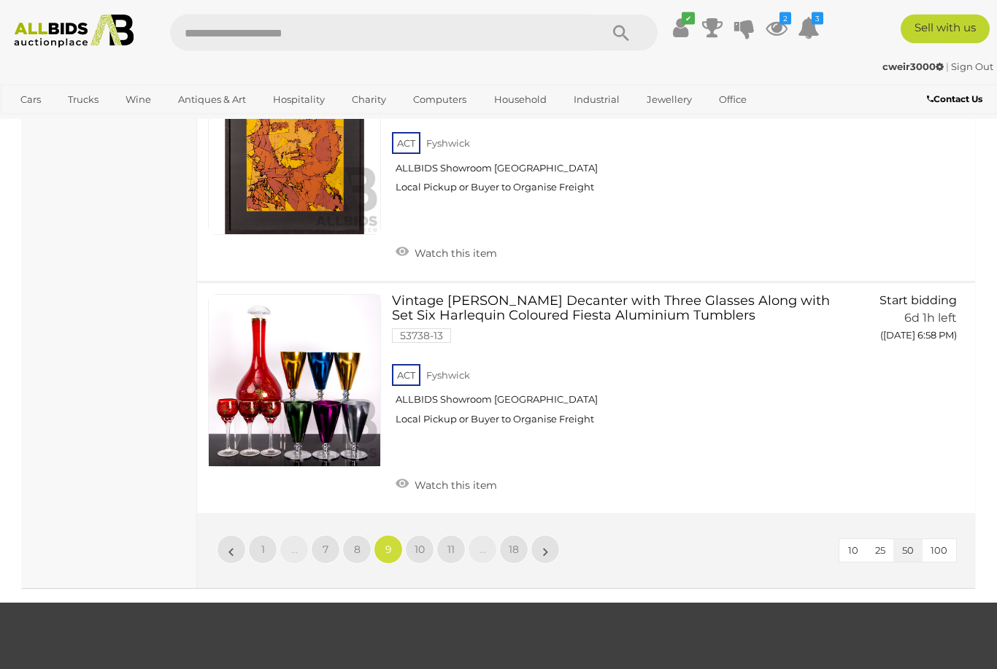
scroll to position [11355, 0]
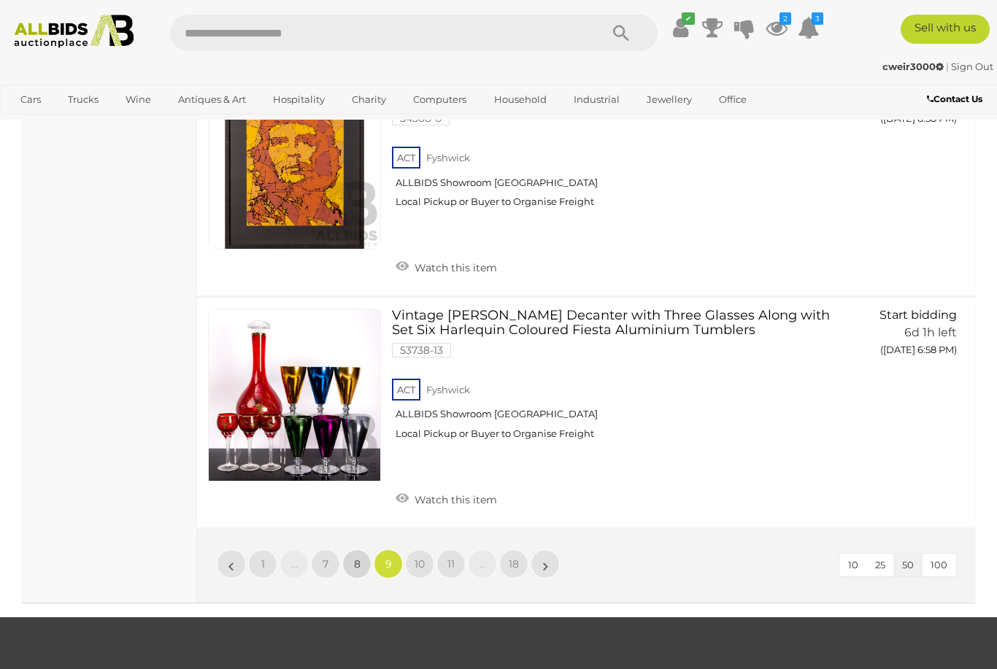
click at [361, 550] on link "8" at bounding box center [356, 564] width 29 height 29
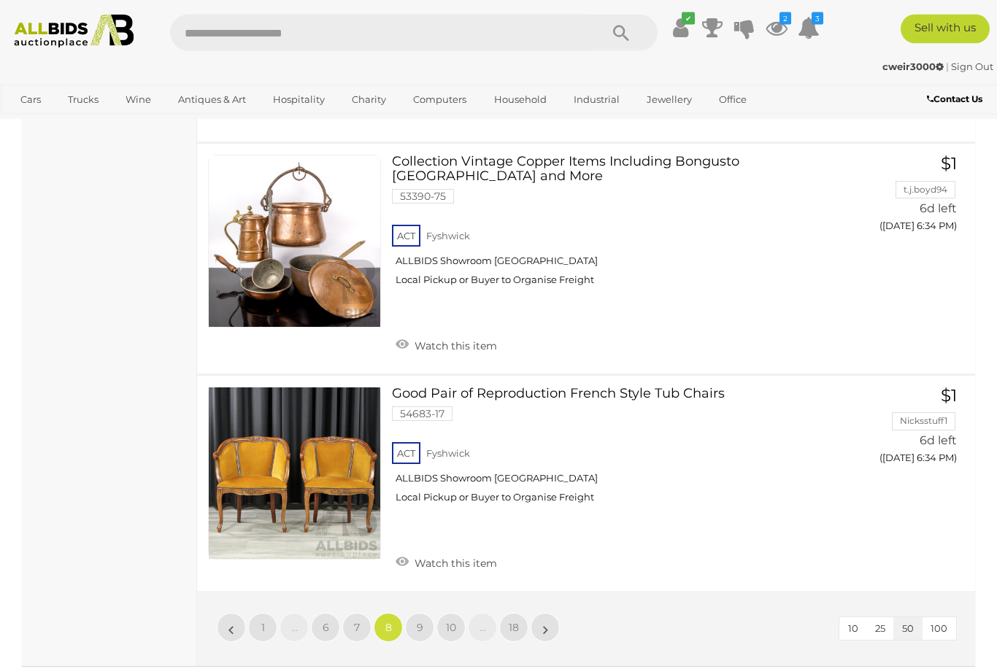
scroll to position [11713, 0]
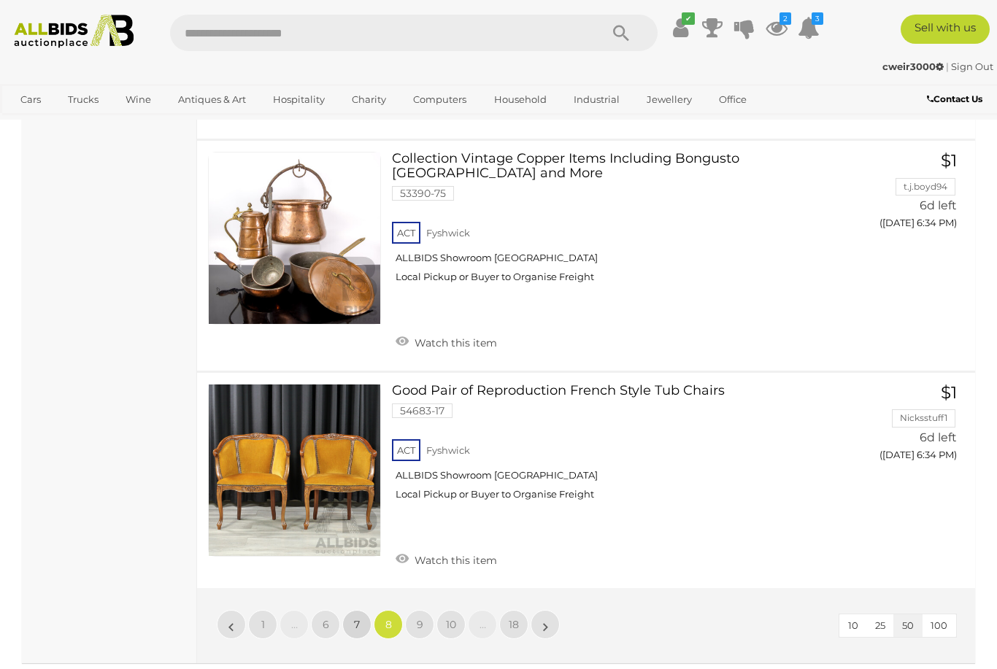
click at [357, 618] on span "7" at bounding box center [357, 624] width 6 height 13
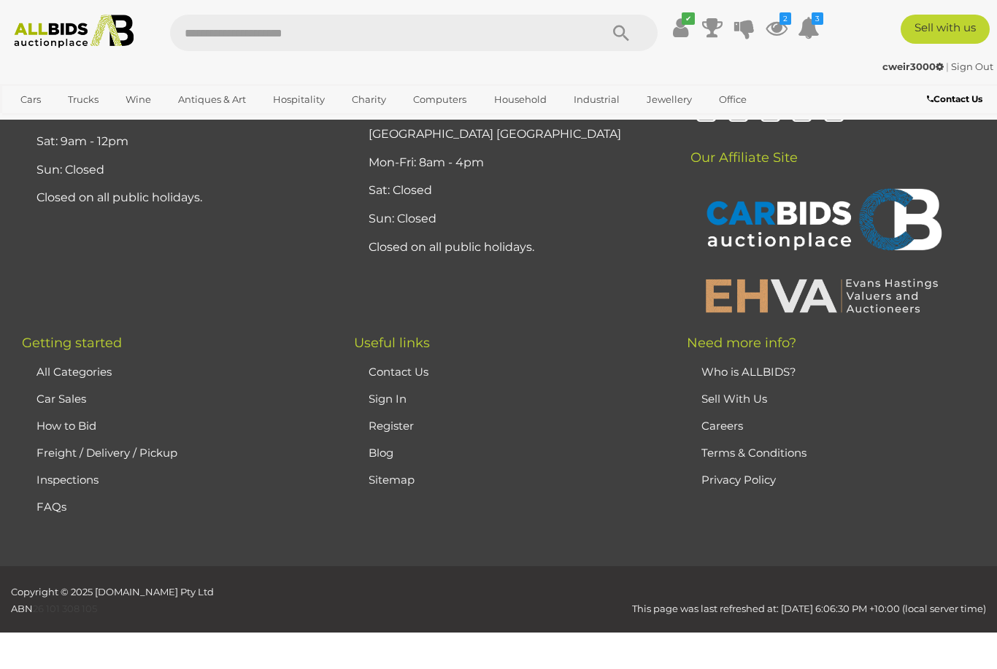
scroll to position [323, 0]
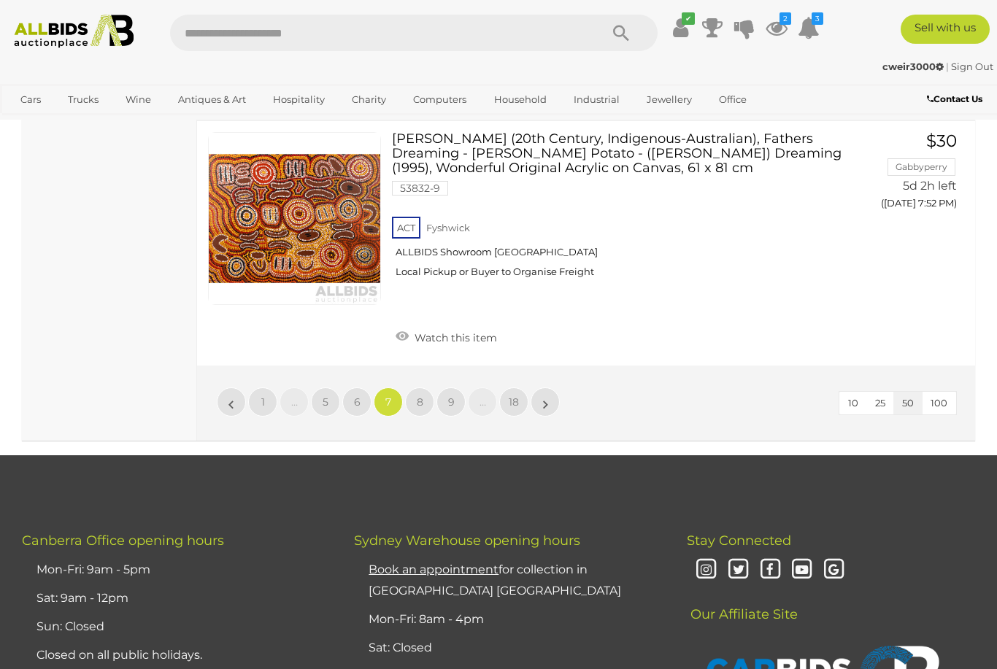
scroll to position [11794, 0]
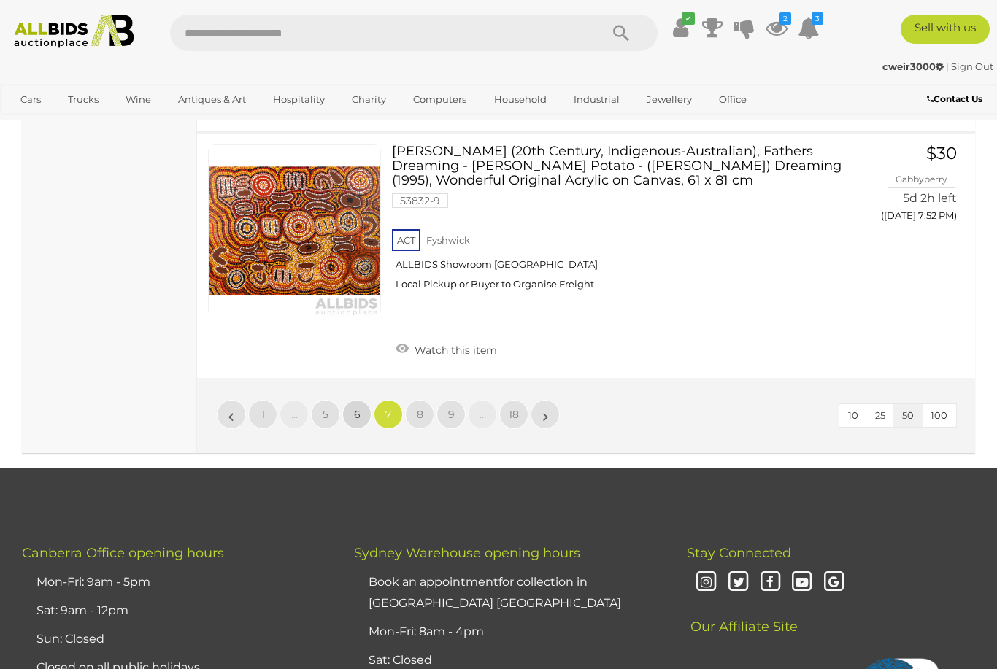
click at [361, 400] on link "6" at bounding box center [356, 414] width 29 height 29
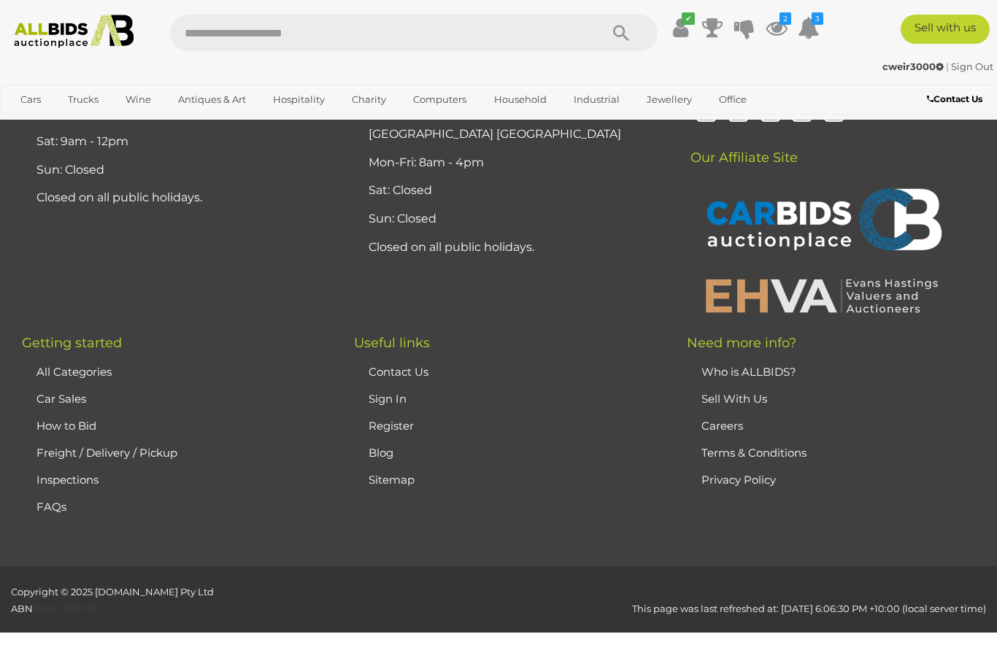
scroll to position [323, 0]
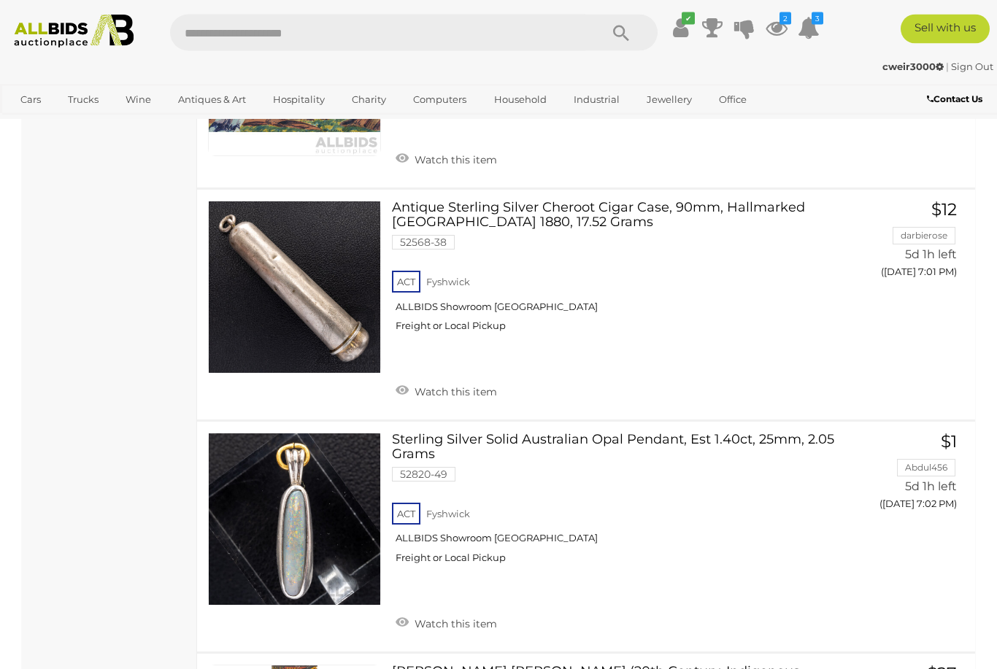
scroll to position [7810, 0]
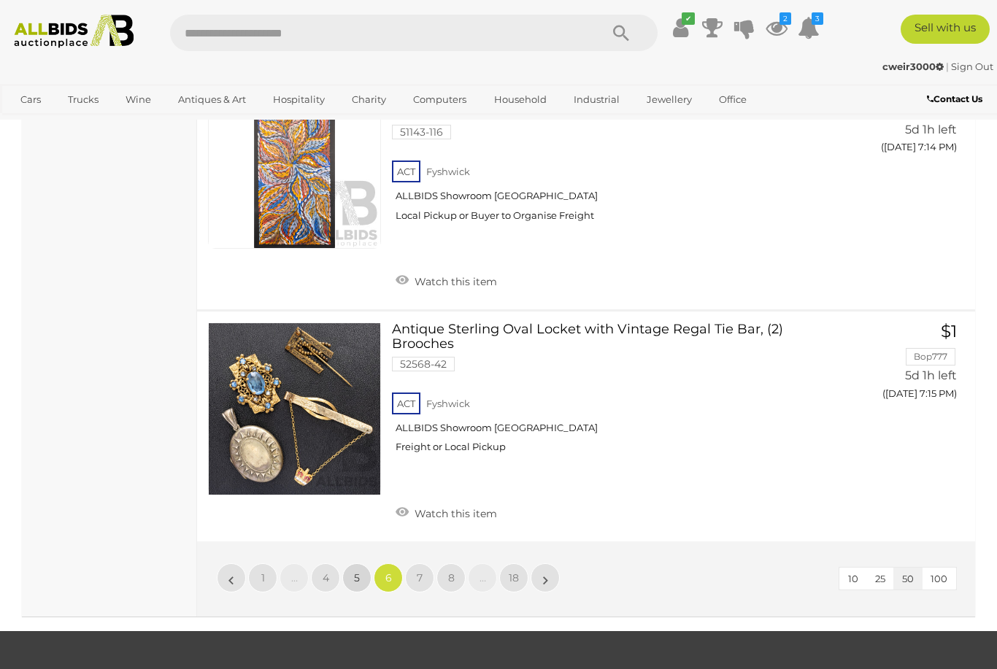
click at [353, 563] on link "5" at bounding box center [356, 577] width 29 height 29
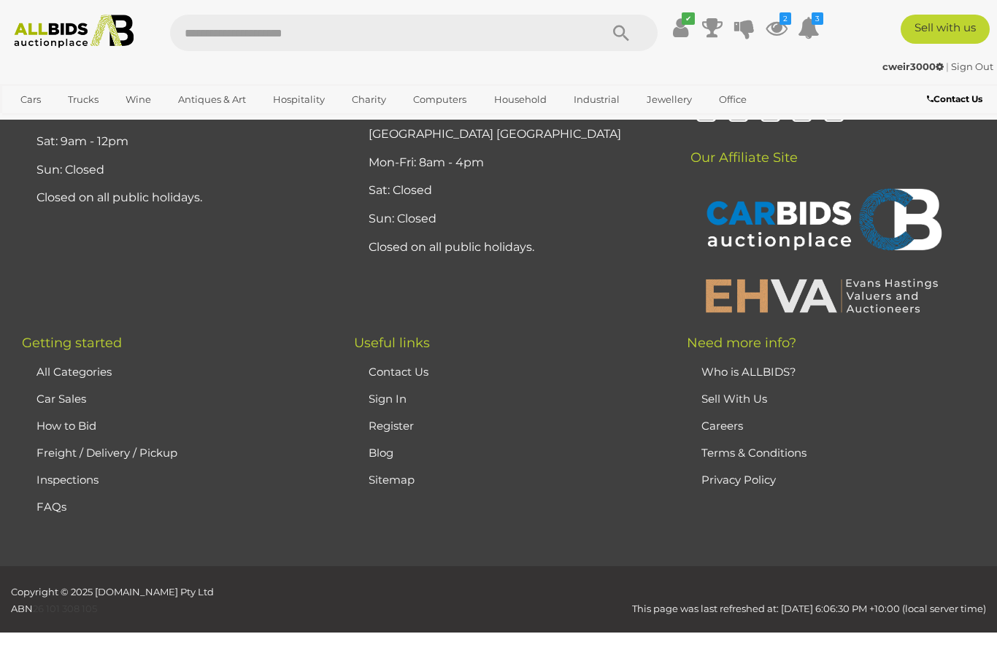
scroll to position [323, 0]
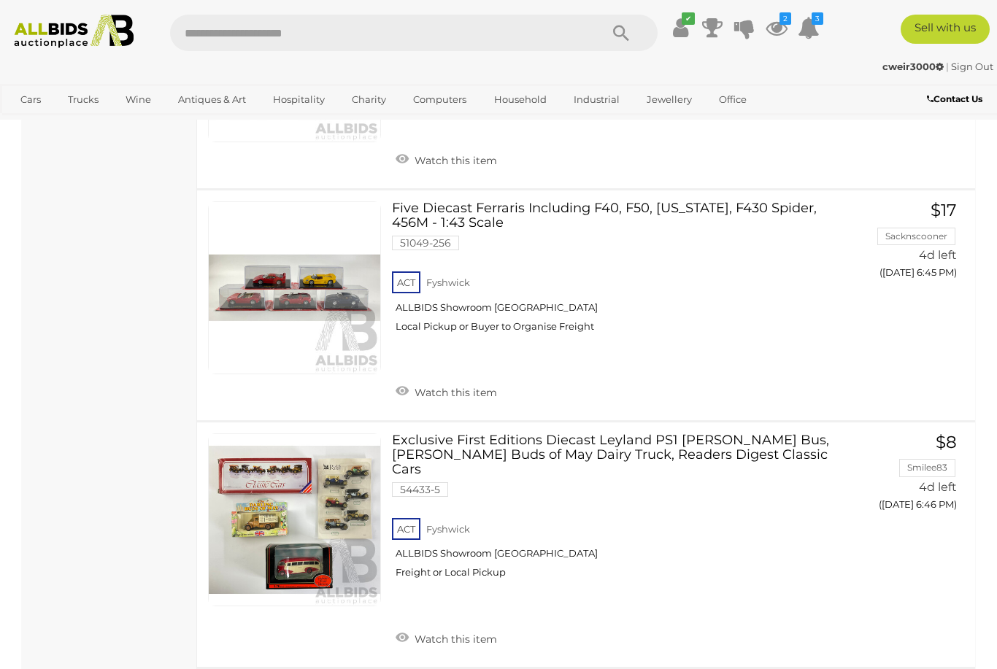
scroll to position [2678, 0]
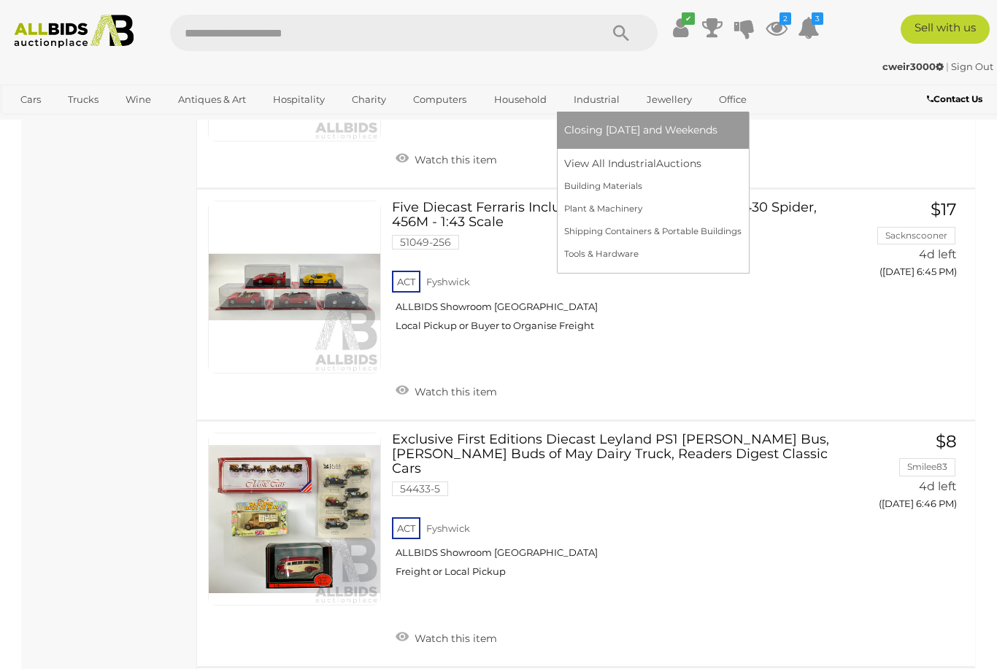
click at [596, 112] on link "Industrial" at bounding box center [596, 100] width 65 height 24
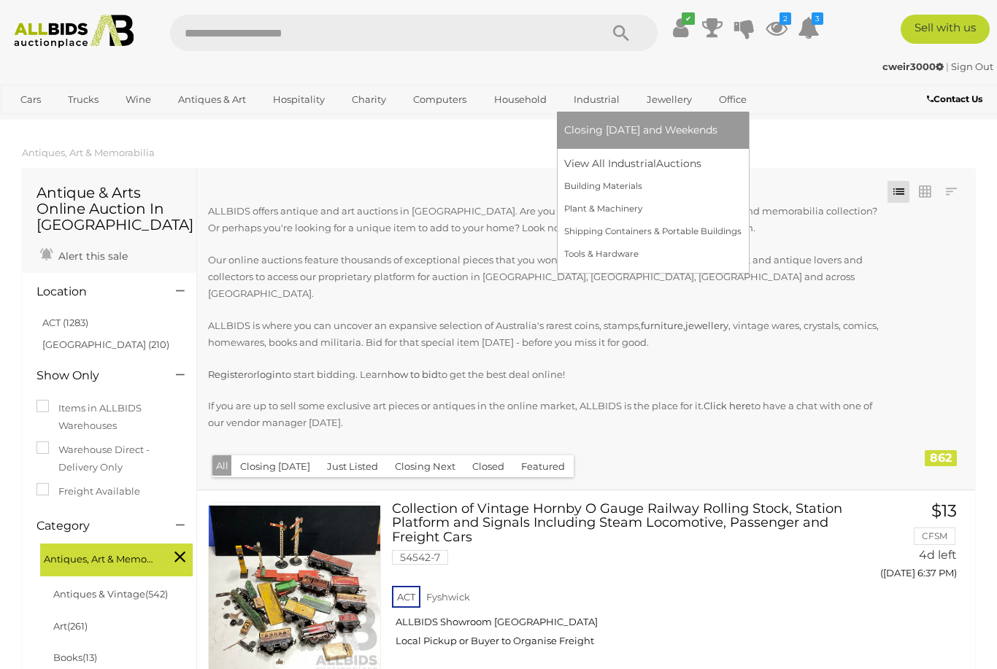
click at [593, 112] on link "Industrial" at bounding box center [596, 100] width 65 height 24
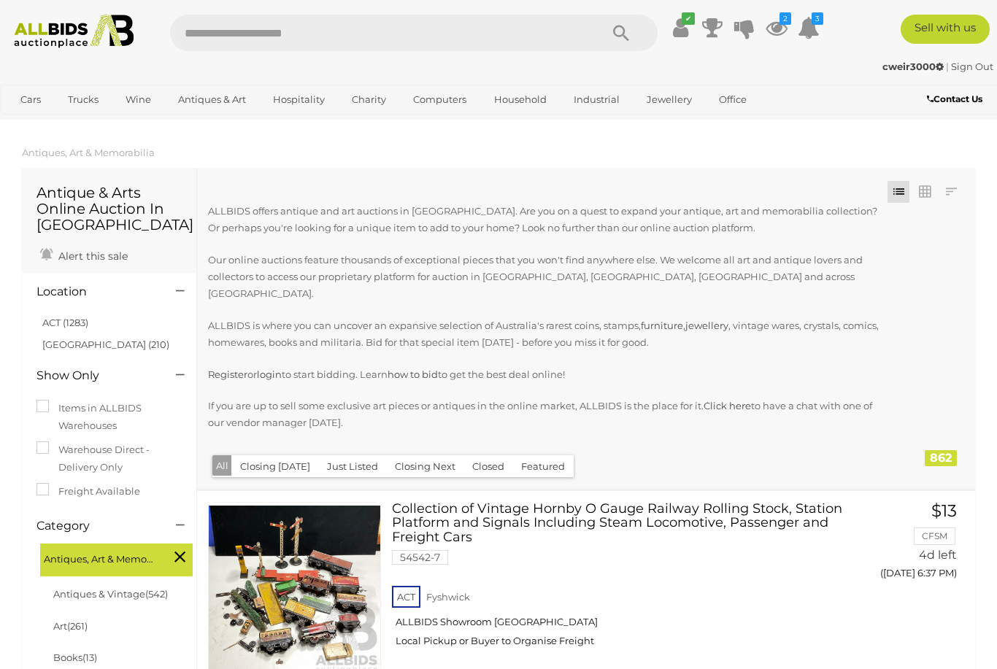
click at [81, 84] on div "cweir3000 | Sign Out cweir3000 | Sign Out" at bounding box center [498, 69] width 997 height 29
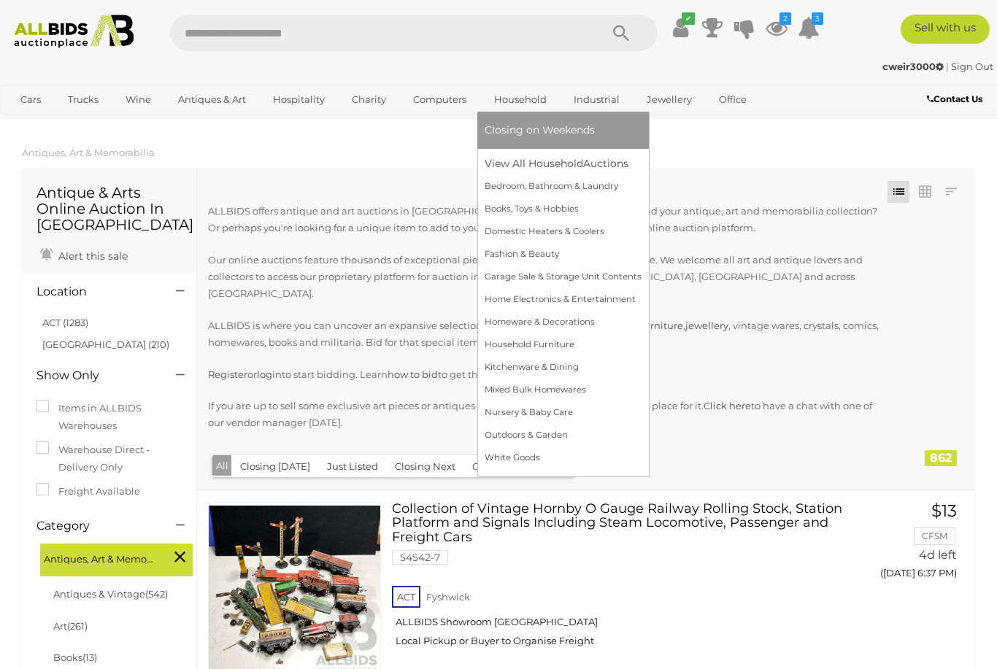
click at [522, 112] on link "Household" at bounding box center [521, 100] width 72 height 24
click at [515, 112] on link "Household" at bounding box center [521, 100] width 72 height 24
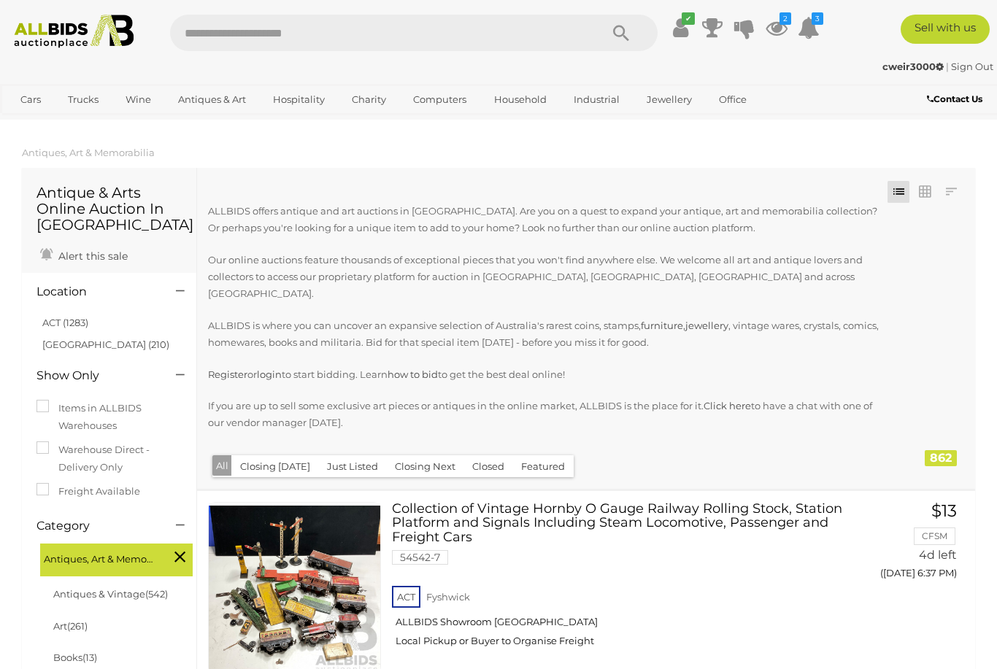
click at [434, 164] on ol "Antiques, Art & Memorabilia" at bounding box center [498, 153] width 997 height 24
click at [434, 168] on div "Closing First Closing Last Lowest Bid Highest Bid Item Name A-Z Item Name Z-A A…" at bounding box center [586, 328] width 778 height 321
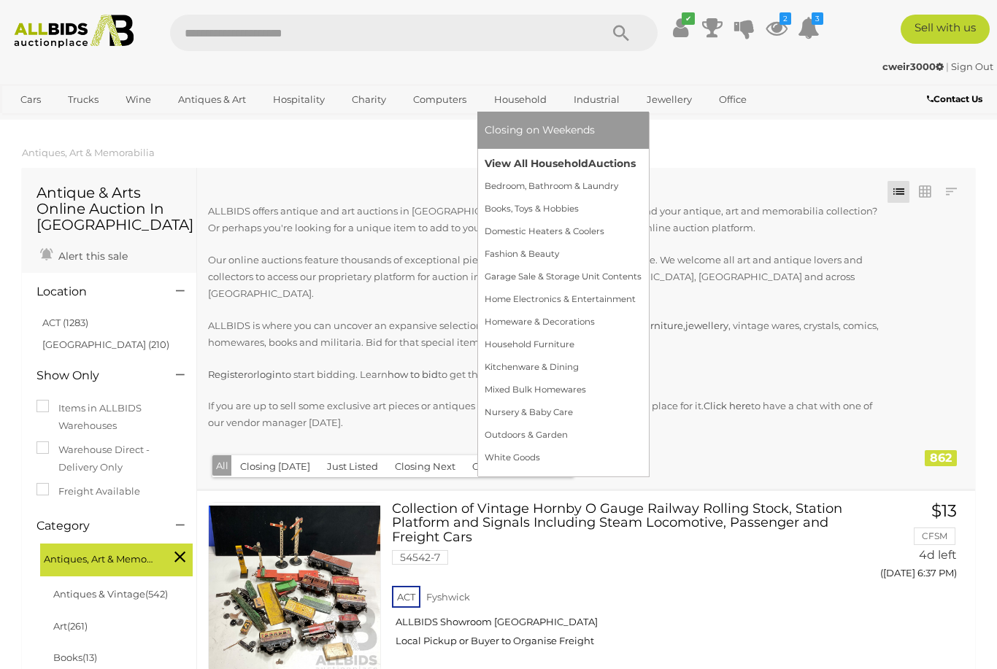
click at [589, 175] on link "View All Household Auctions" at bounding box center [563, 164] width 157 height 23
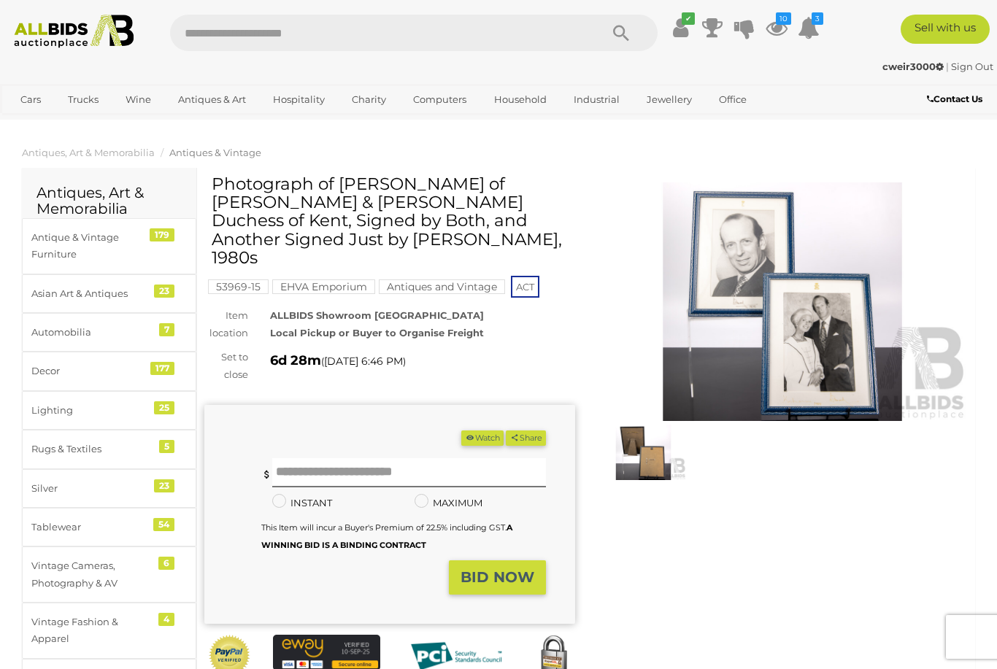
click at [484, 431] on button "Watch" at bounding box center [482, 438] width 42 height 15
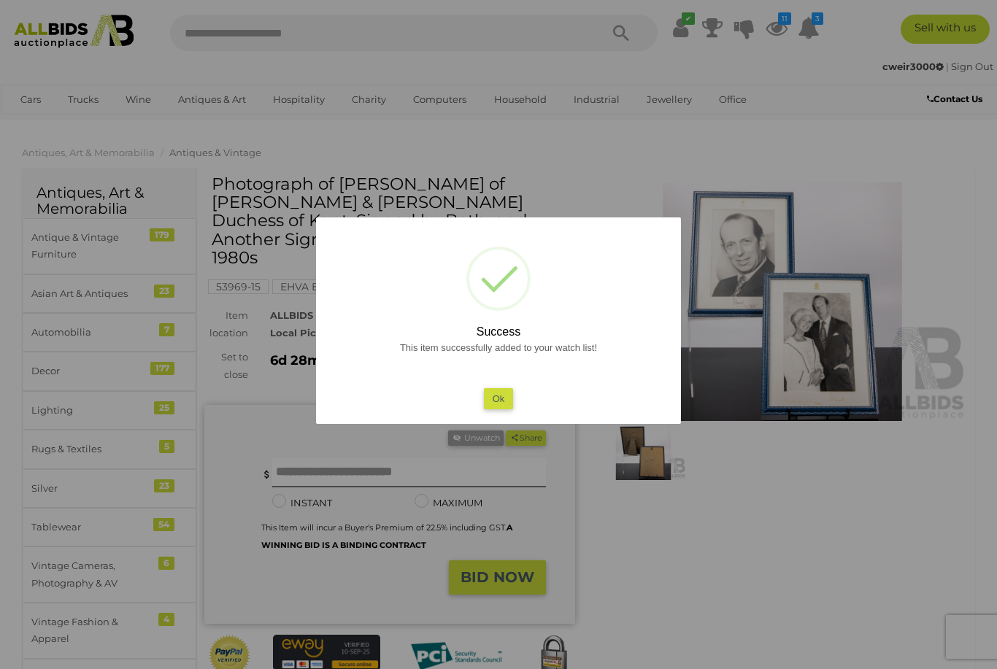
click at [501, 397] on button "Ok" at bounding box center [499, 398] width 30 height 21
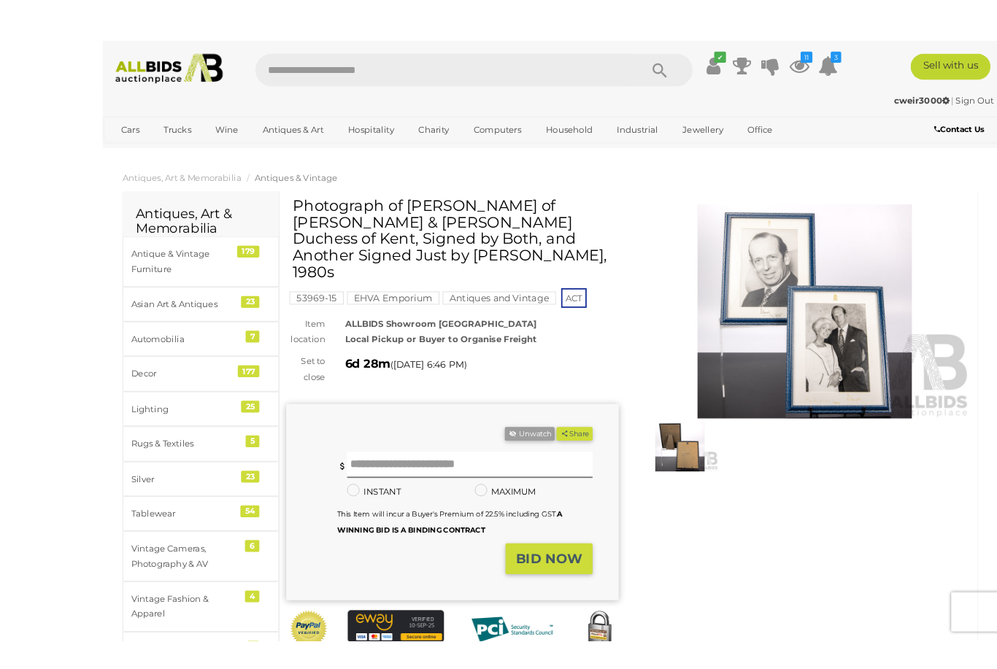
scroll to position [1, 0]
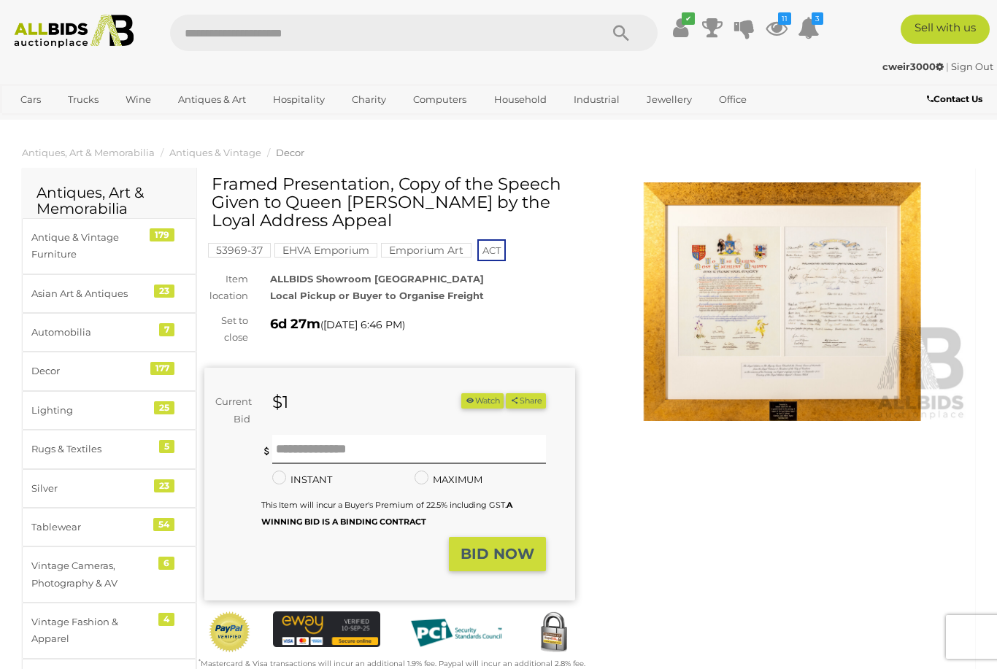
click at [793, 344] on img at bounding box center [782, 301] width 371 height 239
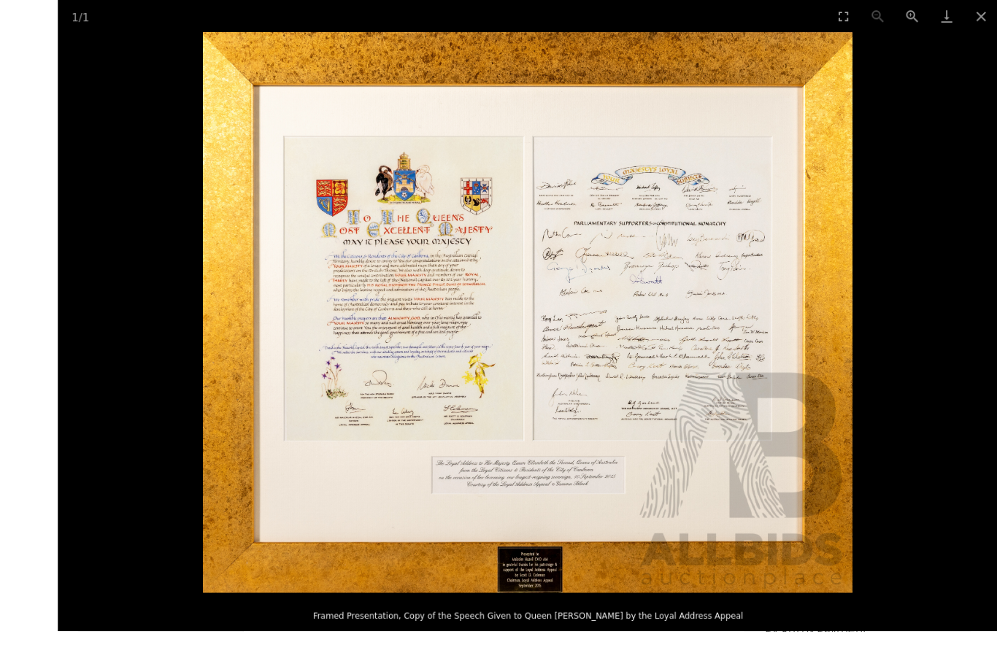
scroll to position [100, 0]
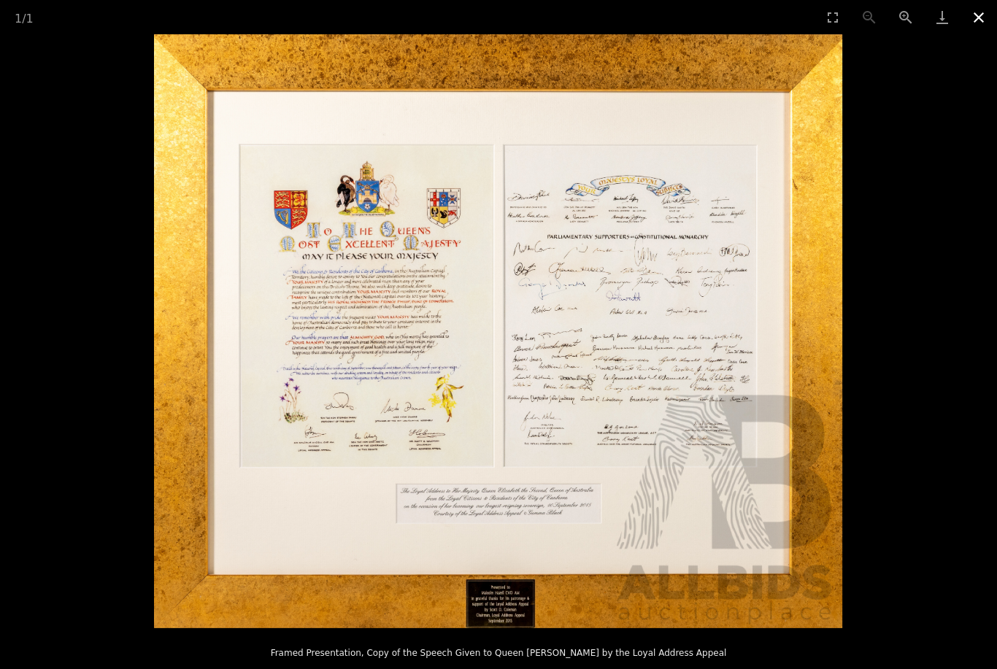
click at [969, 20] on button "Close gallery" at bounding box center [979, 17] width 36 height 34
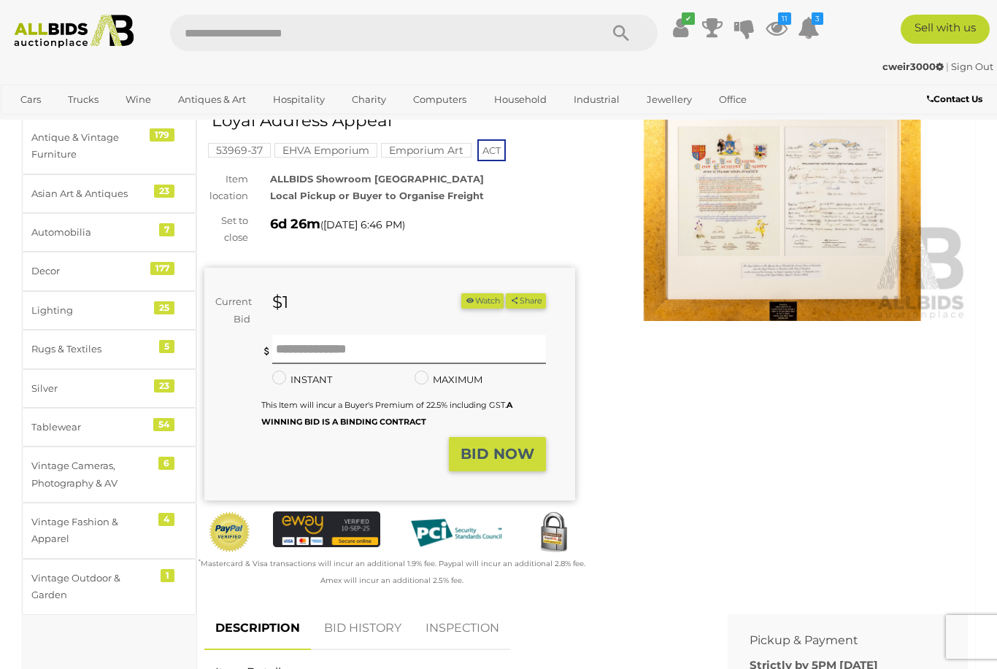
scroll to position [0, 0]
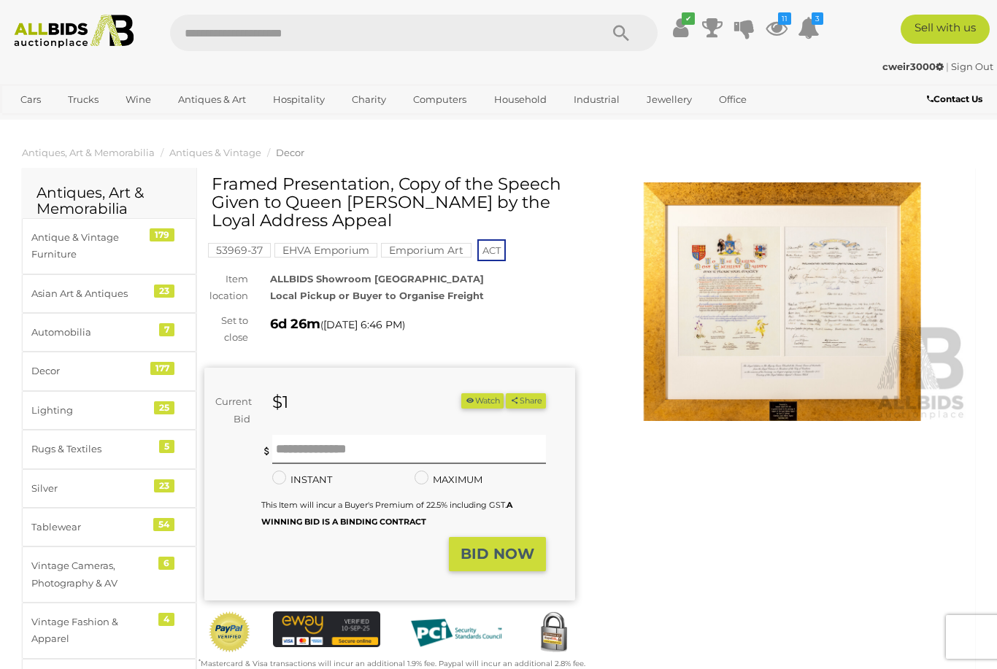
click at [480, 398] on button "Watch" at bounding box center [482, 400] width 42 height 15
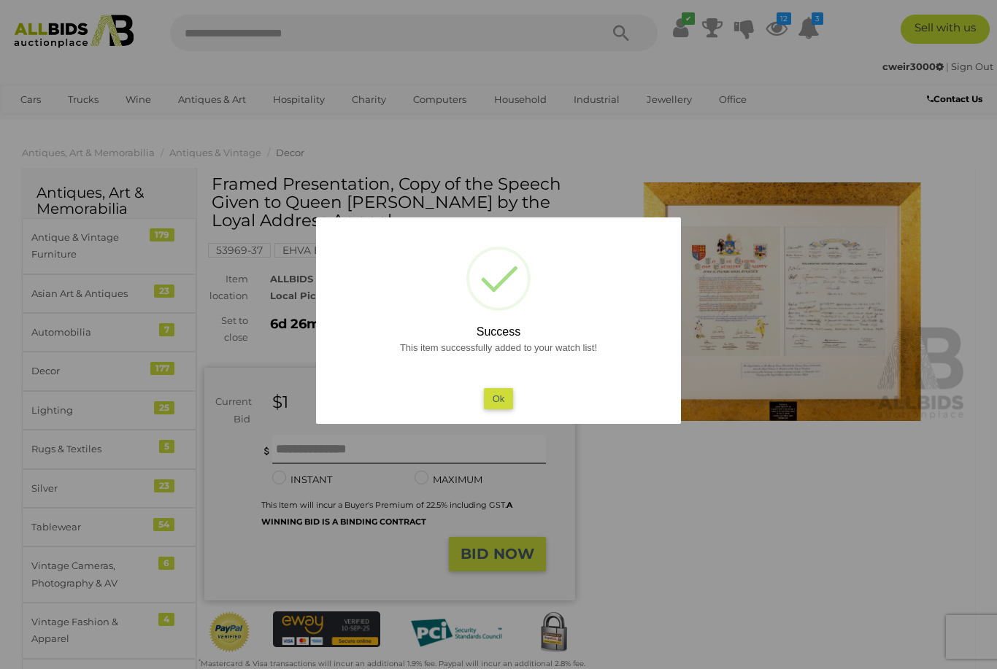
click at [504, 409] on button "Ok" at bounding box center [499, 398] width 30 height 21
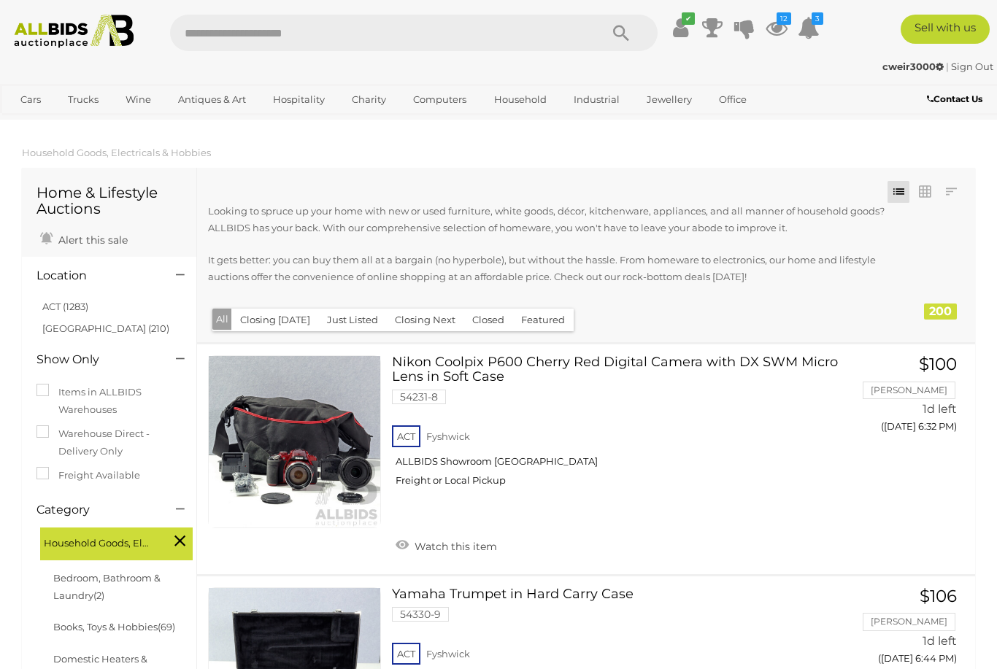
click at [231, 36] on input "text" at bounding box center [377, 33] width 415 height 36
type input "**********"
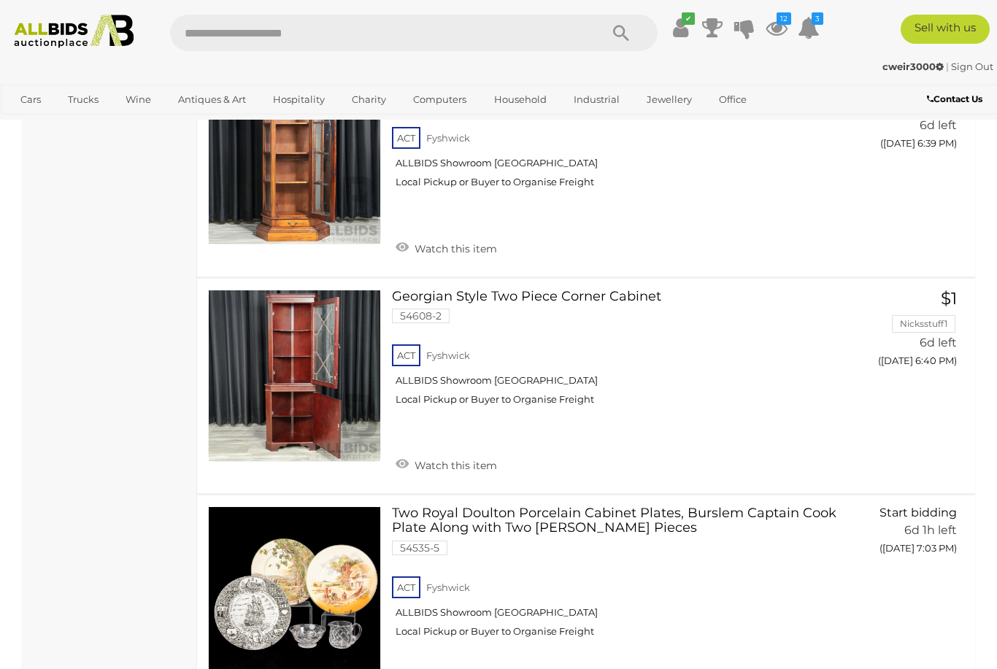
scroll to position [1196, 0]
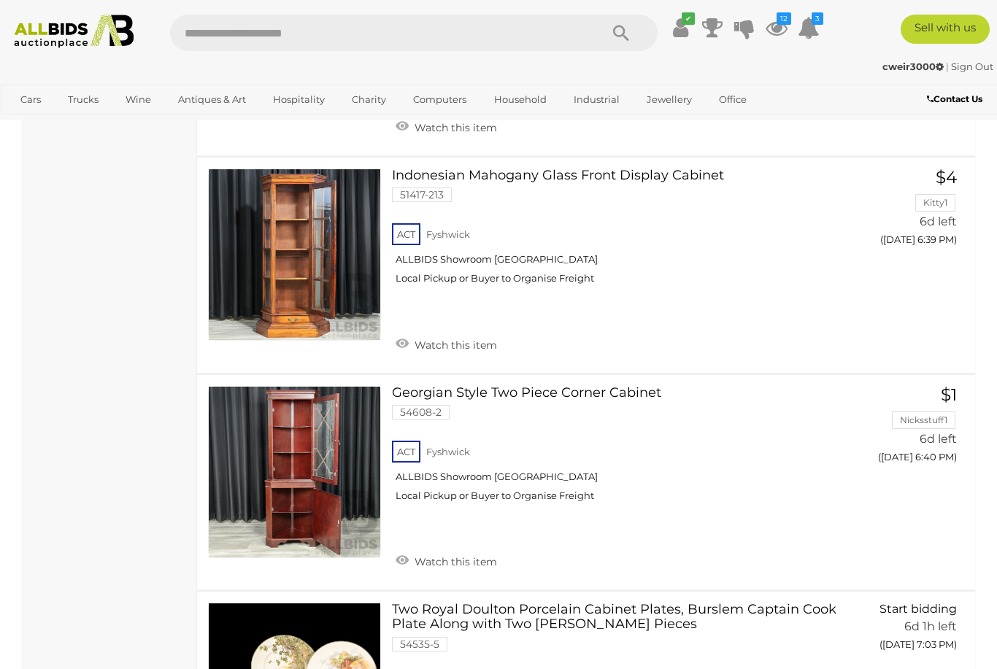
click at [218, 34] on input "text" at bounding box center [377, 33] width 415 height 36
type input "****"
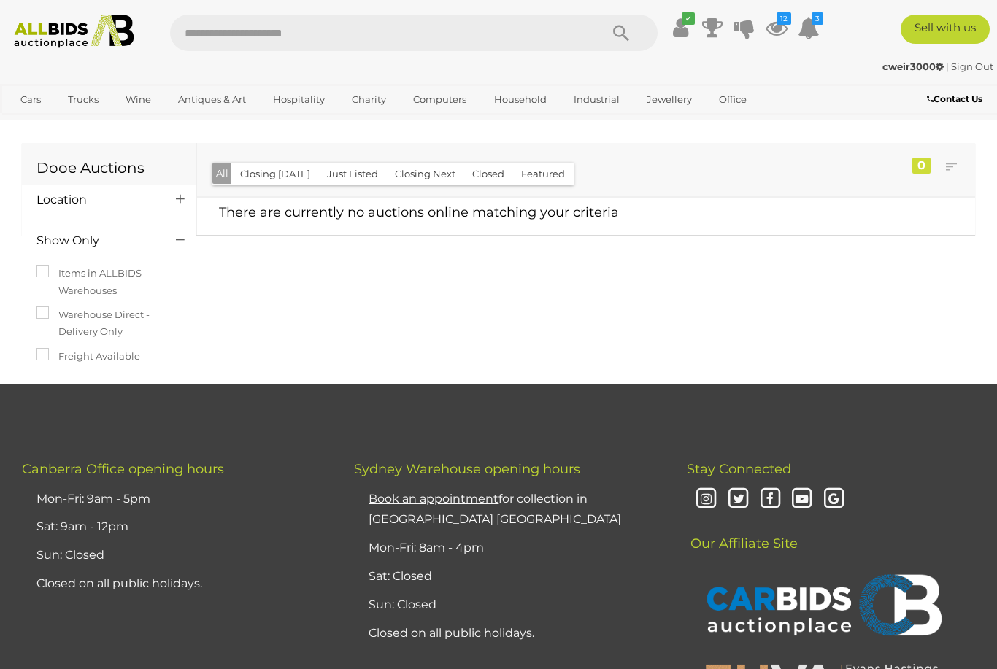
click at [228, 35] on input "text" at bounding box center [377, 33] width 415 height 36
type input "**********"
